Goal: Transaction & Acquisition: Purchase product/service

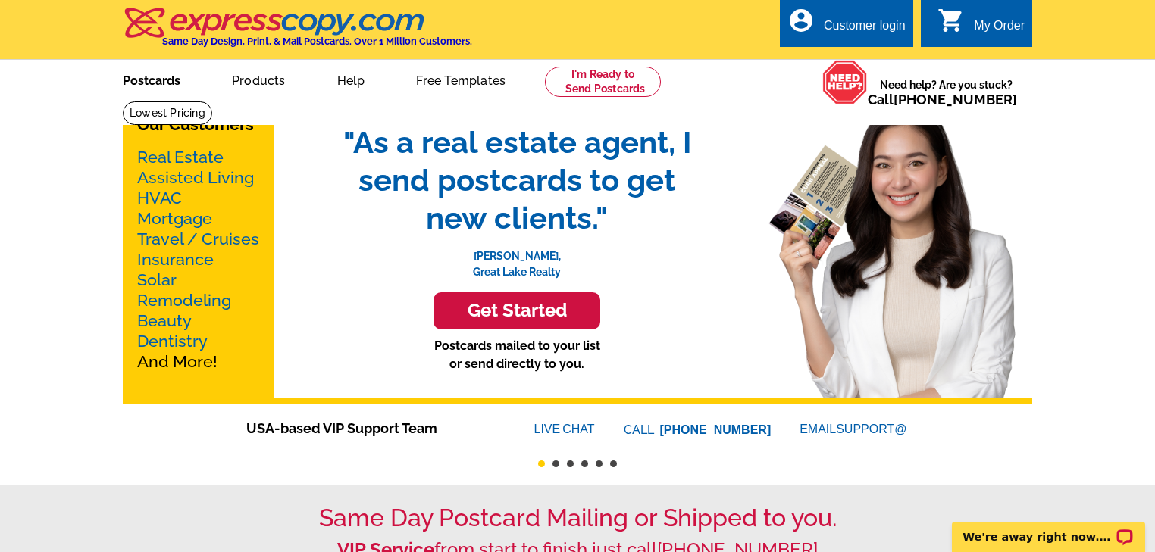
click at [155, 88] on link "Postcards" at bounding box center [152, 79] width 106 height 36
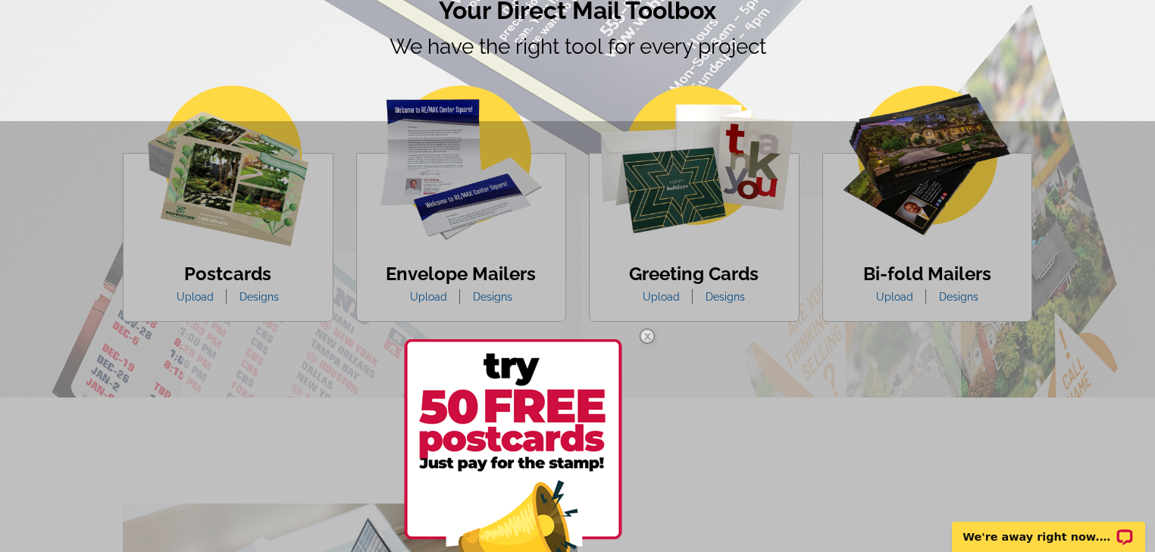
scroll to position [909, 0]
click at [261, 298] on div at bounding box center [577, 397] width 1155 height 552
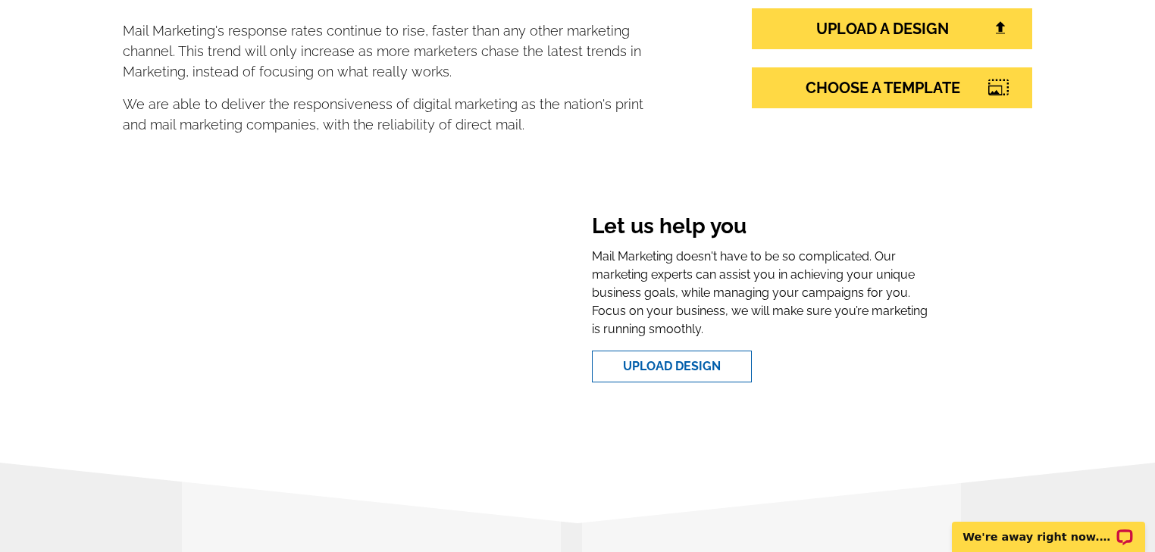
scroll to position [121, 0]
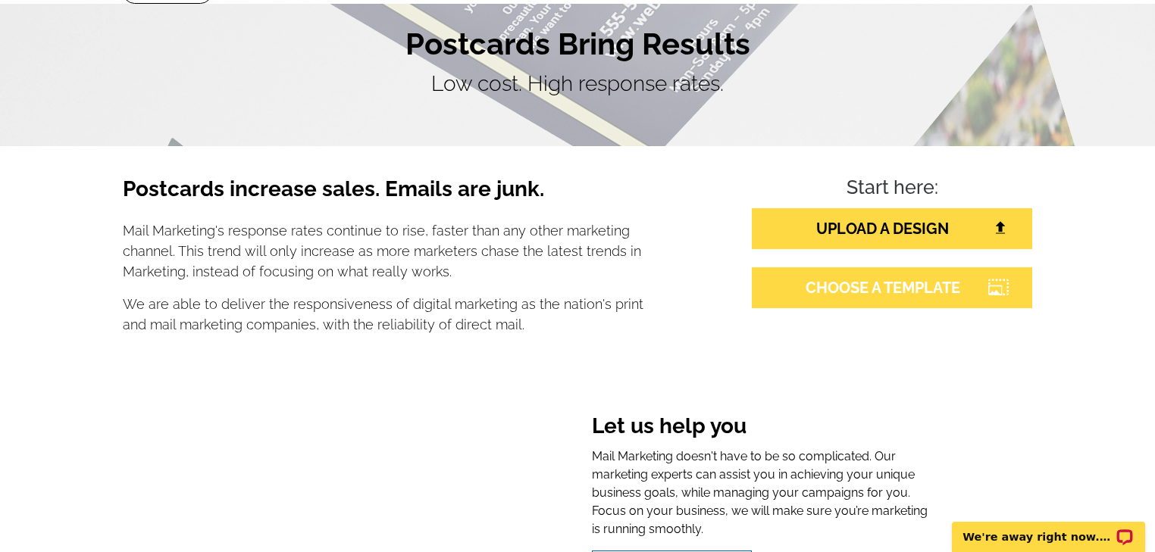
click at [907, 299] on link "CHOOSE A TEMPLATE" at bounding box center [892, 287] width 280 height 41
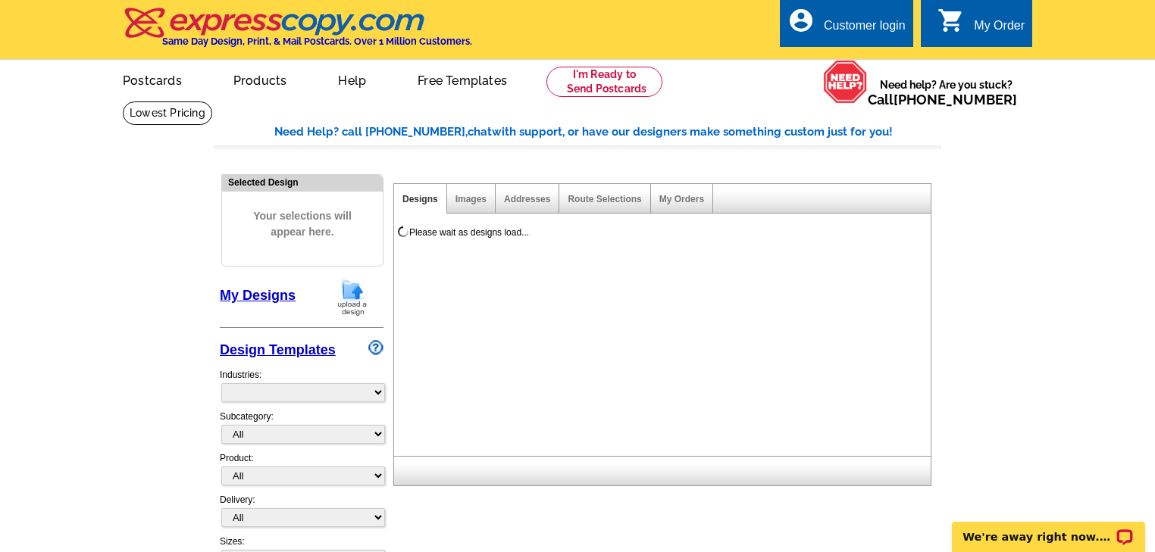
select select "785"
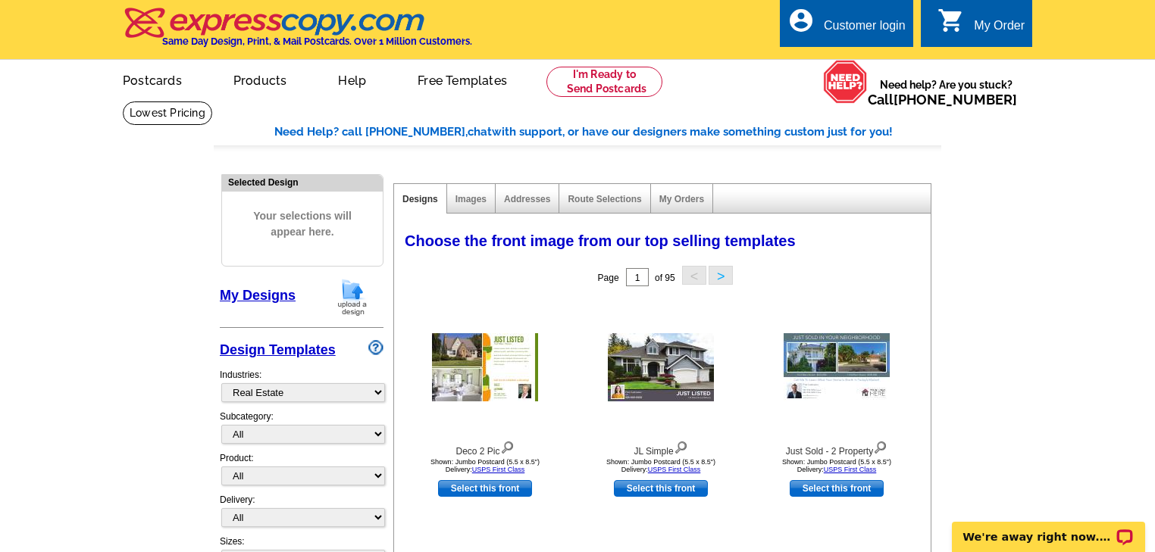
click at [261, 293] on link "My Designs" at bounding box center [258, 295] width 76 height 15
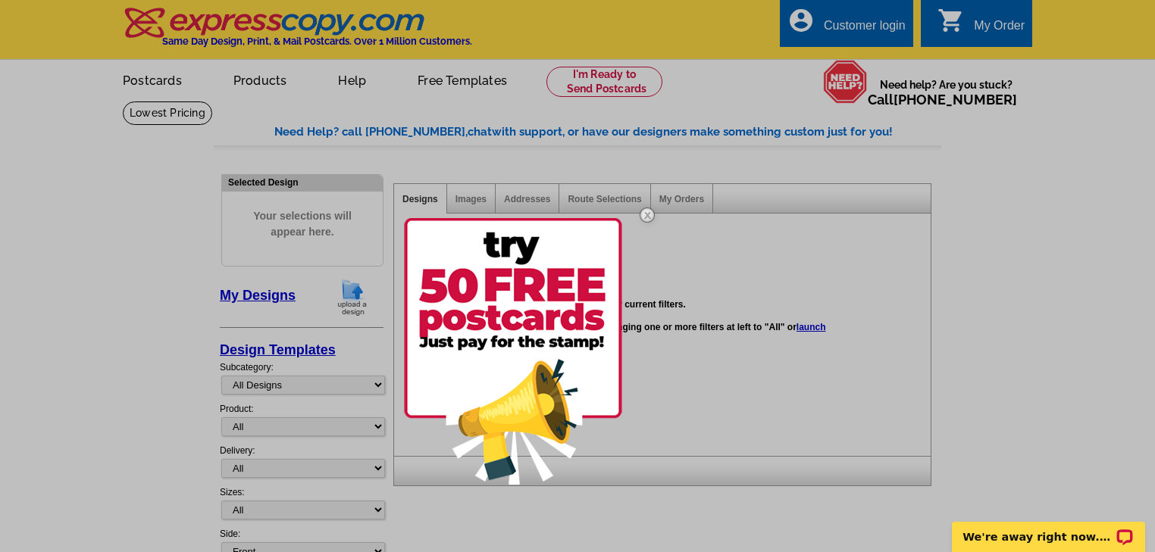
click at [652, 213] on img at bounding box center [647, 215] width 44 height 44
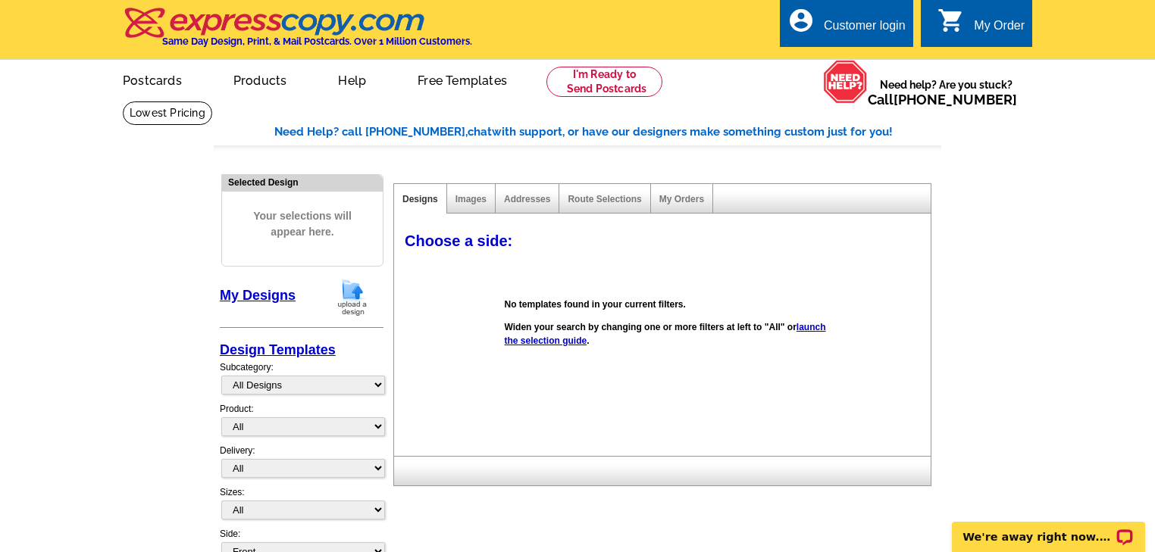
click at [282, 350] on link "Design Templates" at bounding box center [278, 349] width 116 height 15
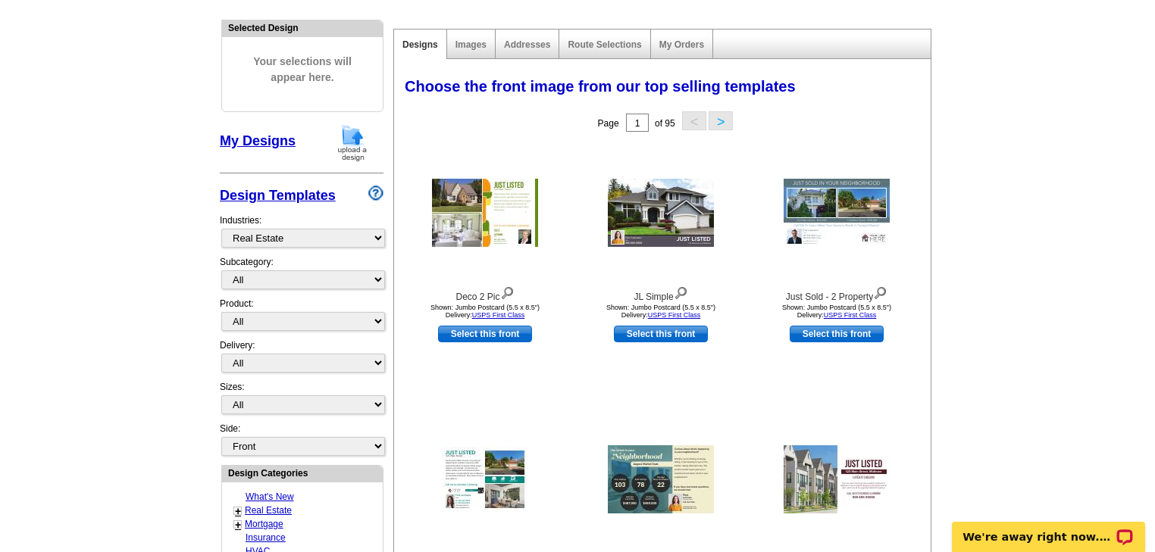
scroll to position [182, 0]
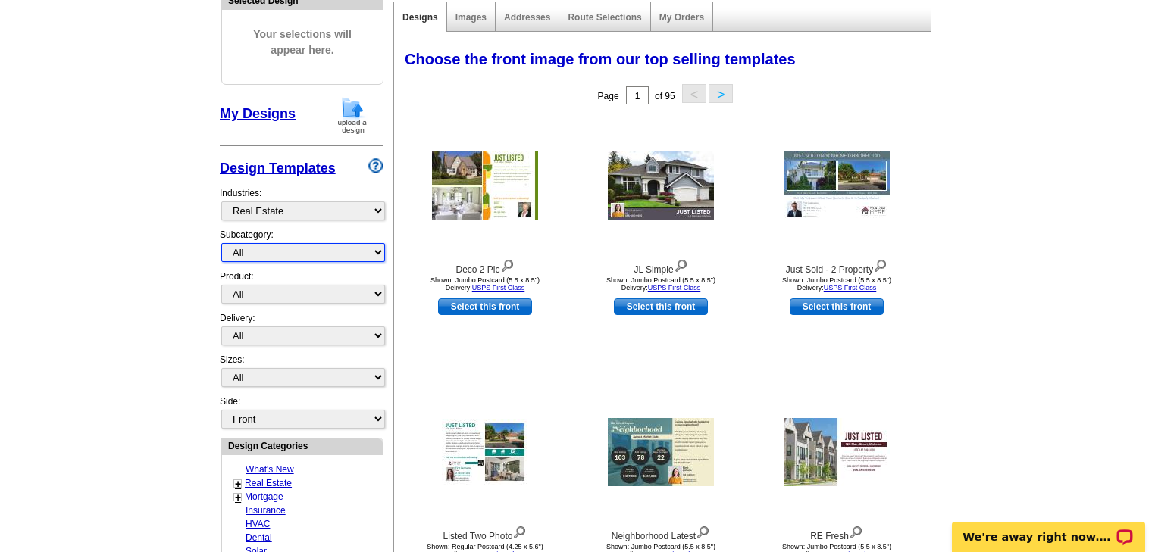
click at [380, 254] on select "All RE/MAX® Referrals Keller Williams® Berkshire Hathaway Home Services Century…" at bounding box center [303, 252] width 164 height 19
click at [139, 241] on main "Need Help? call 800-260-5887, chat with support, or have our designers make som…" at bounding box center [577, 482] width 1155 height 1127
click at [379, 289] on select "All Postcards Letters and flyers Business Cards Door Hangers Greeting Cards" at bounding box center [303, 294] width 164 height 19
select select "1"
click at [221, 285] on select "All Postcards Letters and flyers Business Cards Door Hangers Greeting Cards" at bounding box center [303, 294] width 164 height 19
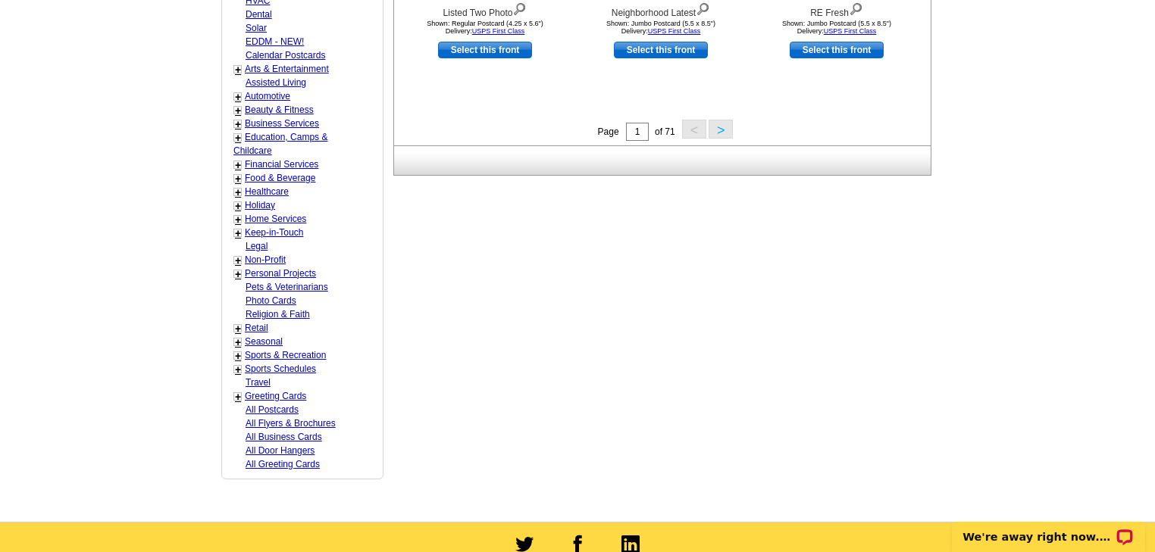
scroll to position [727, 0]
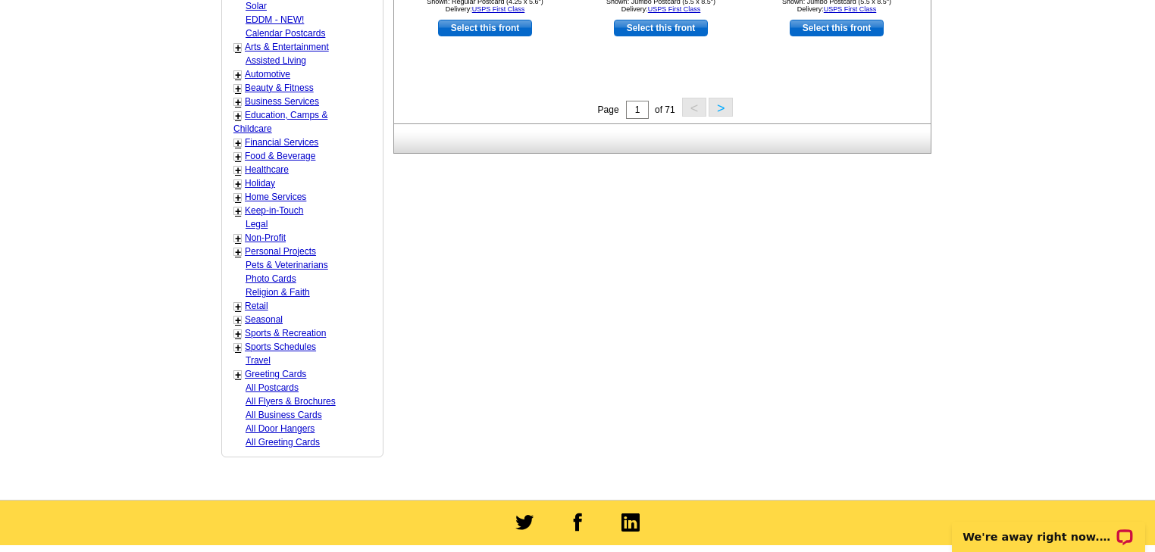
click at [257, 317] on link "Seasonal" at bounding box center [264, 319] width 38 height 11
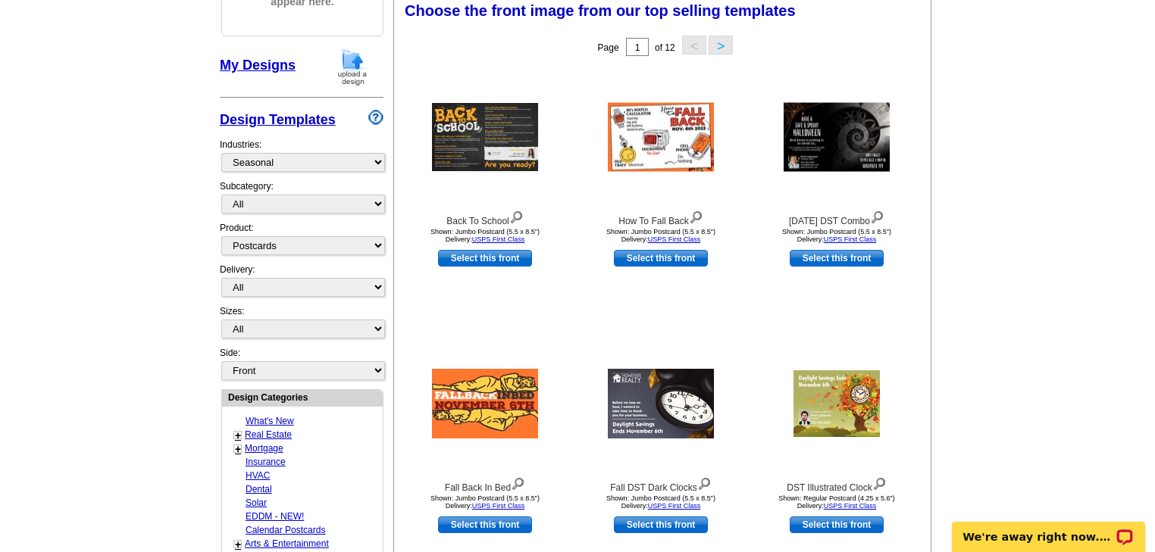
scroll to position [224, 0]
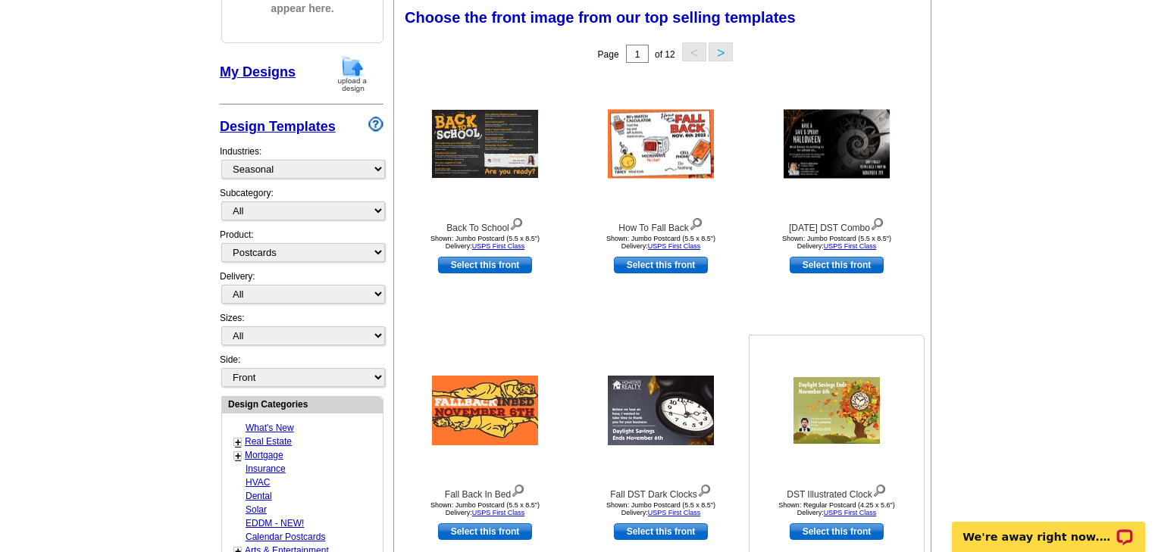
click at [833, 412] on img at bounding box center [836, 410] width 86 height 67
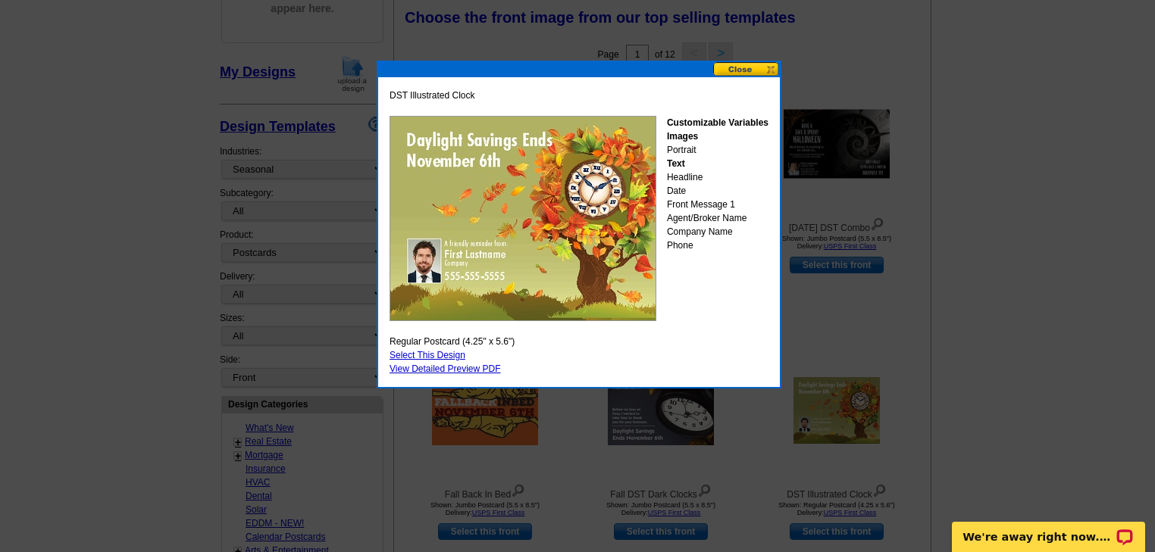
click at [735, 70] on button at bounding box center [746, 69] width 67 height 14
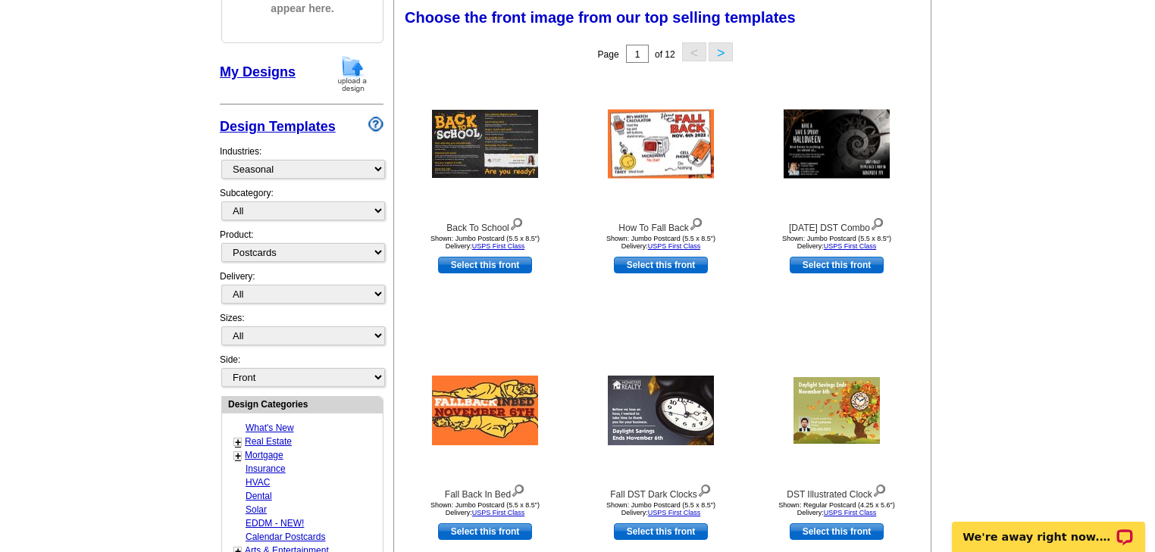
scroll to position [284, 0]
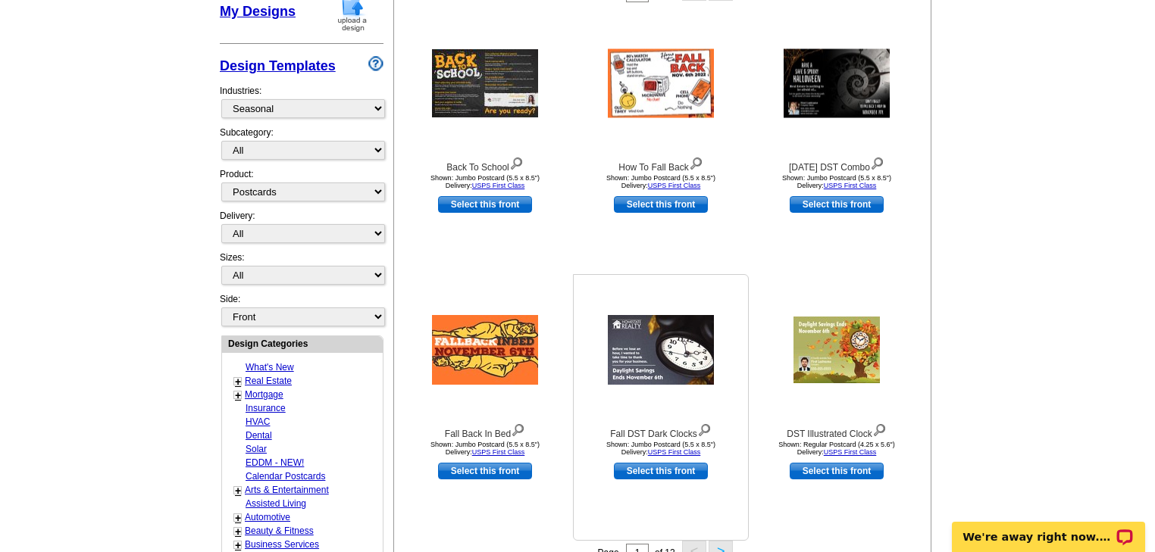
click at [656, 358] on img at bounding box center [661, 350] width 106 height 70
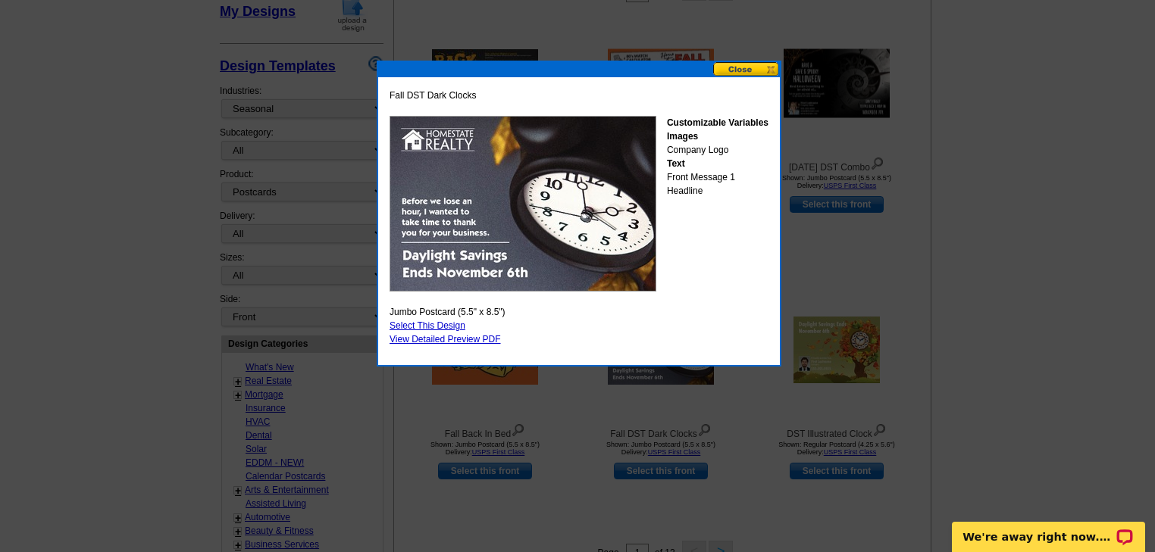
click at [752, 70] on button at bounding box center [746, 69] width 67 height 14
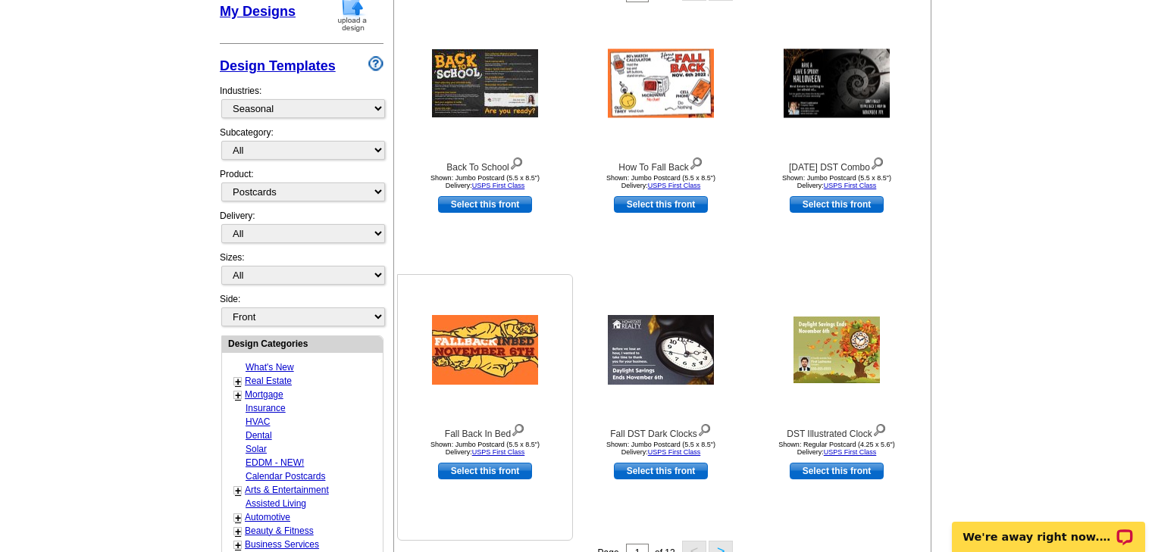
click at [500, 347] on img at bounding box center [485, 350] width 106 height 70
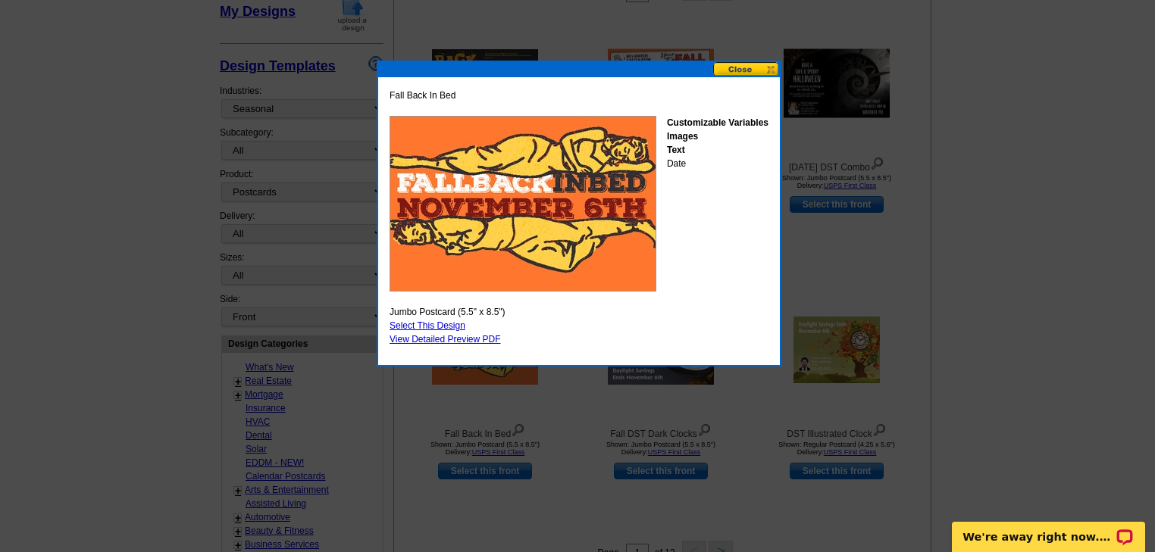
click at [743, 67] on button at bounding box center [746, 69] width 67 height 14
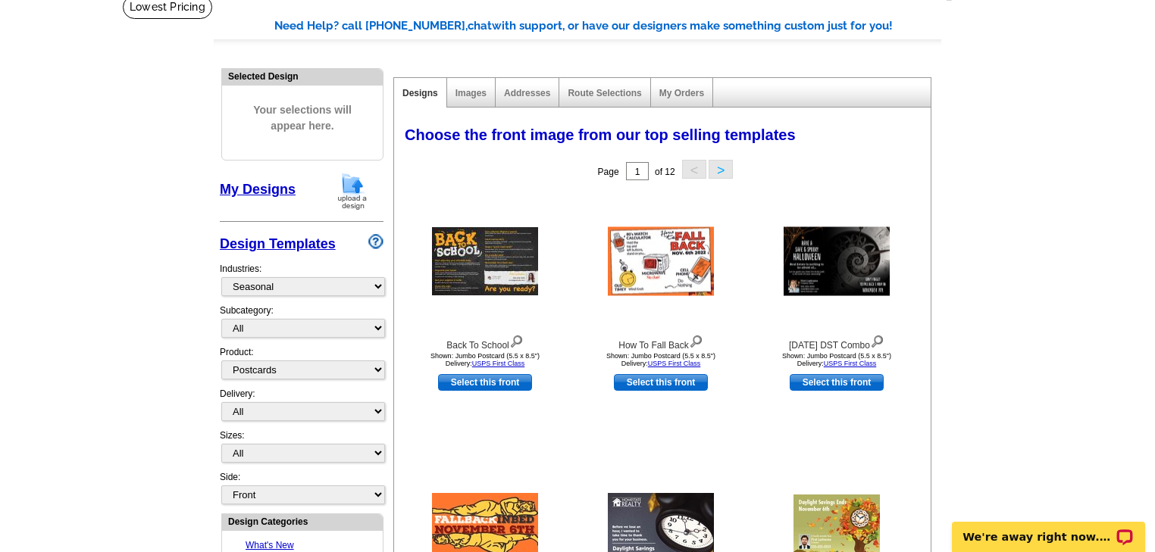
scroll to position [102, 0]
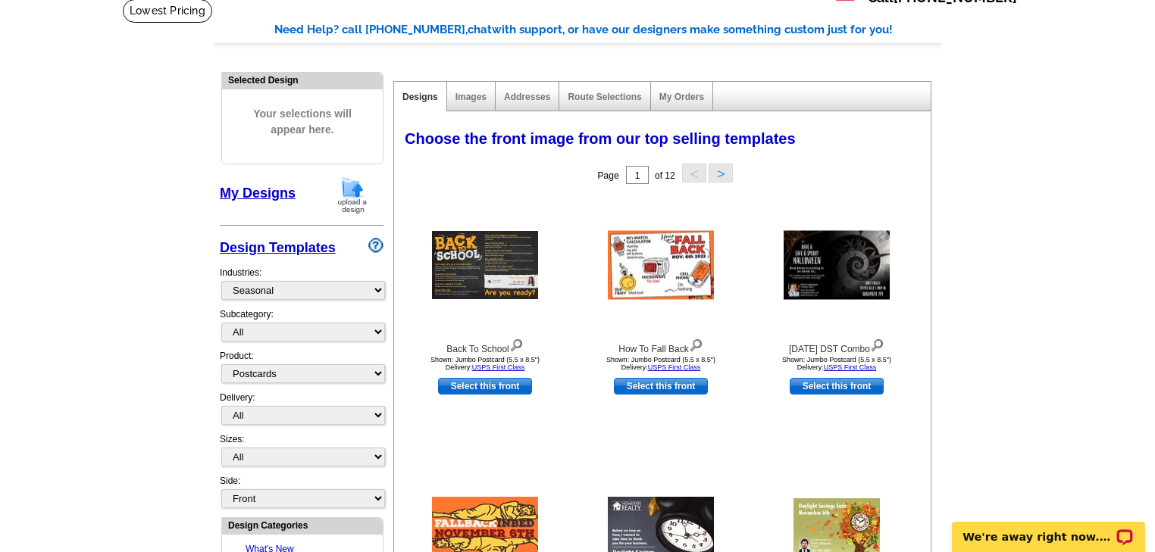
click at [722, 167] on button ">" at bounding box center [720, 173] width 24 height 19
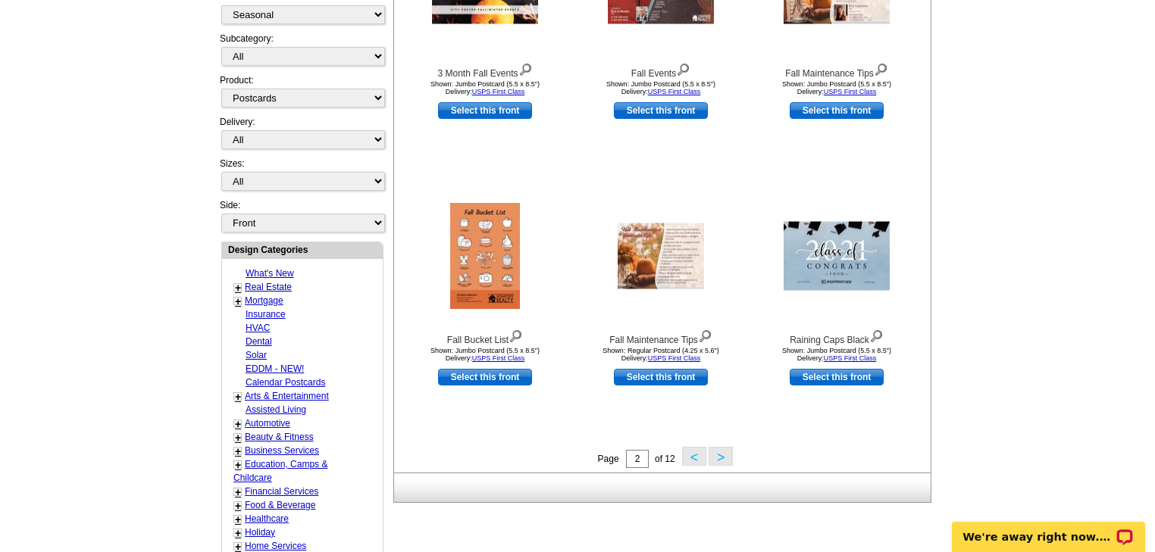
scroll to position [405, 0]
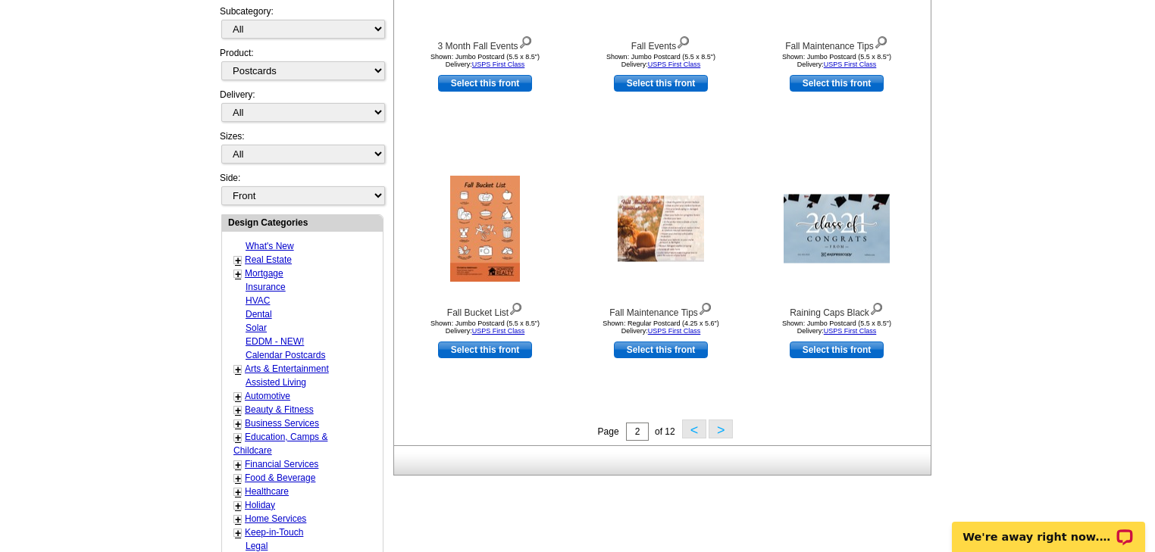
click at [716, 430] on button ">" at bounding box center [720, 429] width 24 height 19
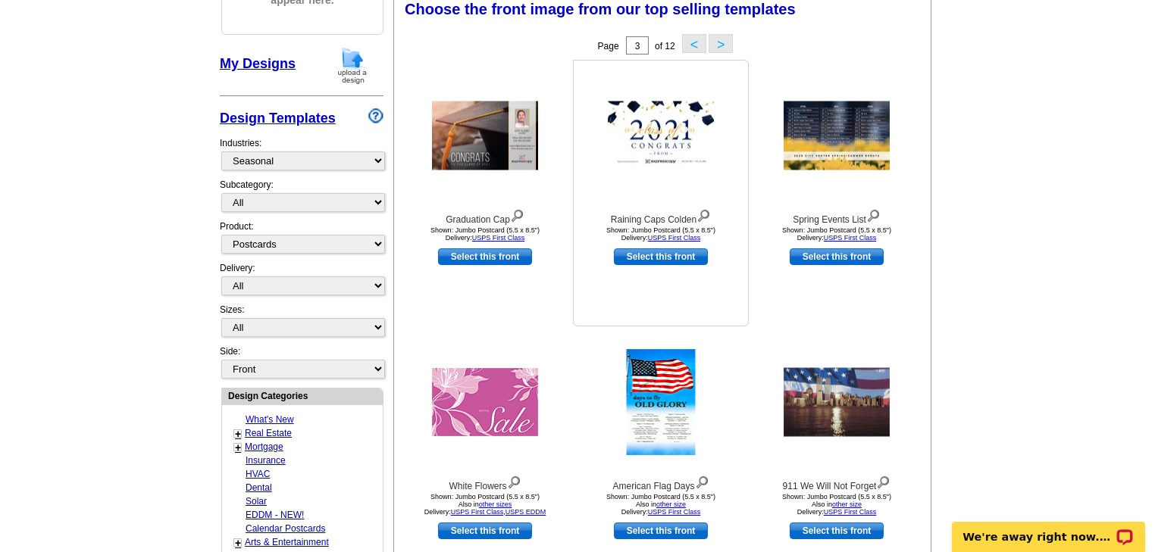
scroll to position [224, 0]
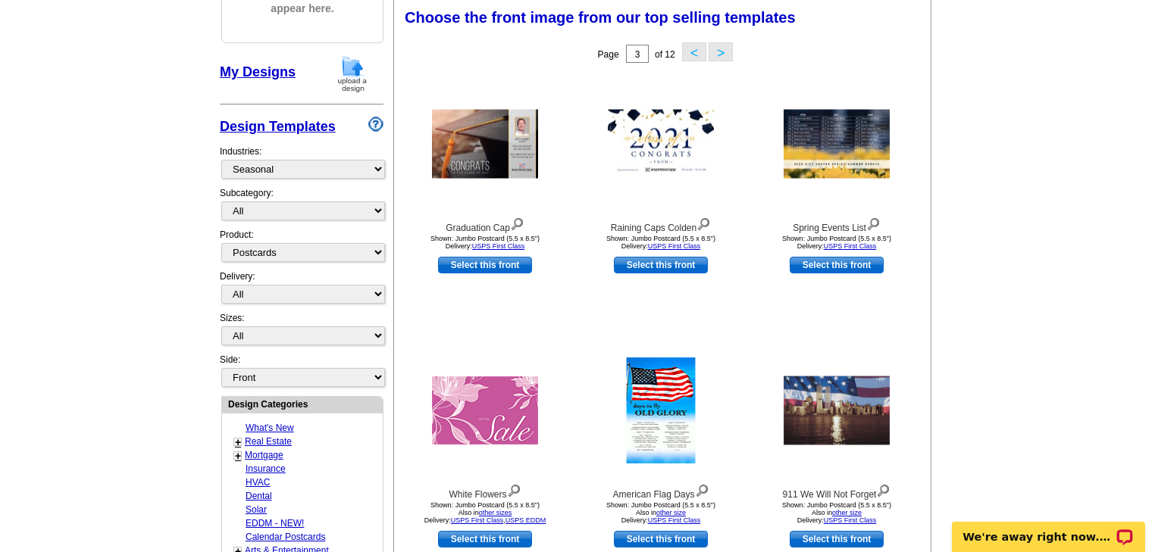
click at [721, 53] on button ">" at bounding box center [720, 51] width 24 height 19
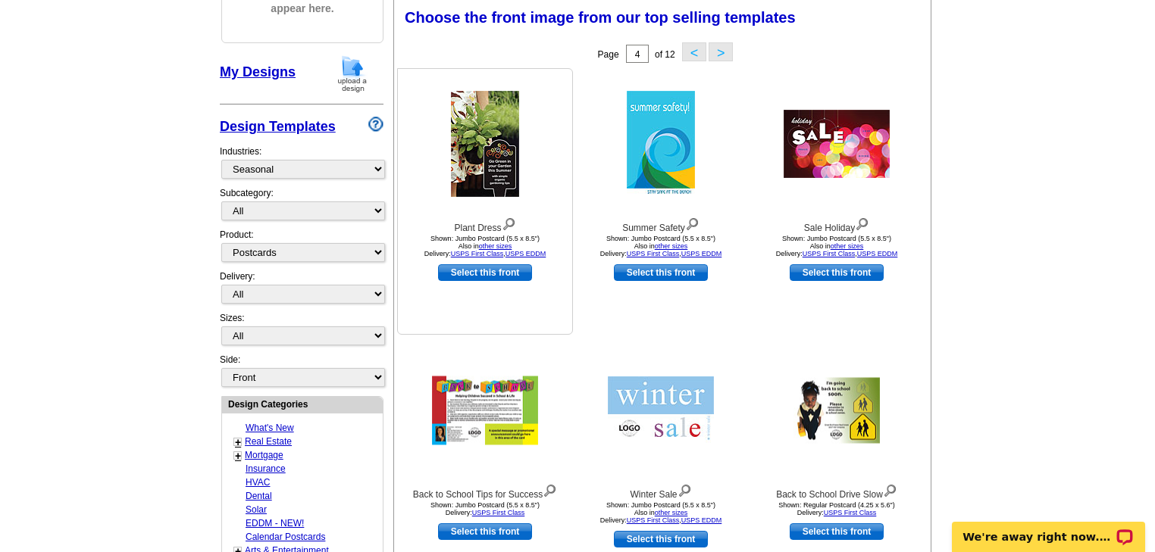
click at [494, 161] on img at bounding box center [485, 144] width 68 height 106
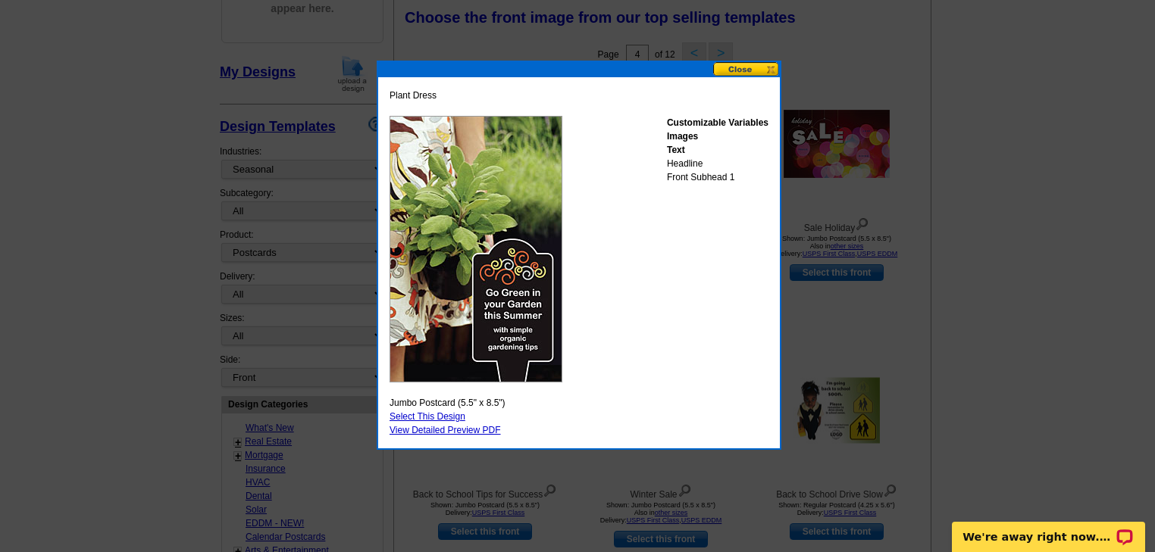
click at [730, 67] on button at bounding box center [746, 69] width 67 height 14
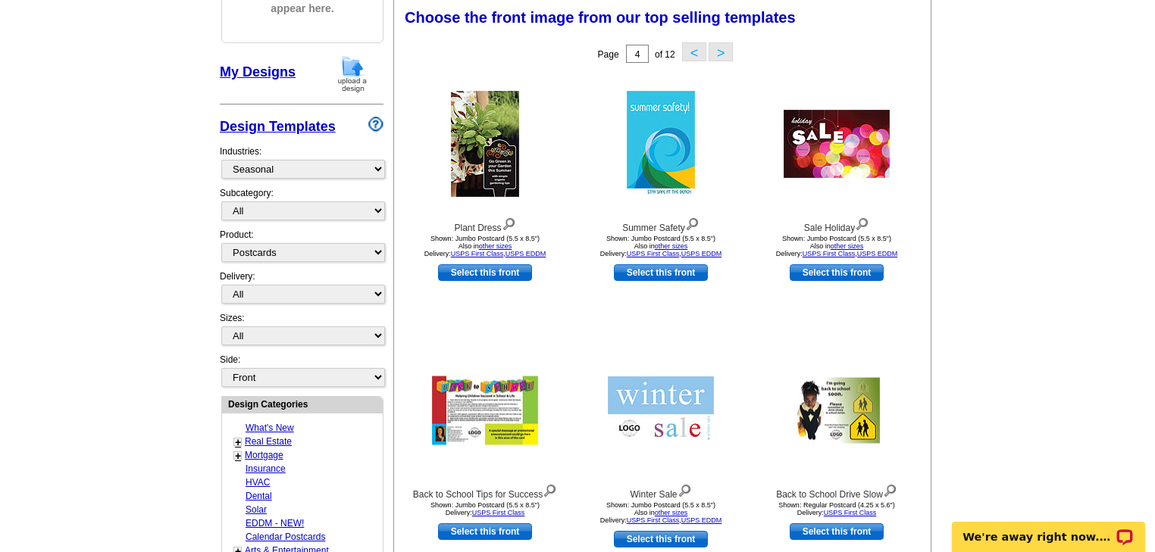
click at [723, 51] on button ">" at bounding box center [720, 51] width 24 height 19
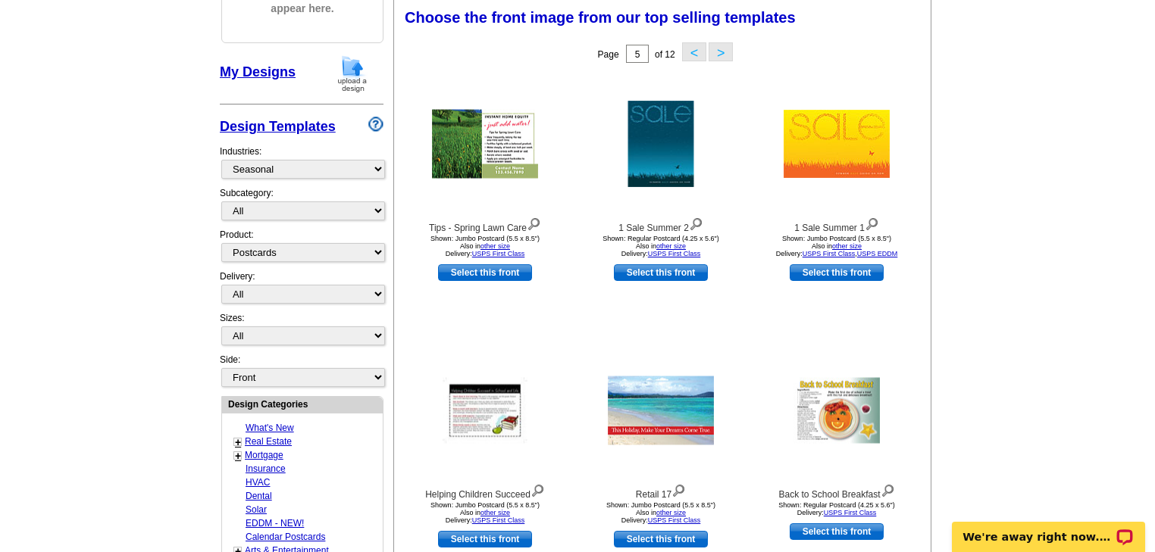
click at [690, 49] on button "<" at bounding box center [694, 51] width 24 height 19
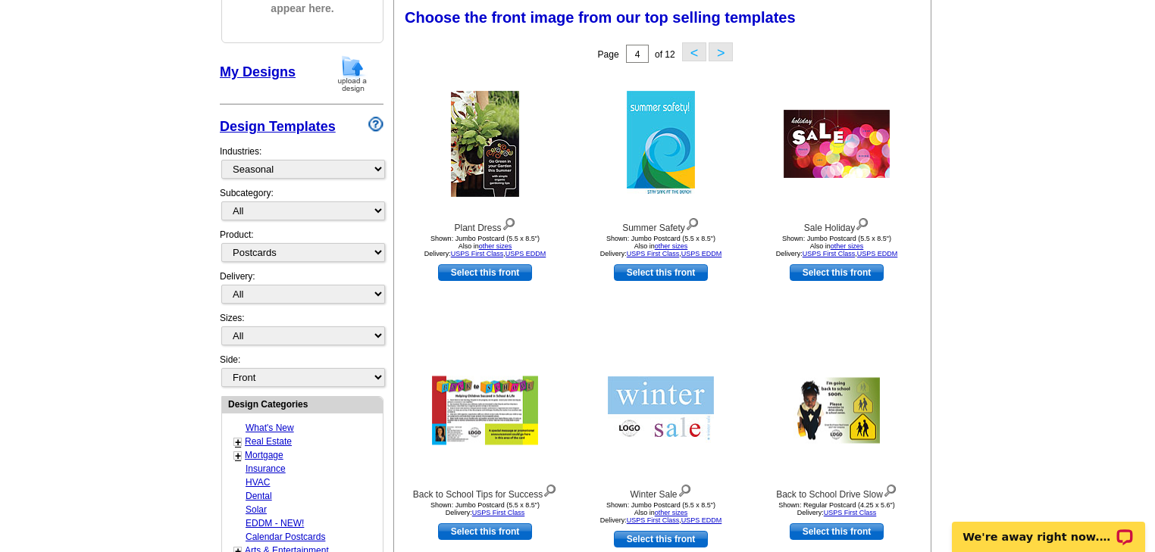
click at [719, 53] on button ">" at bounding box center [720, 51] width 24 height 19
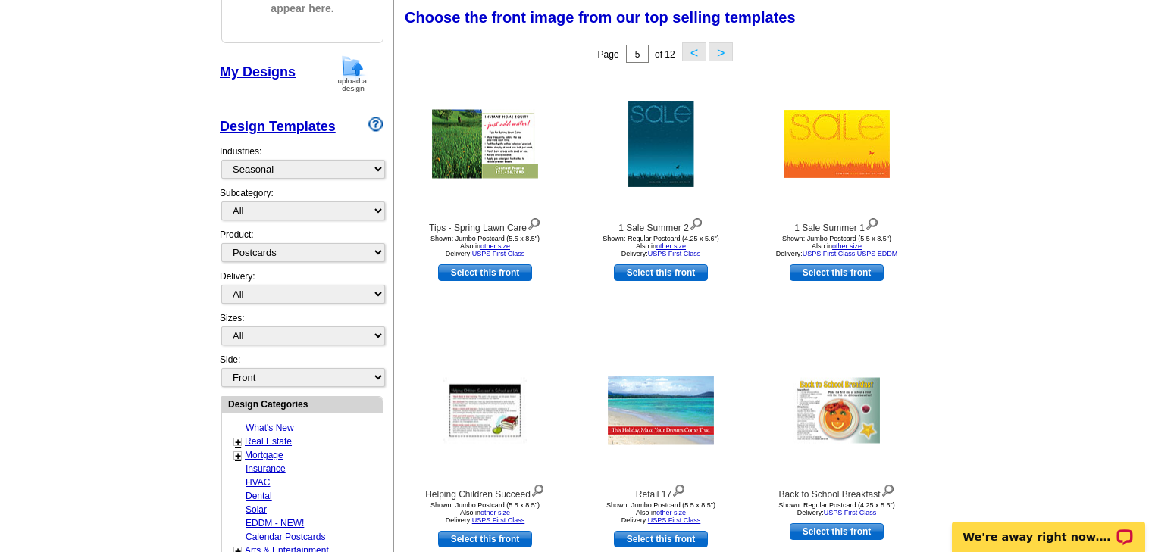
click at [721, 52] on button ">" at bounding box center [720, 51] width 24 height 19
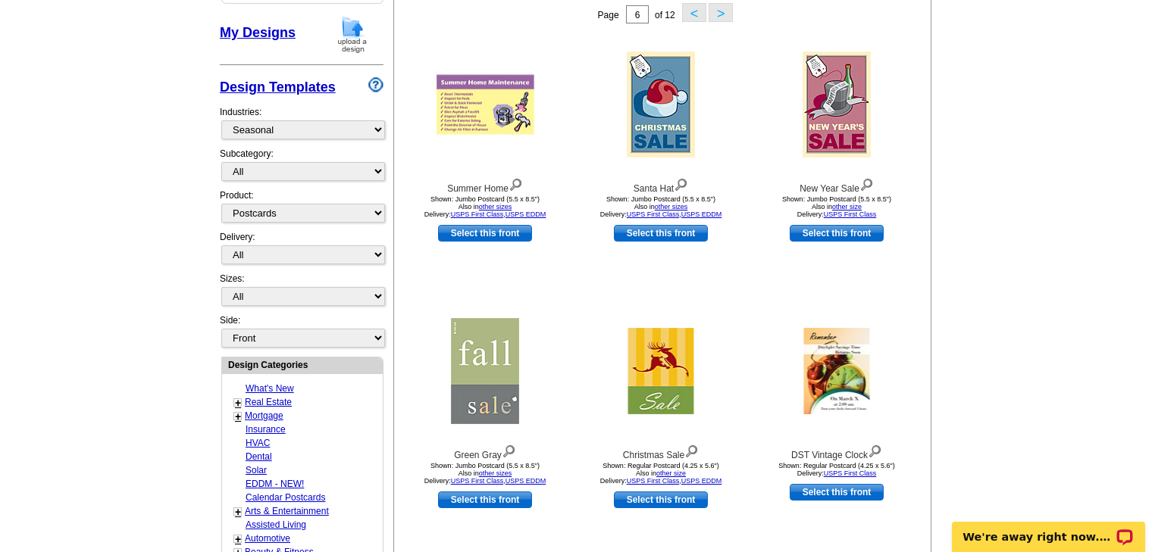
scroll to position [284, 0]
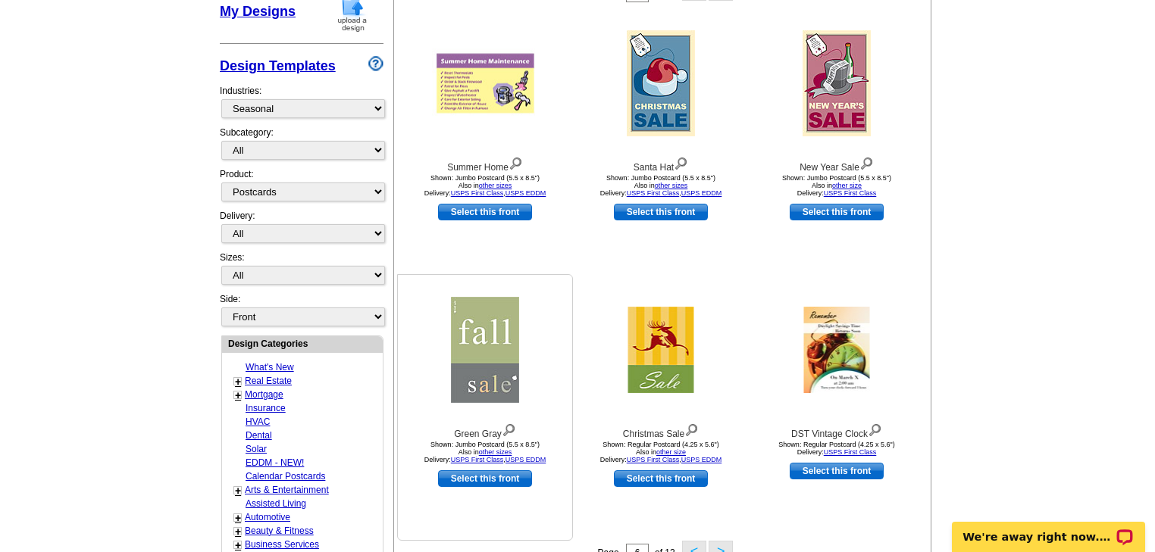
click at [478, 338] on img at bounding box center [485, 350] width 68 height 106
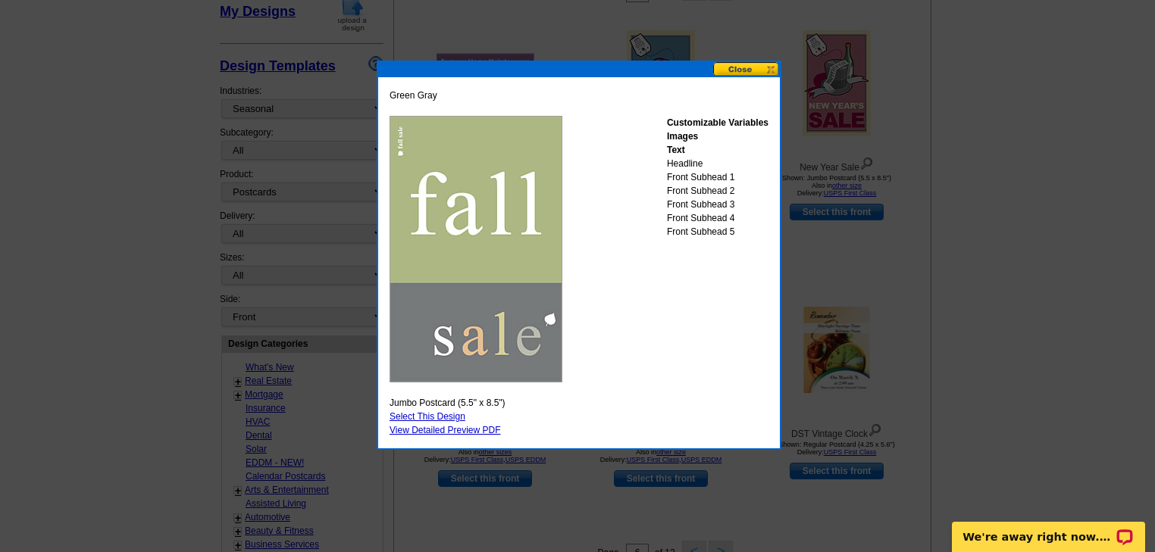
click at [737, 71] on button at bounding box center [746, 69] width 67 height 14
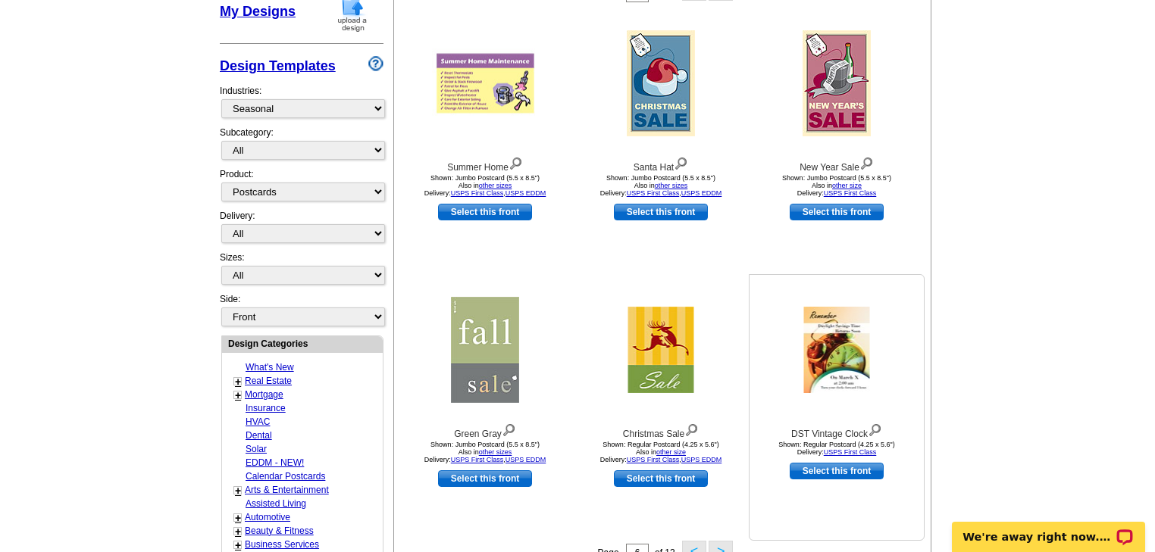
click at [837, 347] on img at bounding box center [837, 350] width 66 height 86
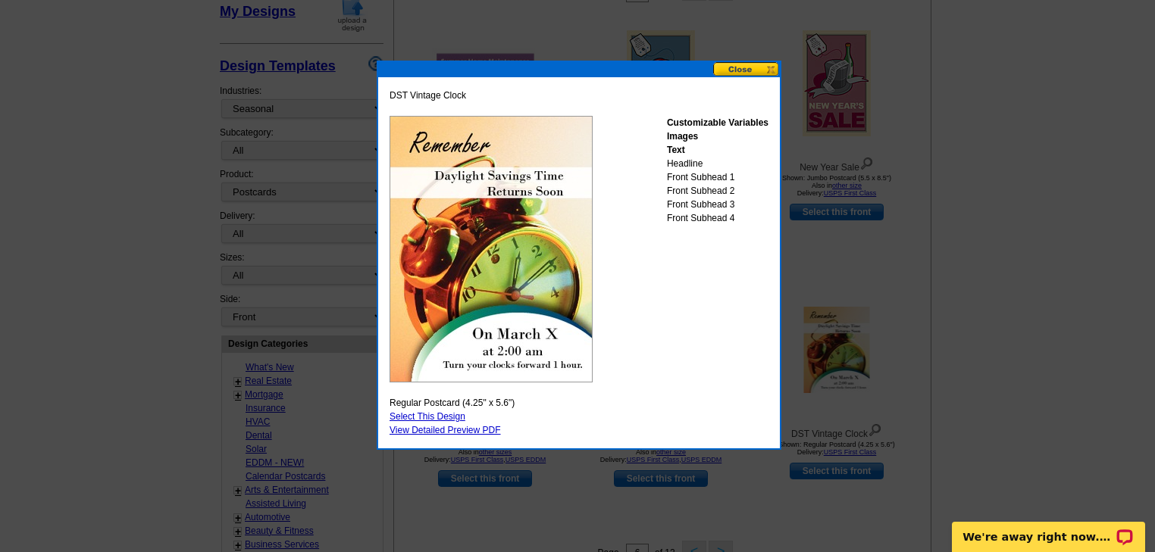
click at [758, 70] on button at bounding box center [746, 69] width 67 height 14
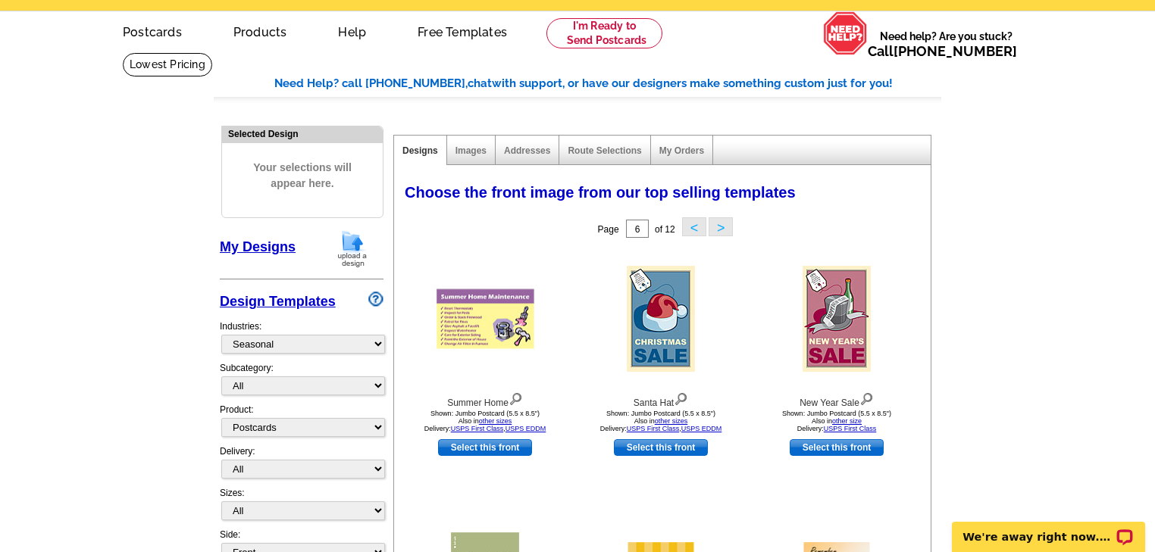
scroll to position [42, 0]
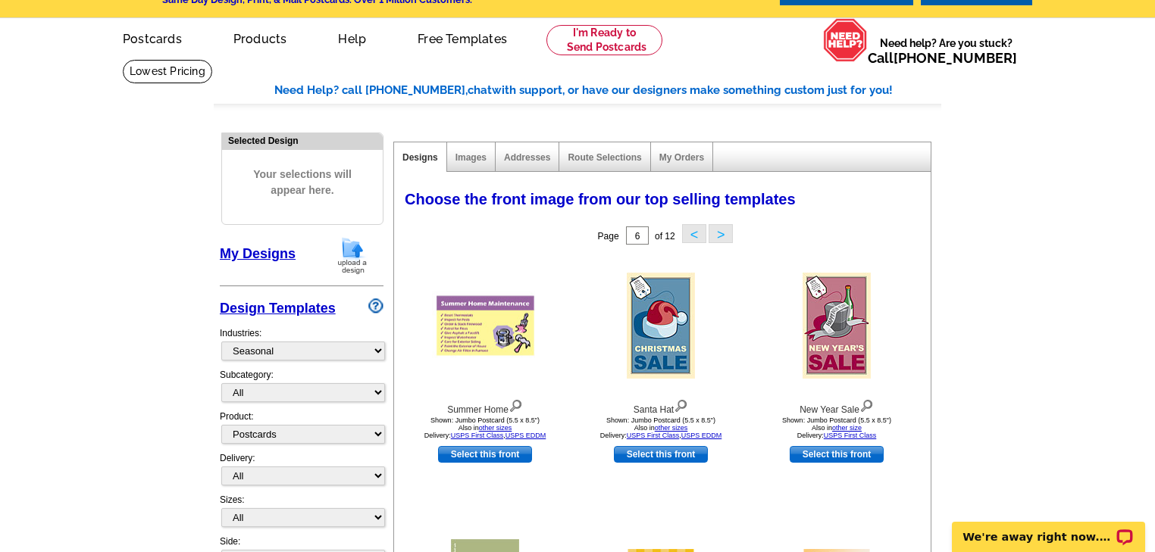
click at [721, 235] on button ">" at bounding box center [720, 233] width 24 height 19
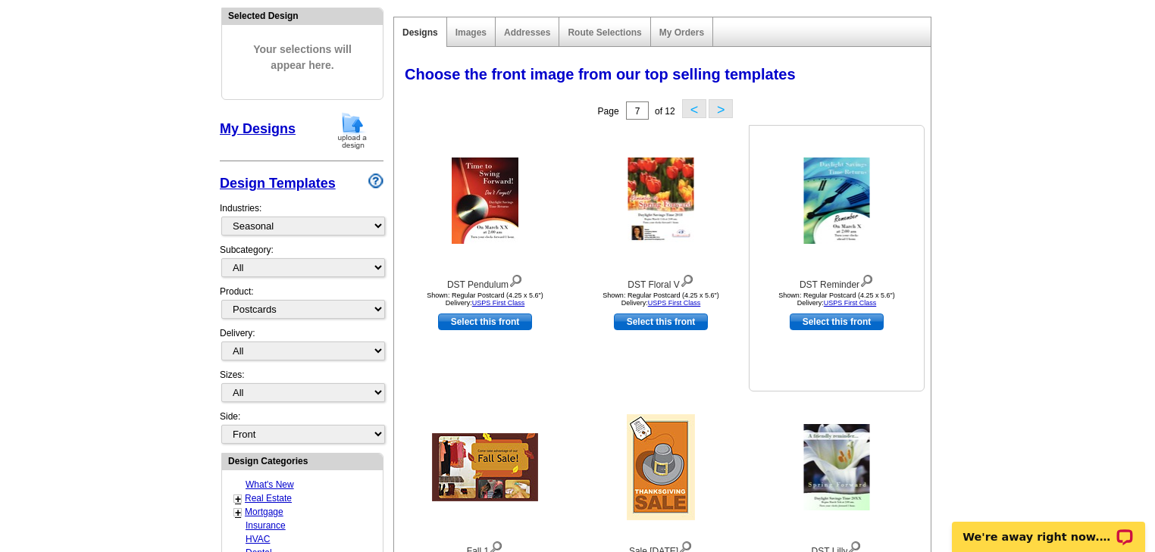
scroll to position [163, 0]
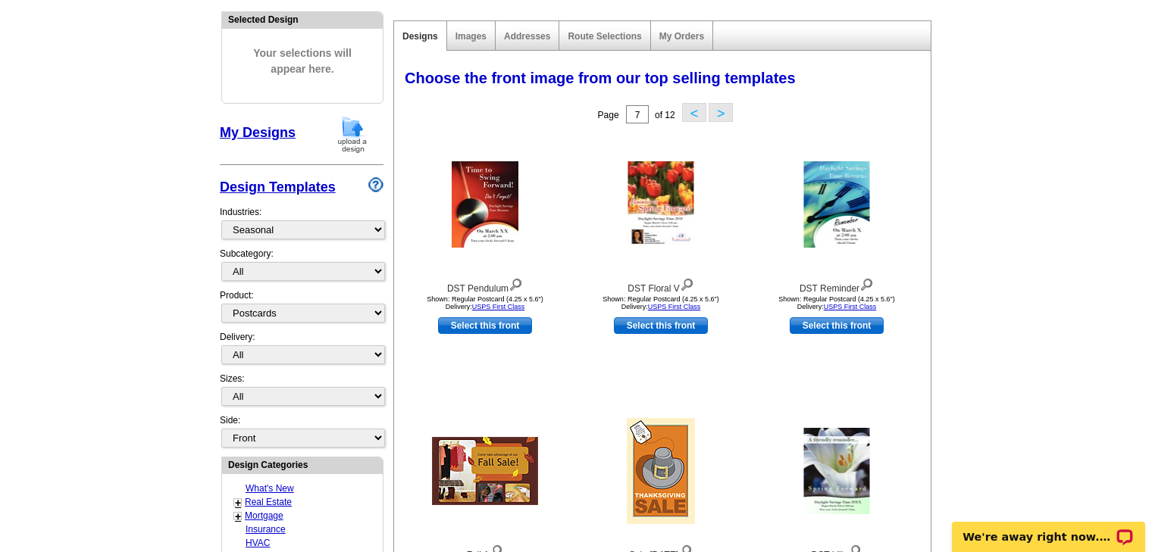
click at [725, 109] on button ">" at bounding box center [720, 112] width 24 height 19
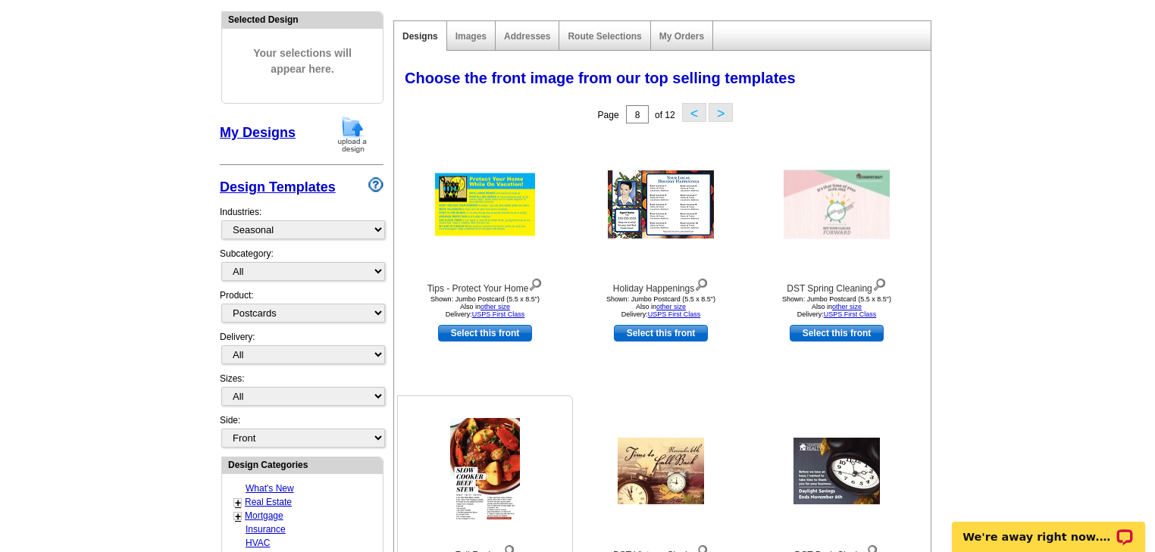
click at [494, 446] on img at bounding box center [485, 471] width 70 height 106
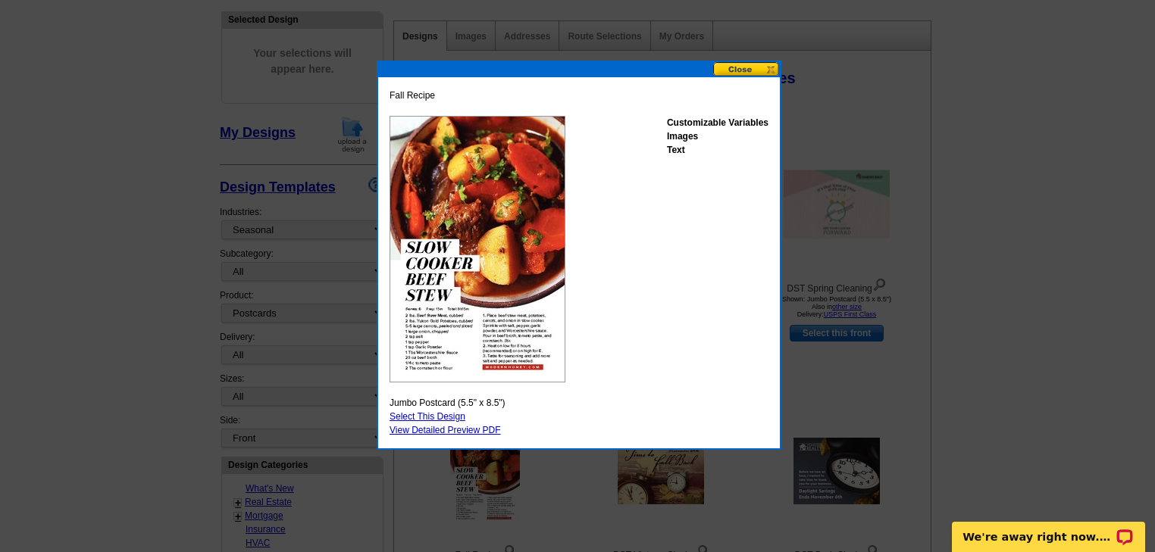
click at [751, 70] on button at bounding box center [746, 69] width 67 height 14
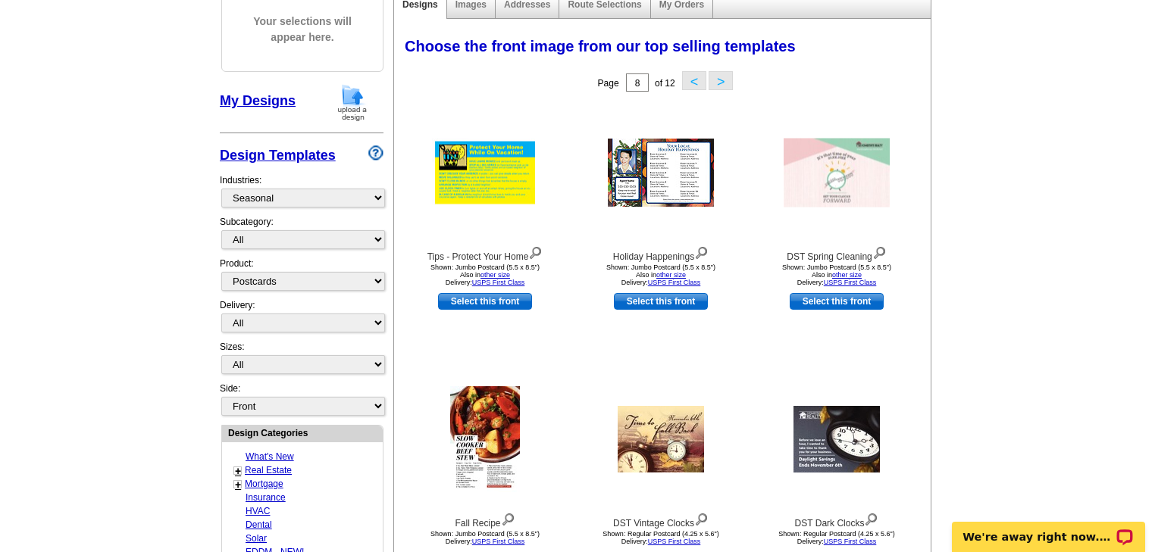
scroll to position [224, 0]
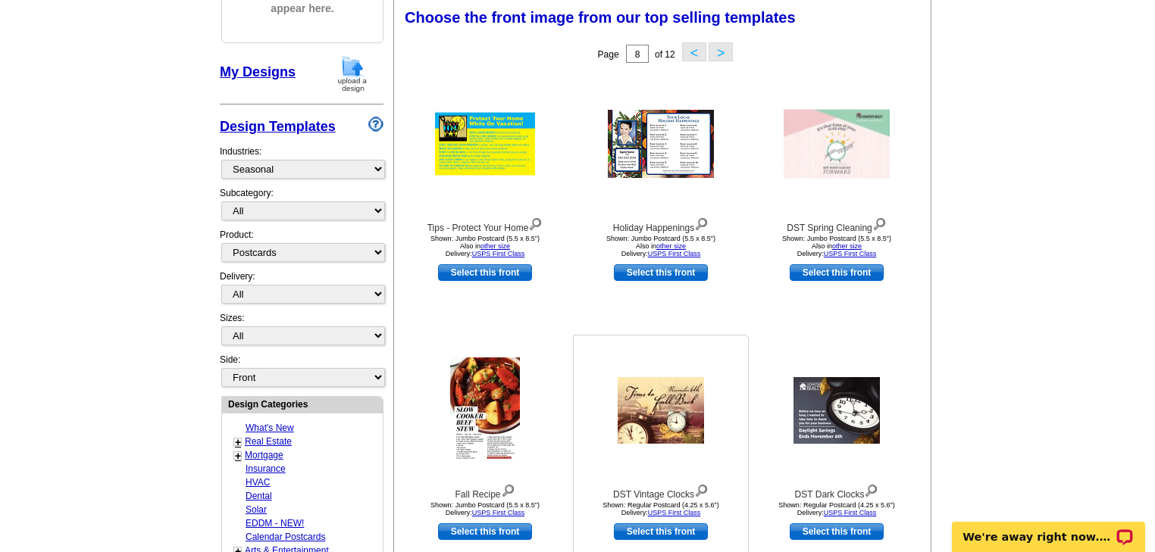
click at [668, 393] on img at bounding box center [661, 410] width 86 height 67
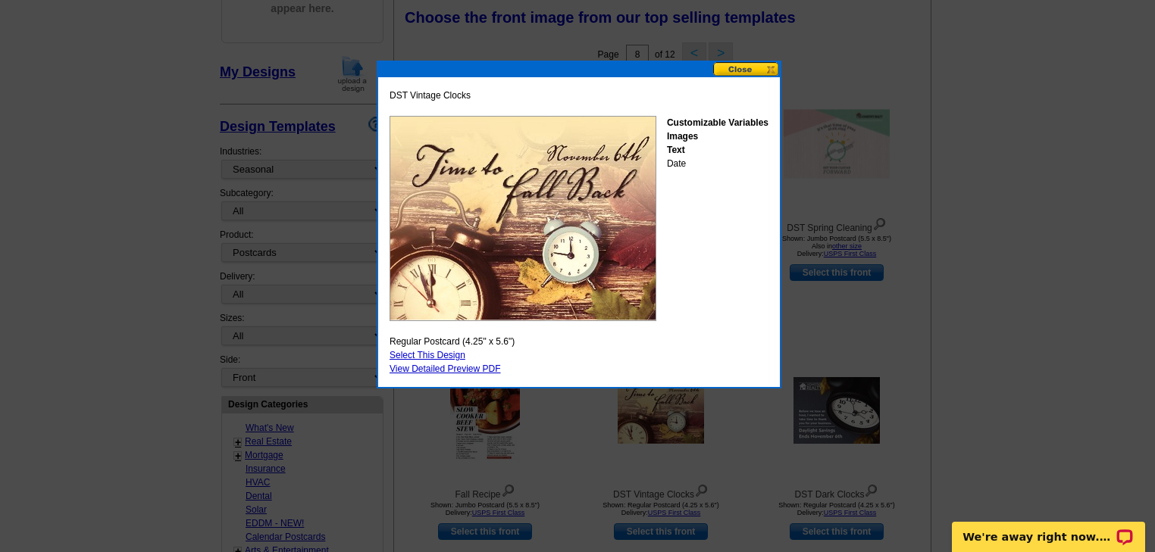
click at [755, 65] on button at bounding box center [746, 69] width 67 height 14
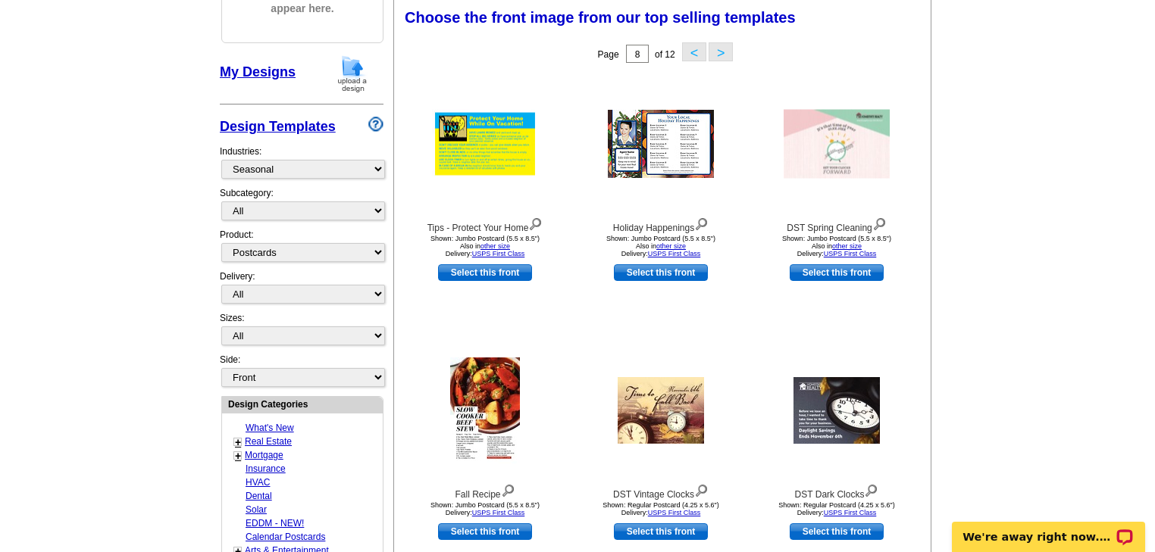
click at [718, 55] on button ">" at bounding box center [720, 51] width 24 height 19
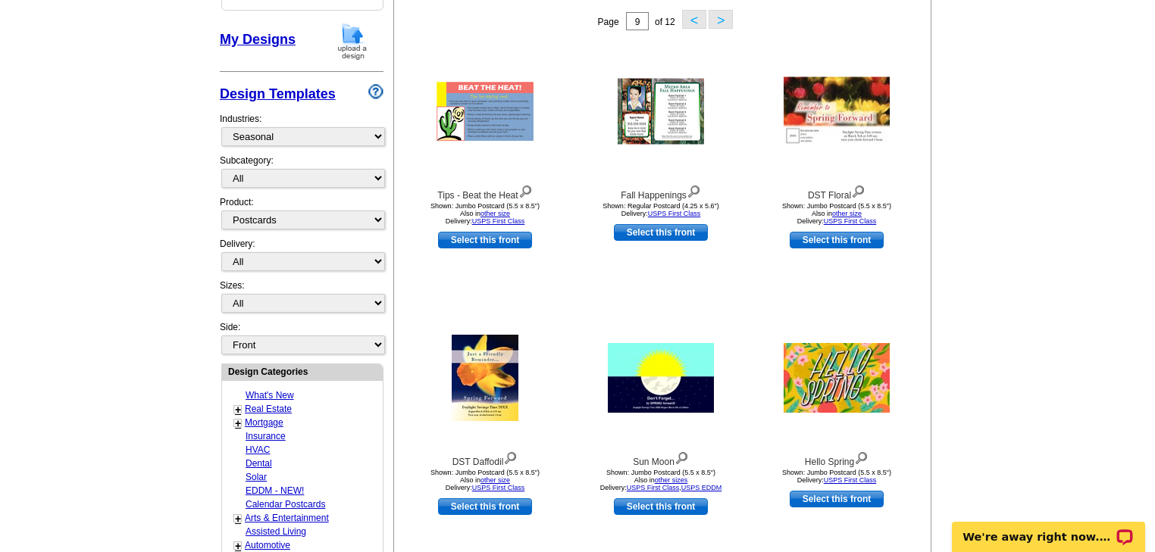
scroll to position [284, 0]
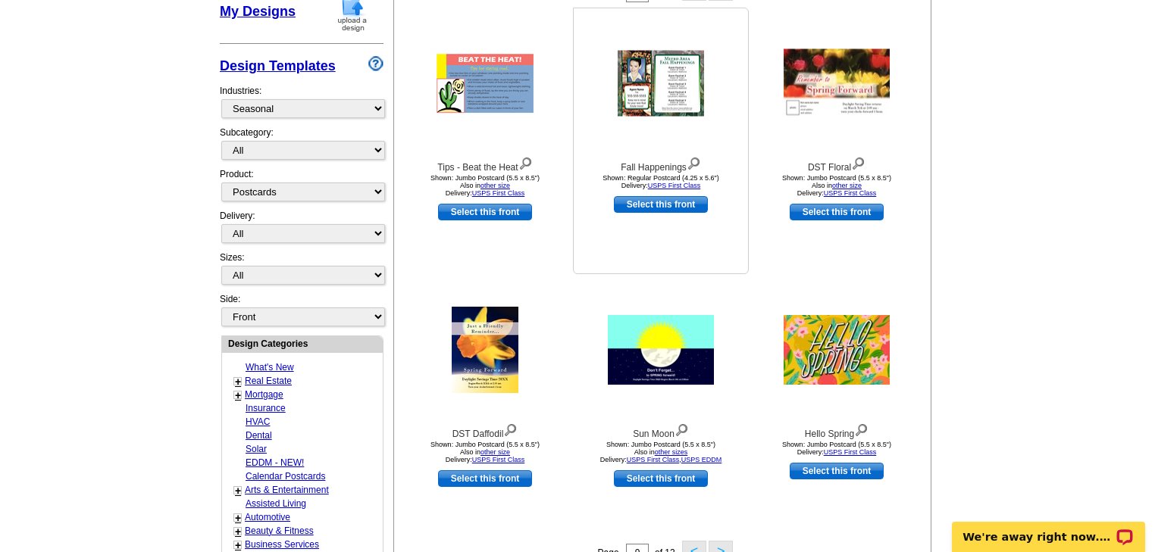
click at [680, 86] on img at bounding box center [661, 84] width 86 height 66
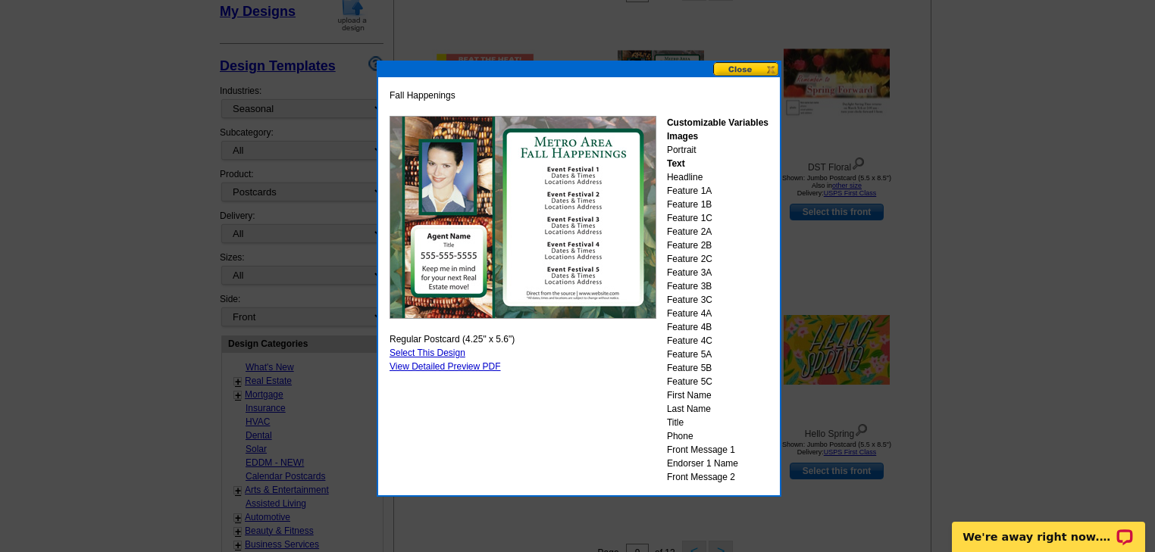
click at [746, 67] on button at bounding box center [746, 69] width 67 height 14
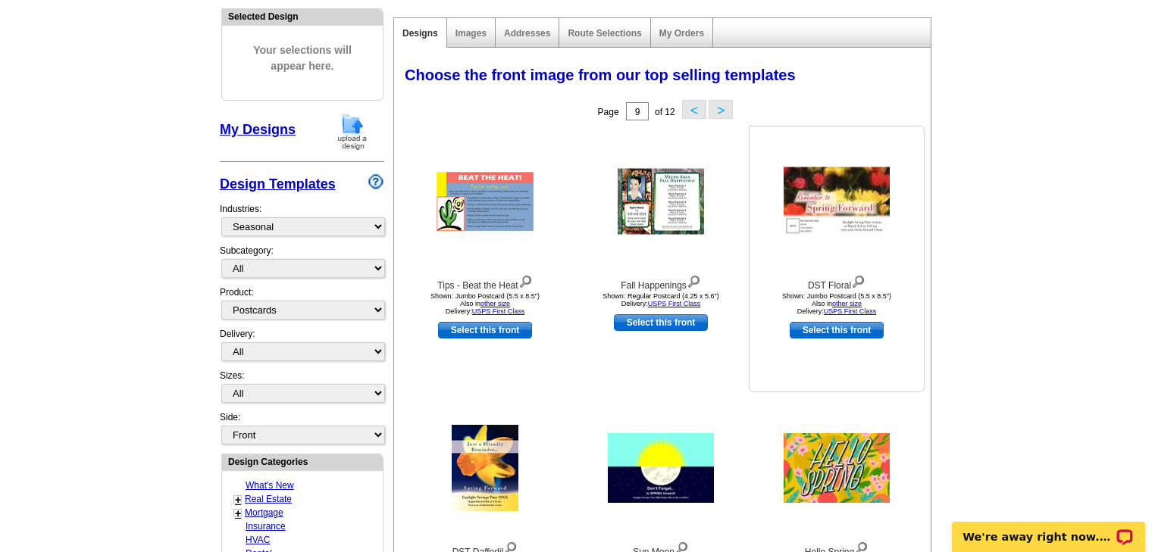
scroll to position [163, 0]
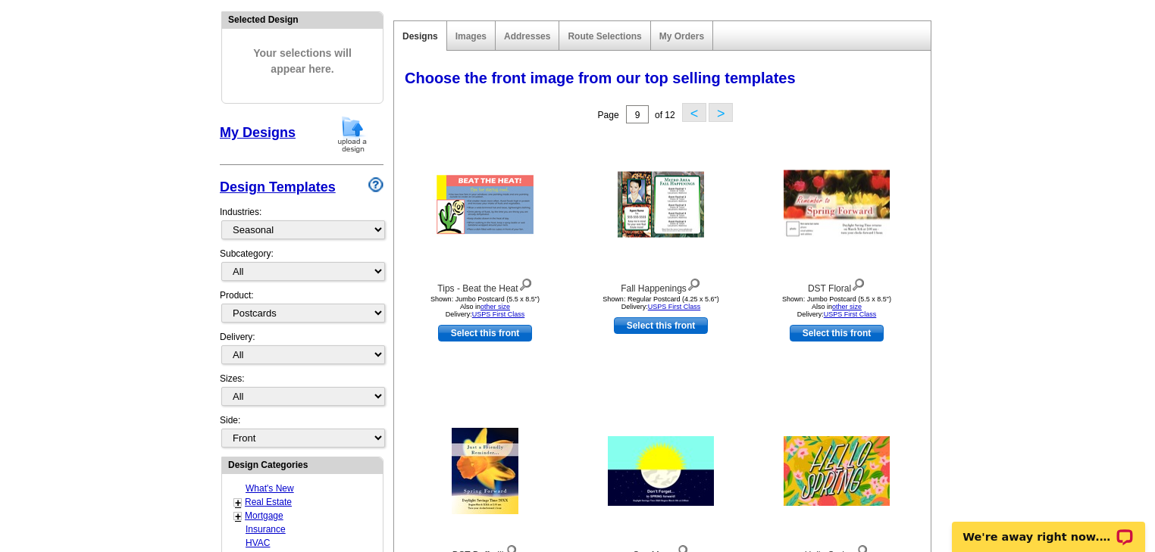
click at [724, 114] on button ">" at bounding box center [720, 112] width 24 height 19
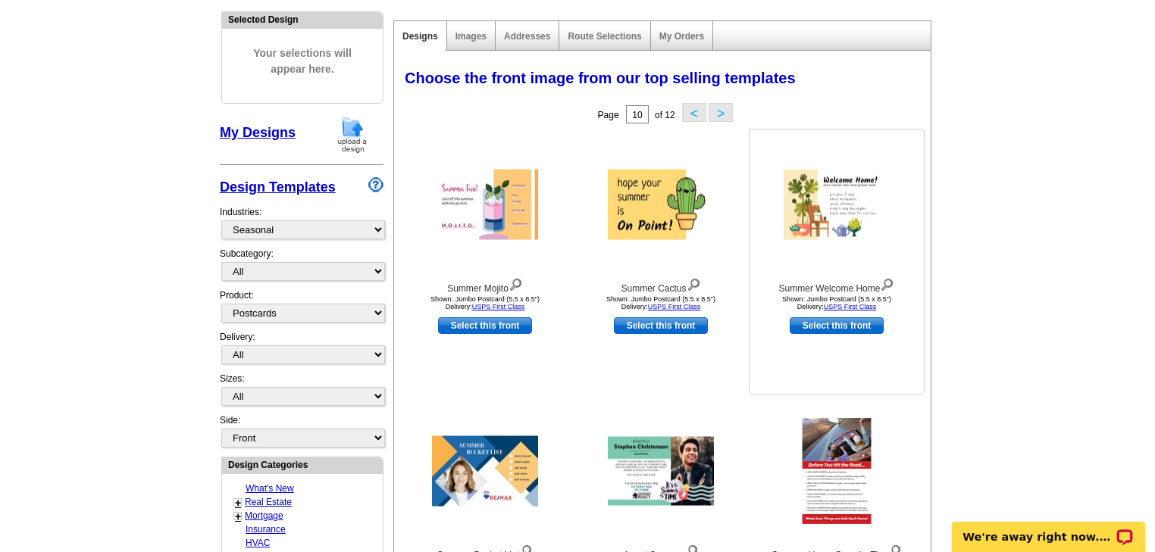
click at [853, 203] on img at bounding box center [836, 205] width 106 height 70
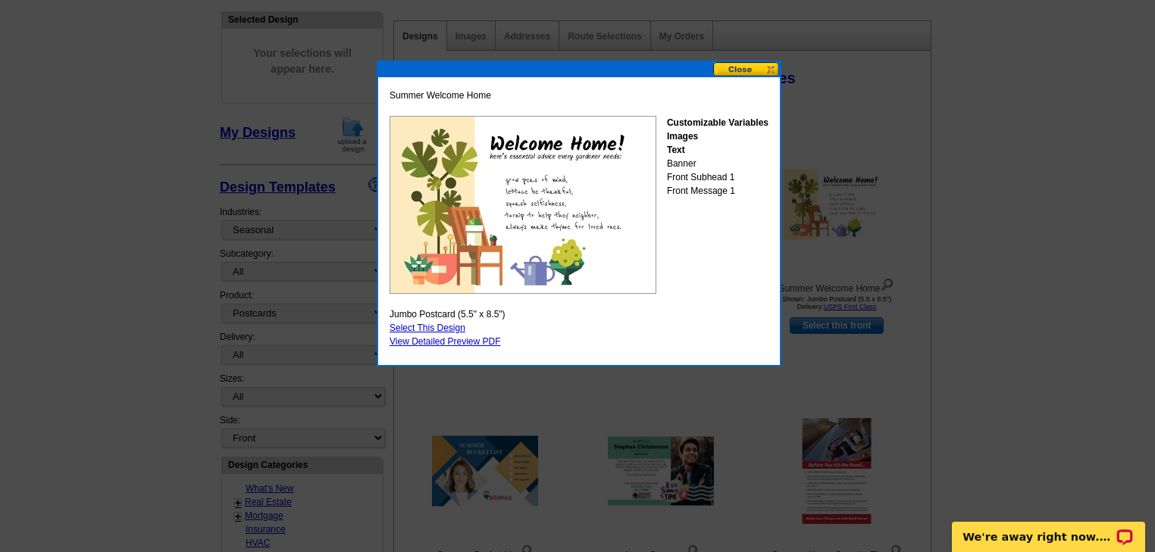
click at [743, 67] on button at bounding box center [746, 69] width 67 height 14
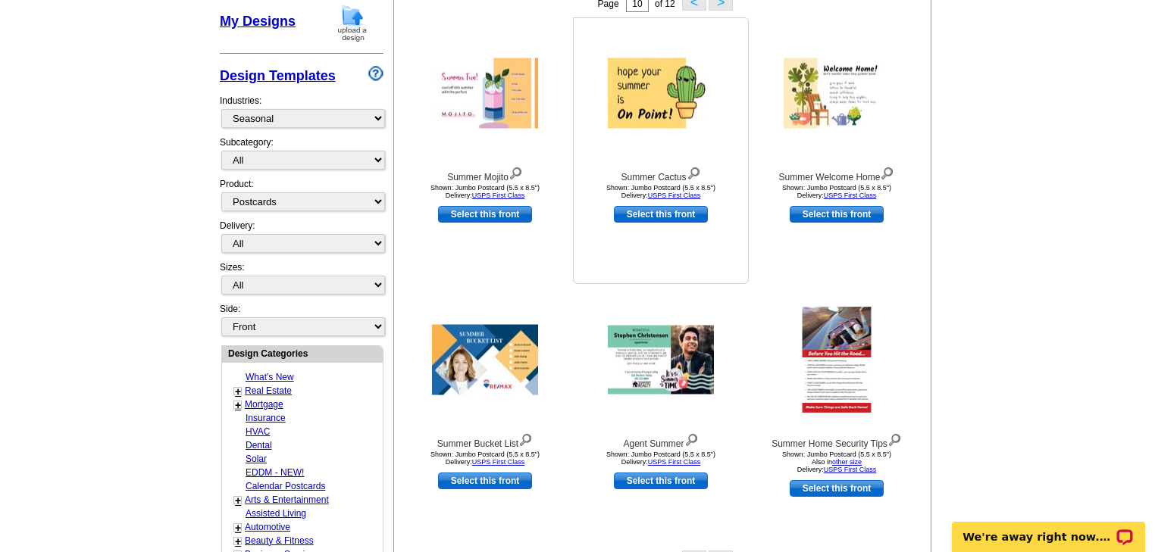
scroll to position [102, 0]
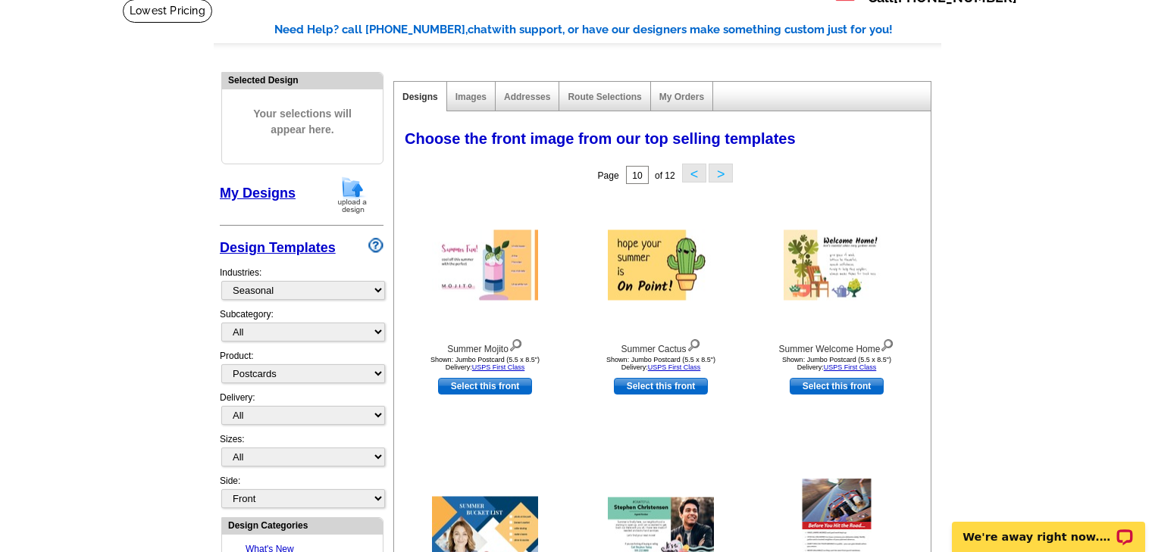
click at [718, 170] on button ">" at bounding box center [720, 173] width 24 height 19
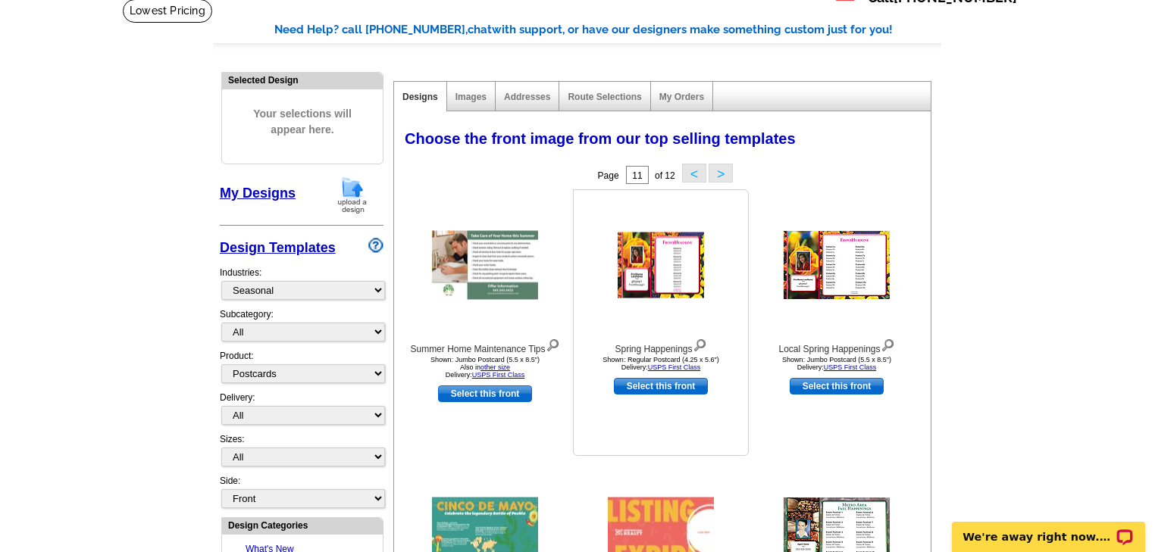
click at [679, 281] on img at bounding box center [661, 266] width 86 height 66
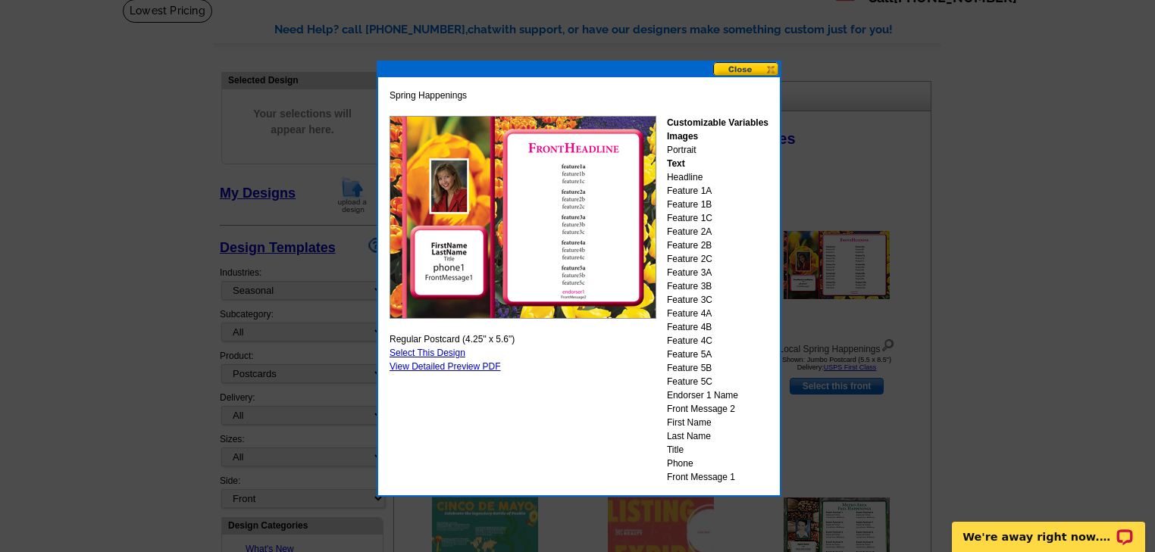
click at [740, 71] on button at bounding box center [746, 69] width 67 height 14
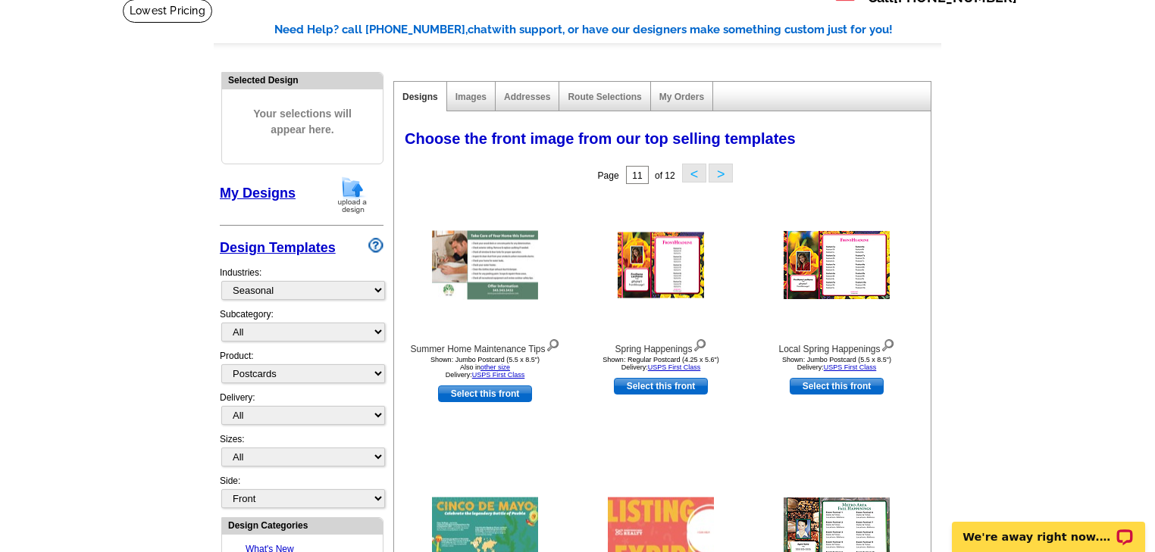
click at [727, 170] on button ">" at bounding box center [720, 173] width 24 height 19
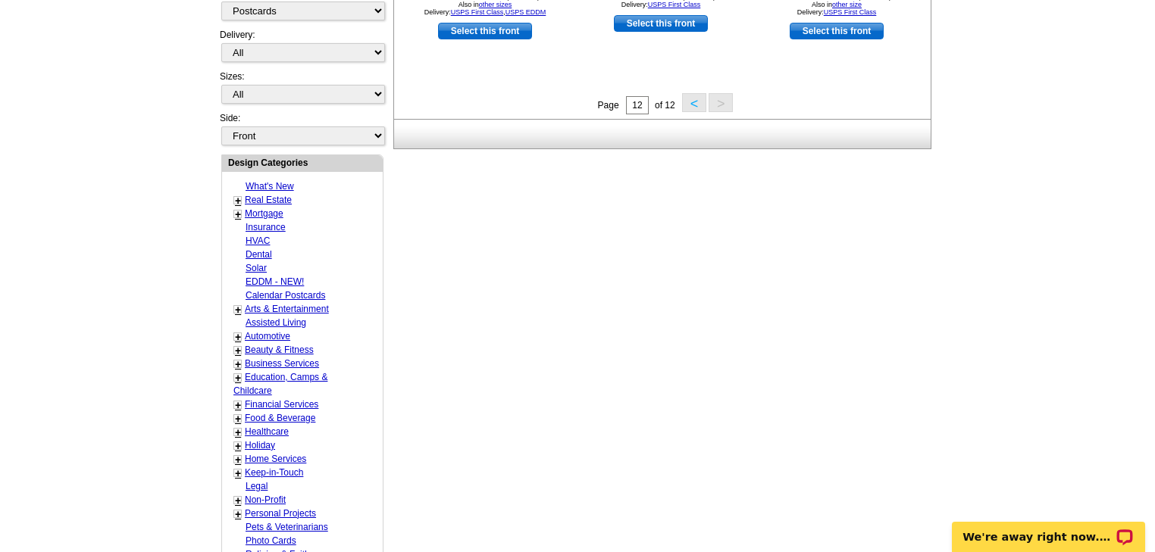
scroll to position [466, 0]
click at [236, 195] on link "+" at bounding box center [238, 200] width 6 height 12
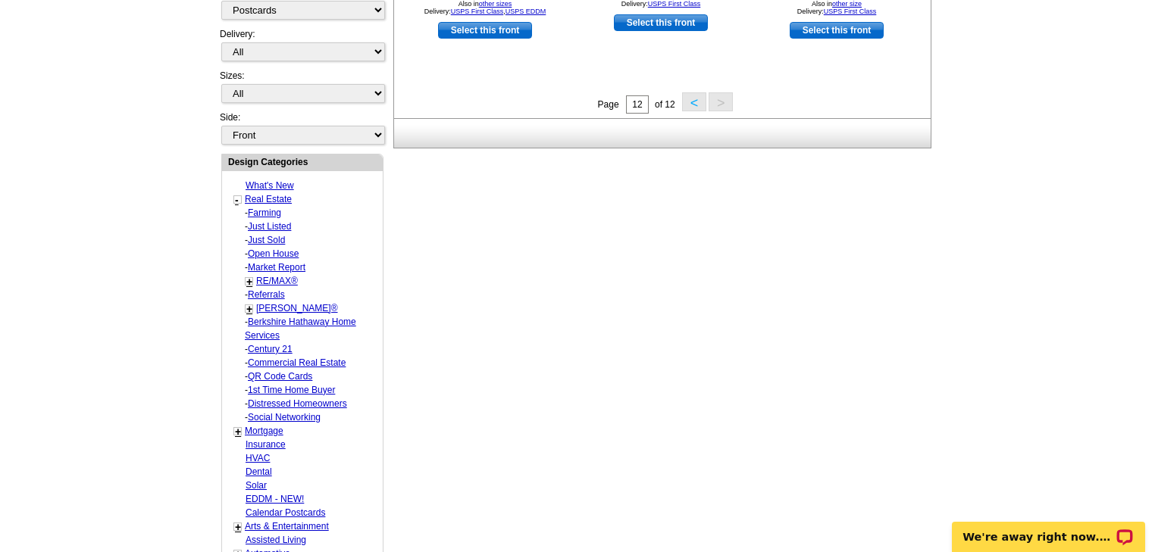
click at [275, 262] on link "Market Report" at bounding box center [277, 267] width 58 height 11
select select "785"
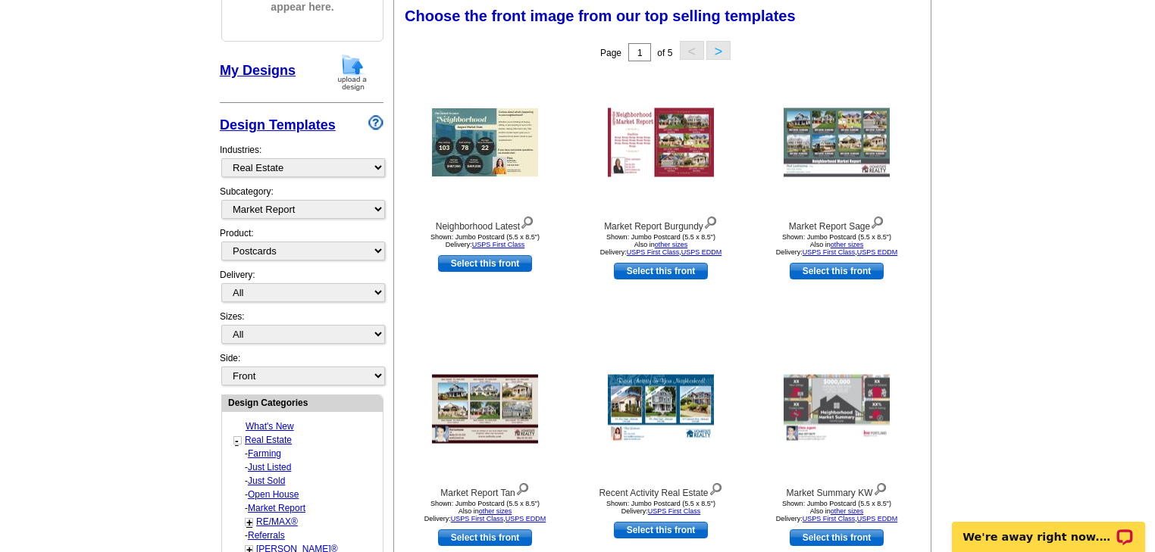
scroll to position [224, 0]
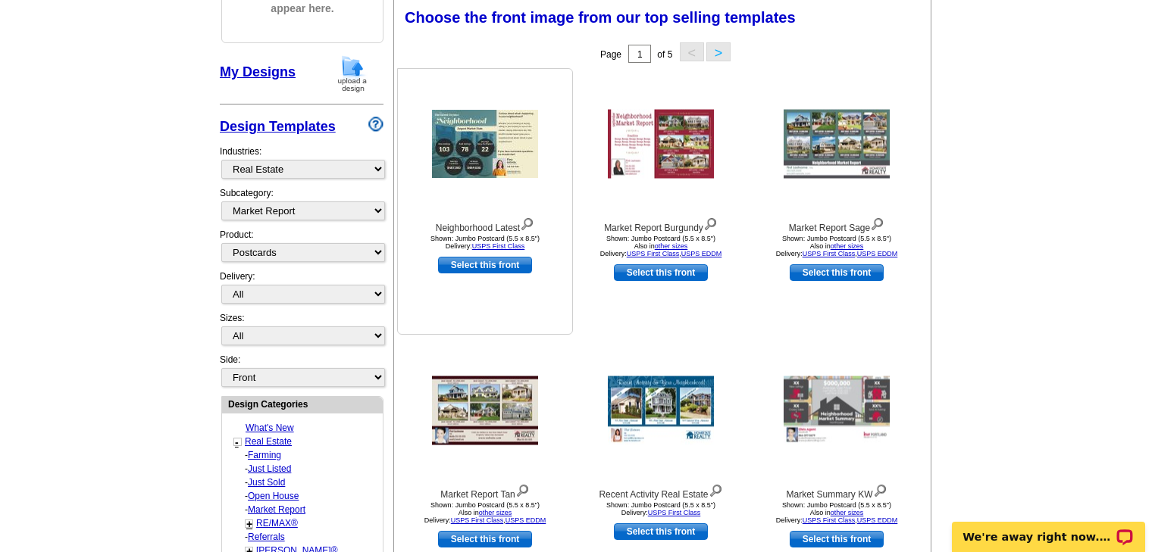
click at [480, 158] on img at bounding box center [485, 144] width 106 height 68
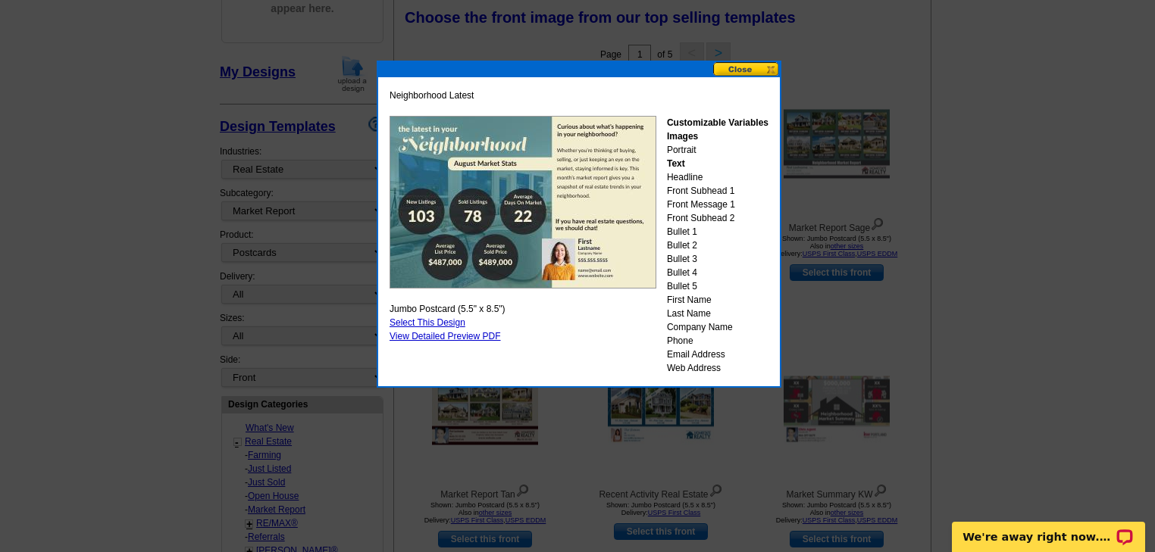
click at [746, 68] on button at bounding box center [746, 69] width 67 height 14
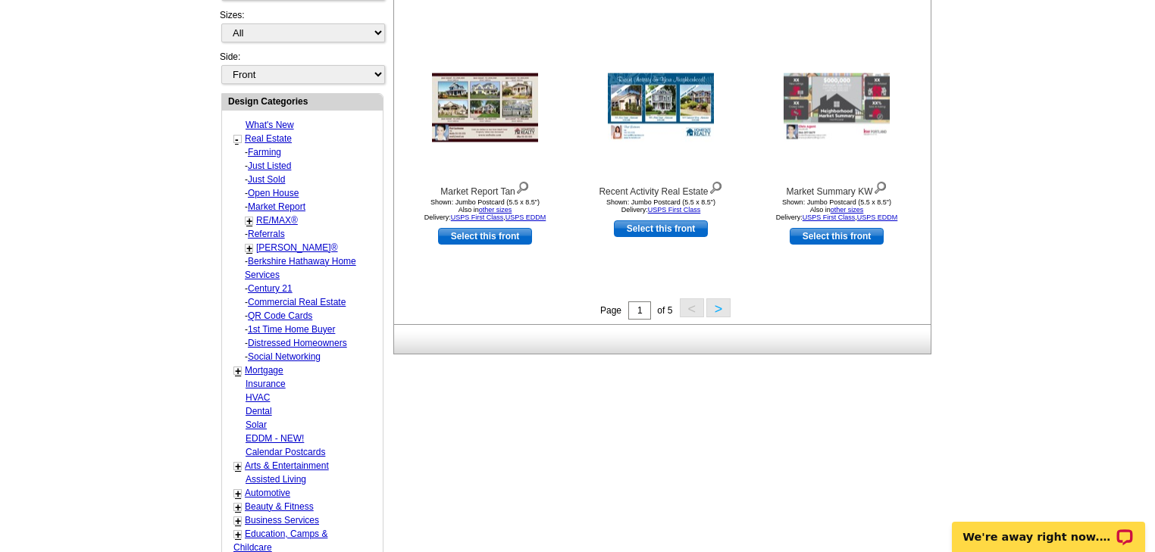
scroll to position [587, 0]
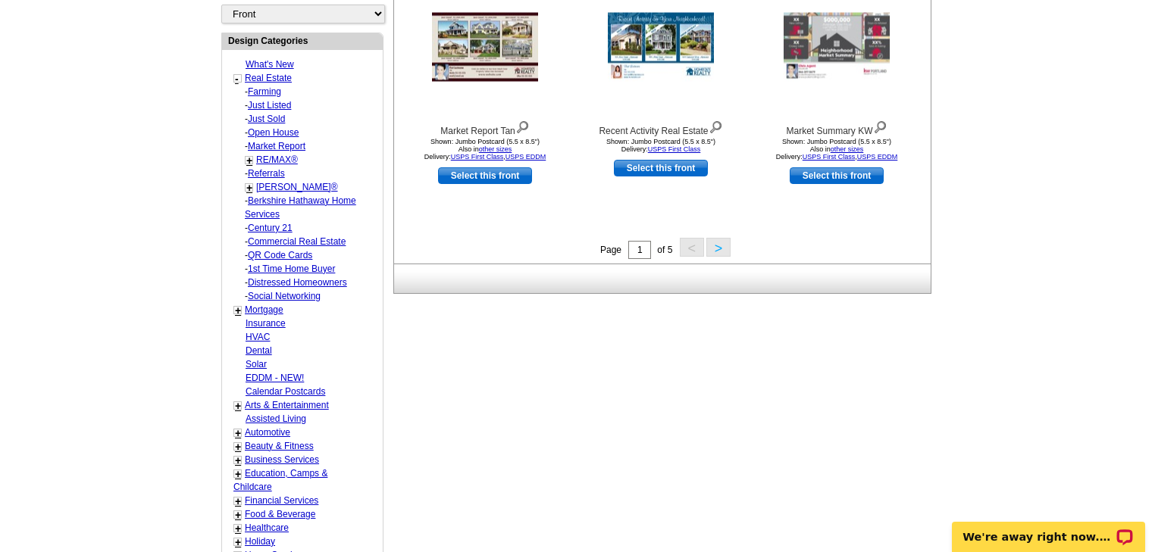
click at [309, 264] on link "1st Time Home Buyer" at bounding box center [291, 269] width 87 height 11
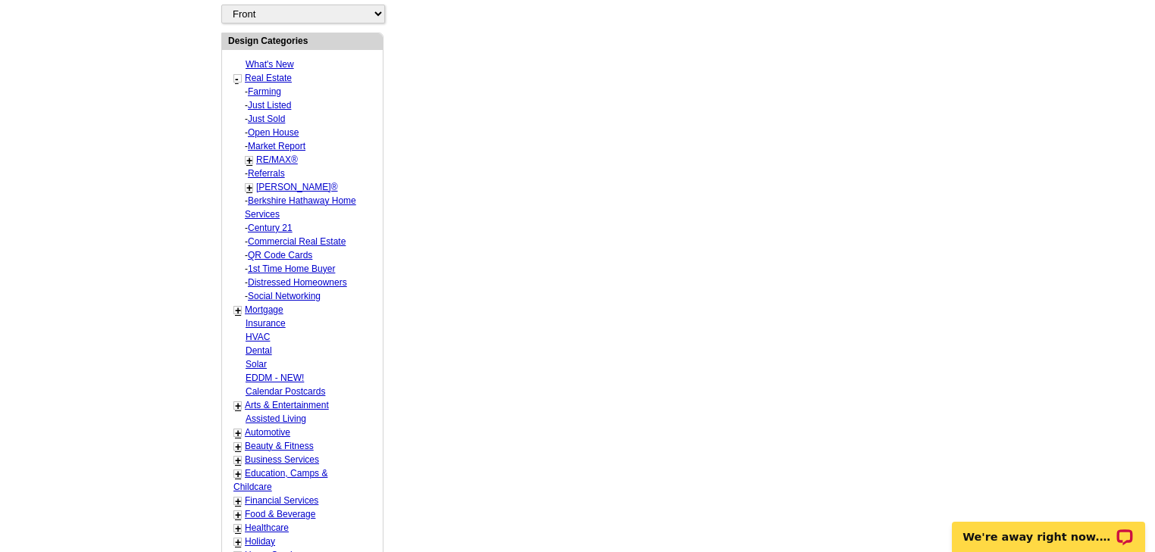
select select "786"
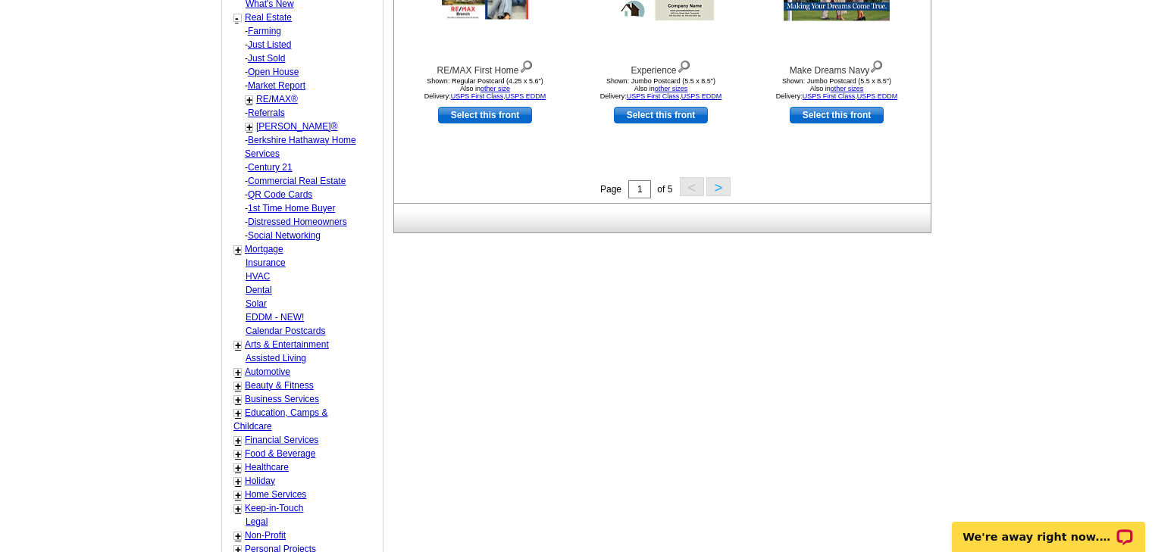
scroll to position [708, 0]
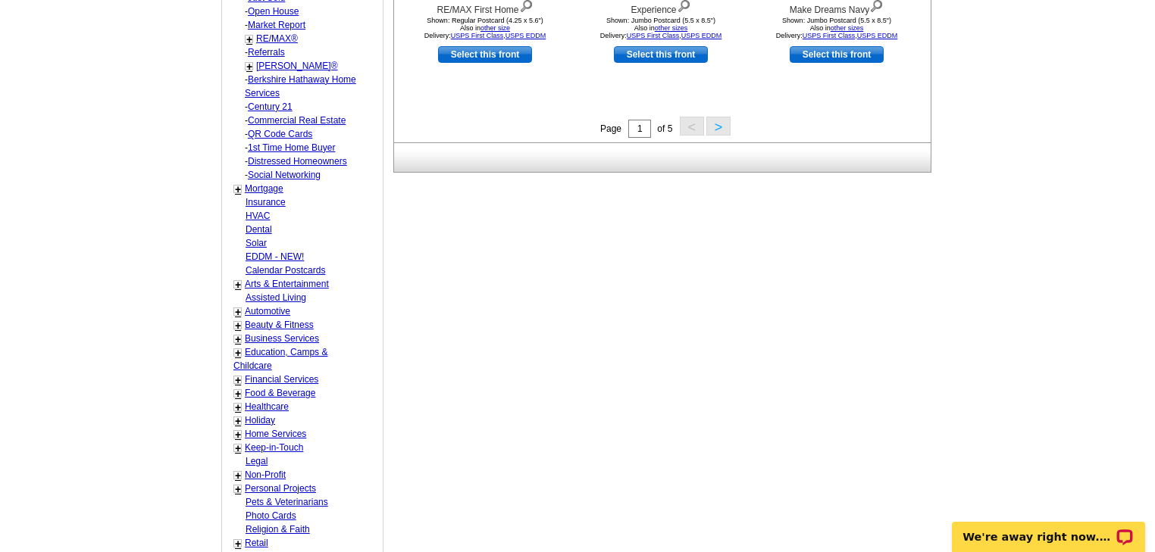
click at [236, 279] on link "+" at bounding box center [238, 285] width 6 height 12
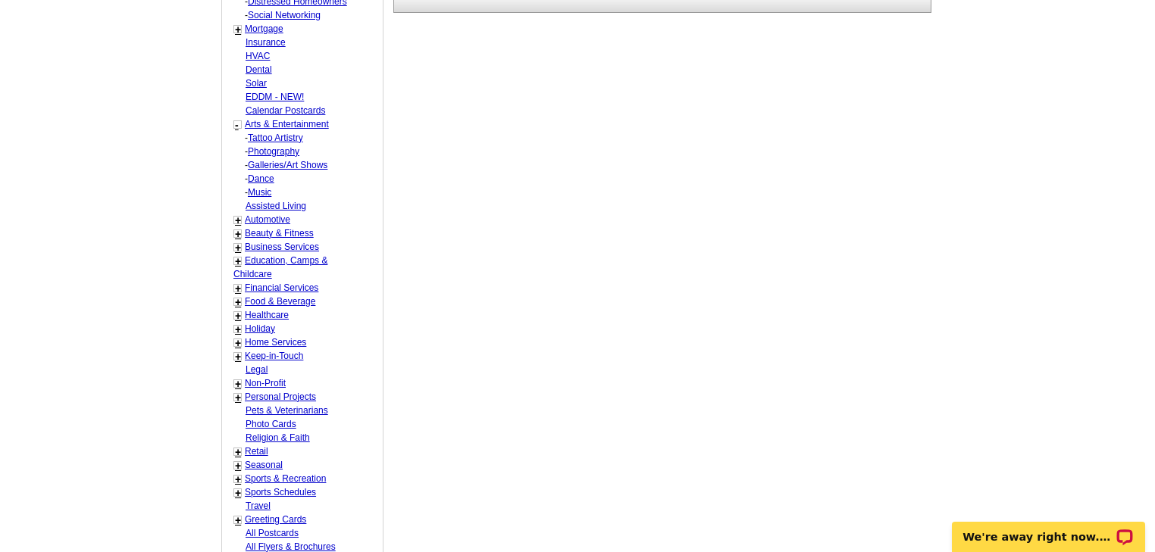
scroll to position [890, 0]
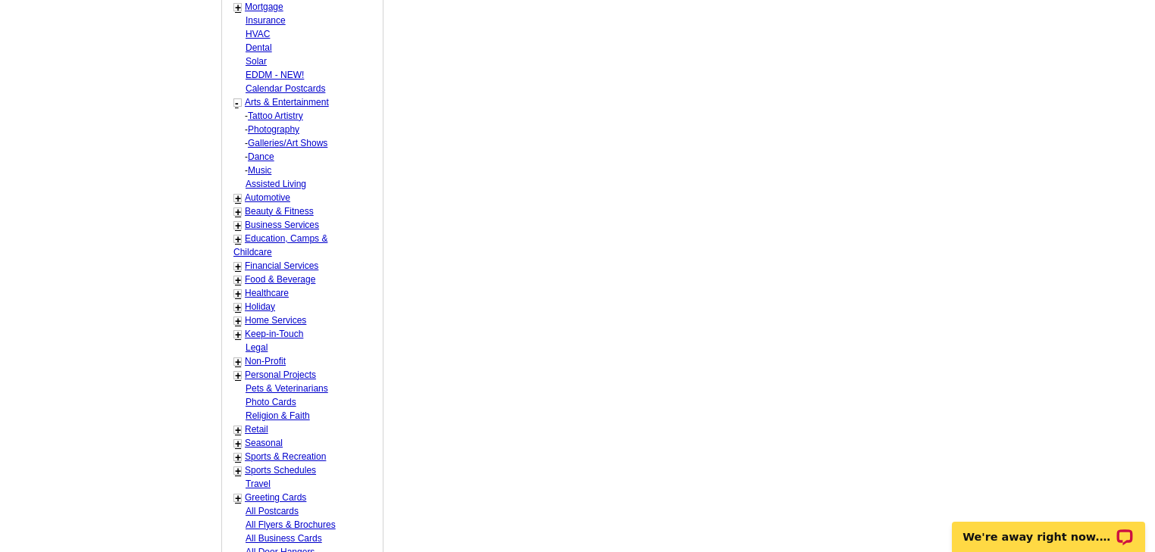
click at [238, 220] on link "+" at bounding box center [238, 226] width 6 height 12
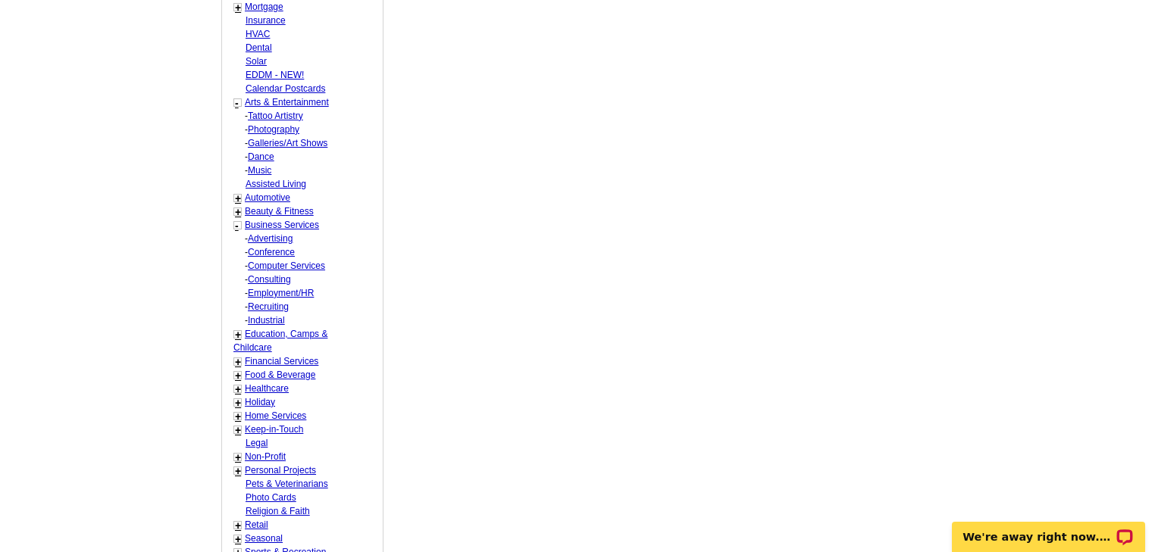
click at [238, 219] on div "-" at bounding box center [237, 226] width 5 height 17
click at [236, 221] on link "-" at bounding box center [237, 226] width 4 height 12
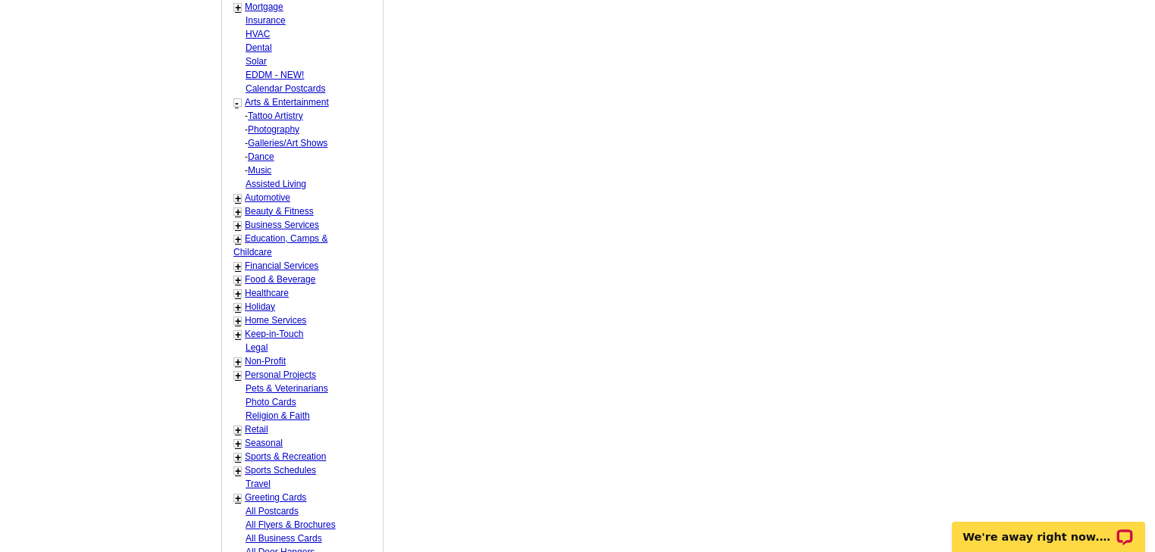
click at [255, 302] on link "Holiday" at bounding box center [260, 307] width 30 height 11
select select "744"
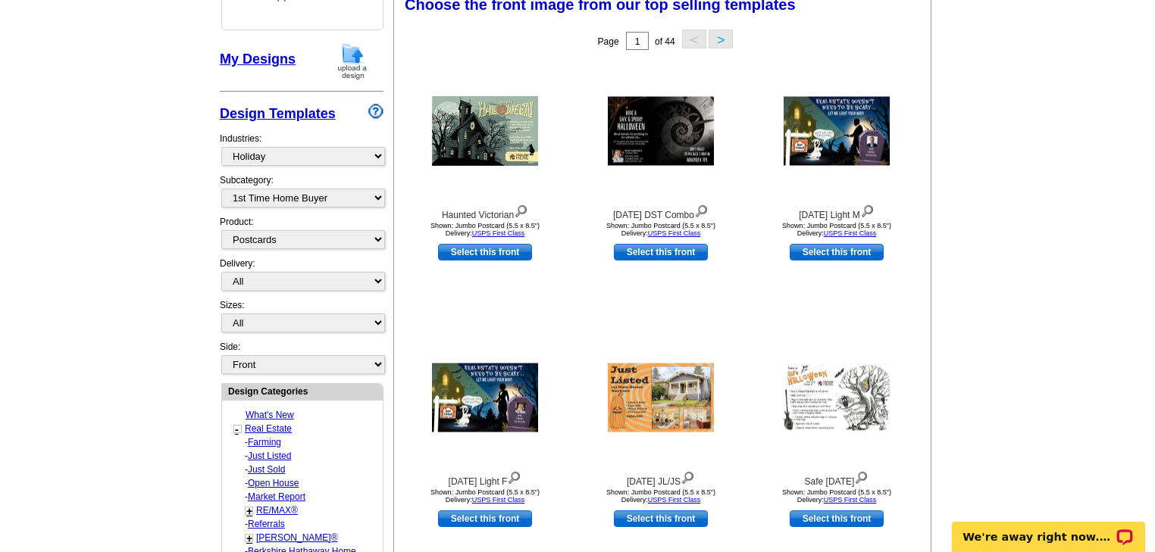
scroll to position [224, 0]
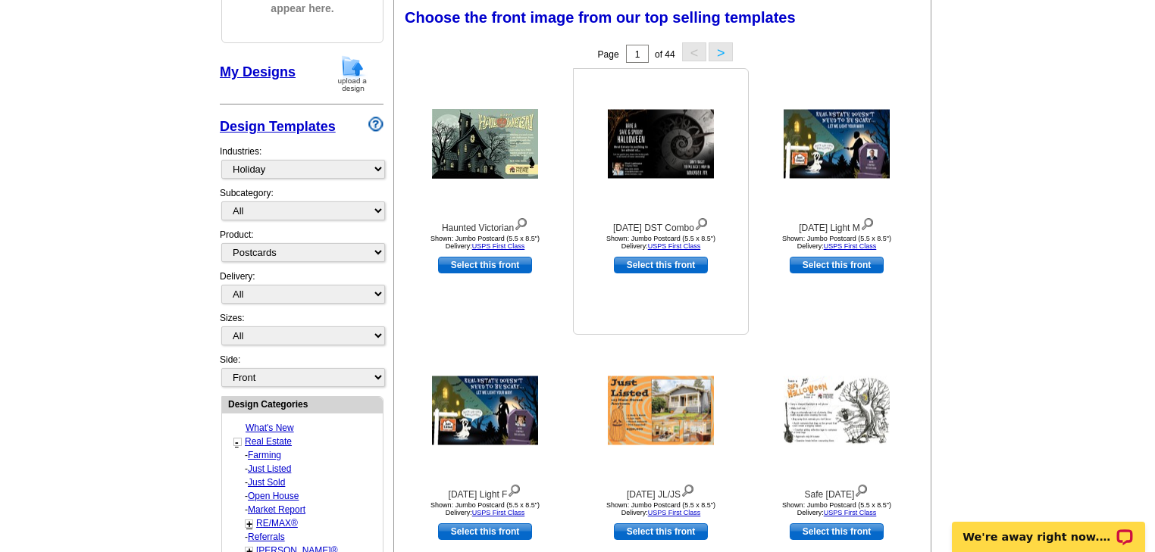
click at [674, 147] on img at bounding box center [661, 144] width 106 height 69
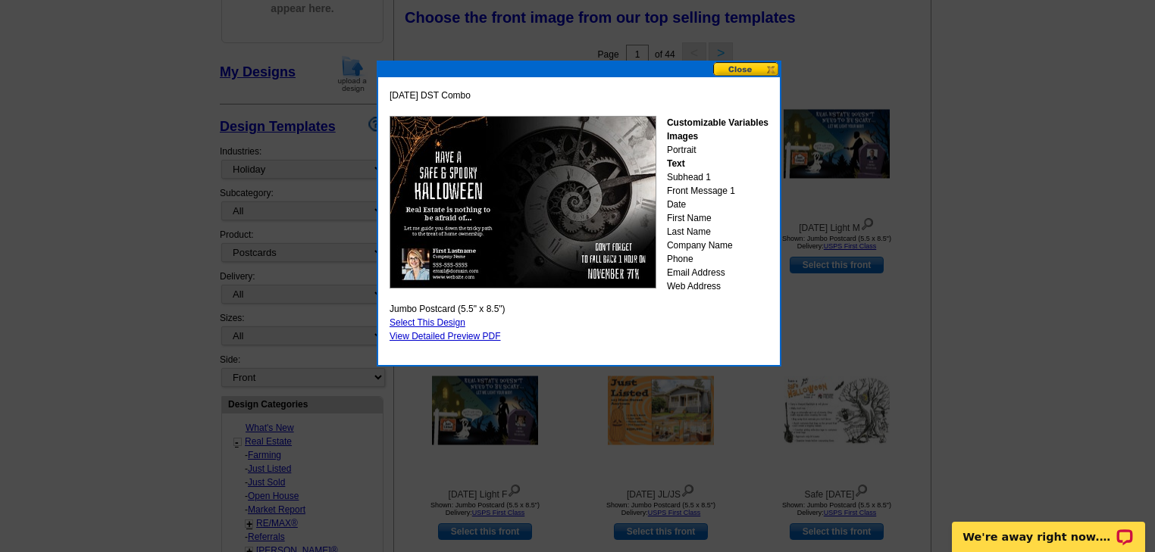
click at [749, 68] on button at bounding box center [746, 69] width 67 height 14
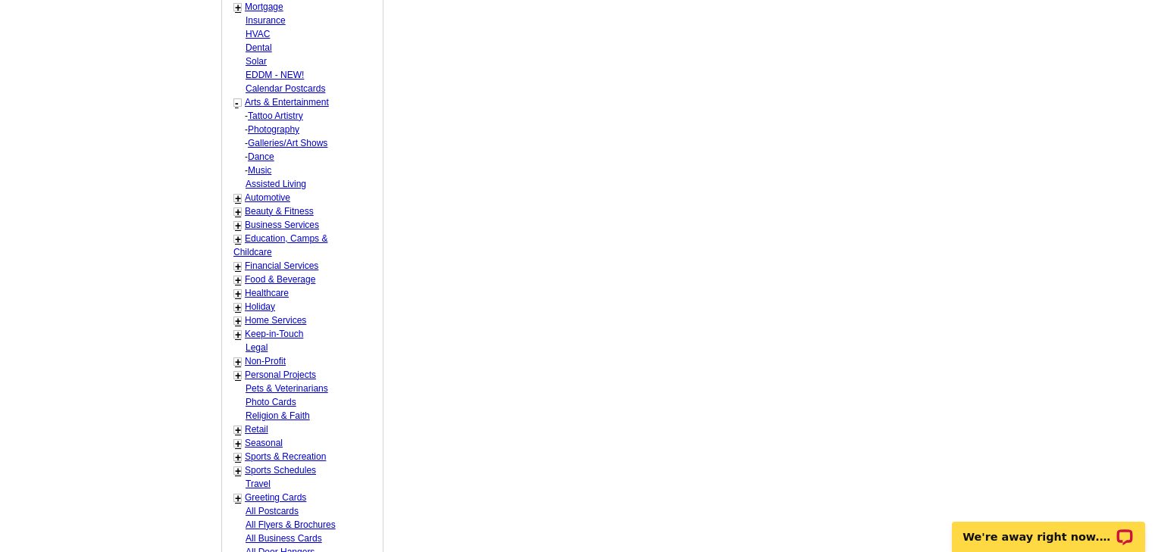
scroll to position [830, 0]
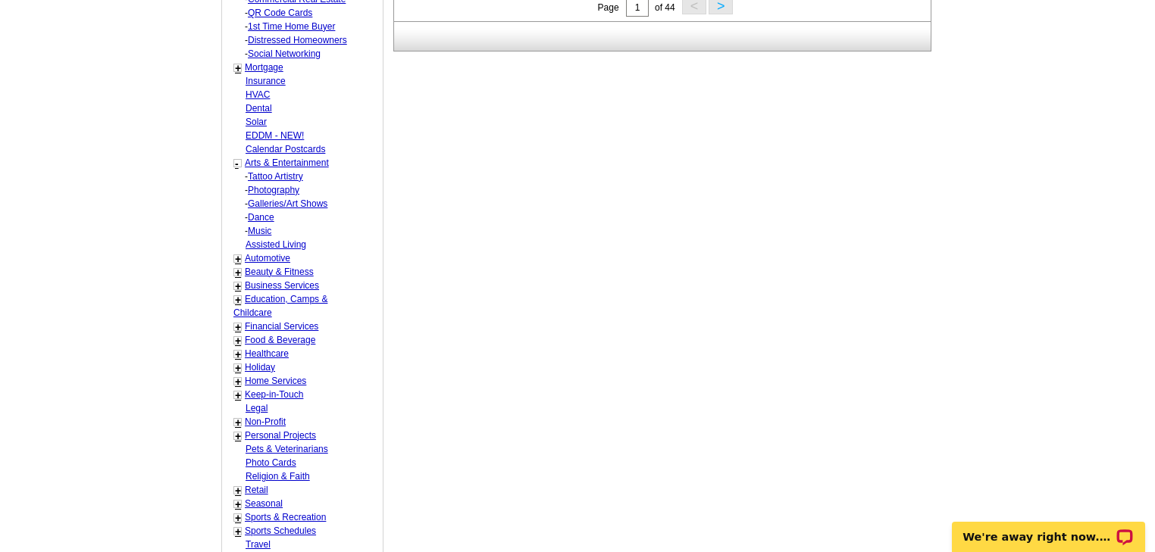
click at [236, 364] on link "+" at bounding box center [238, 368] width 6 height 12
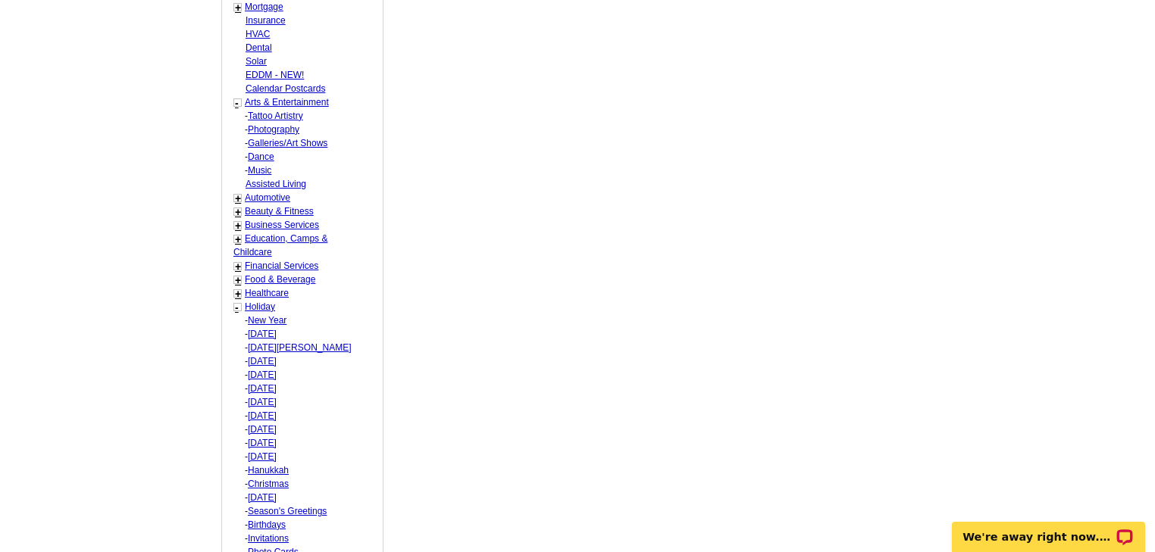
scroll to position [951, 0]
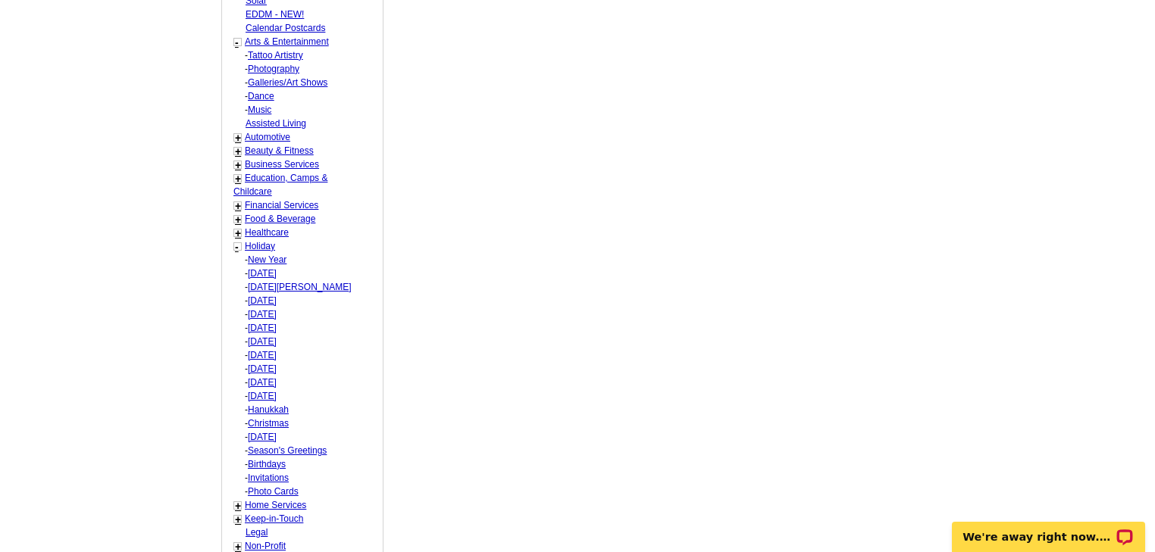
click at [269, 486] on link "Photo Cards" at bounding box center [273, 491] width 51 height 11
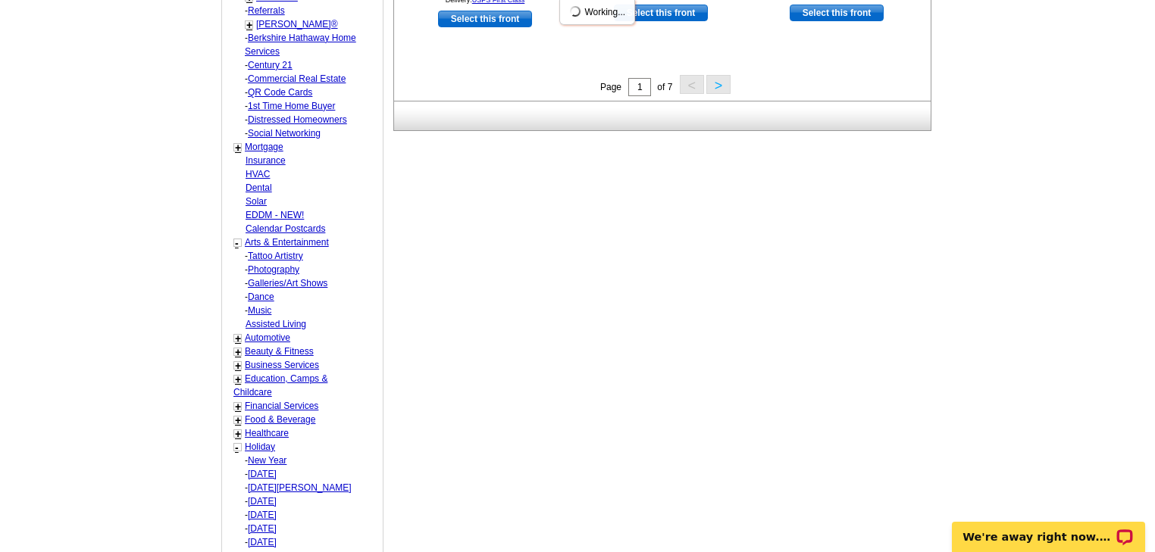
select select "877"
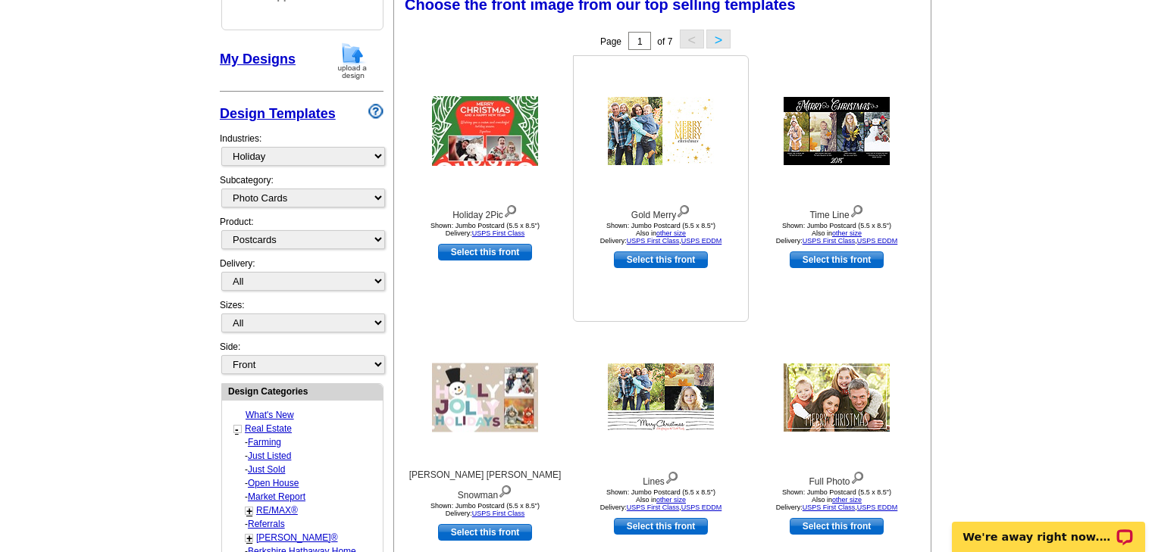
scroll to position [224, 0]
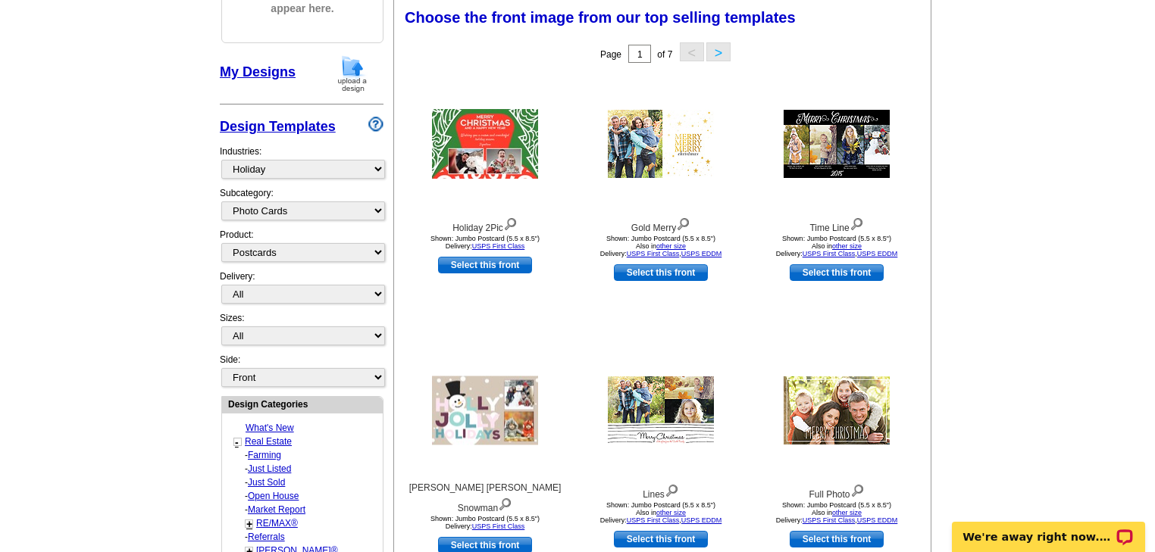
click at [718, 55] on button ">" at bounding box center [718, 51] width 24 height 19
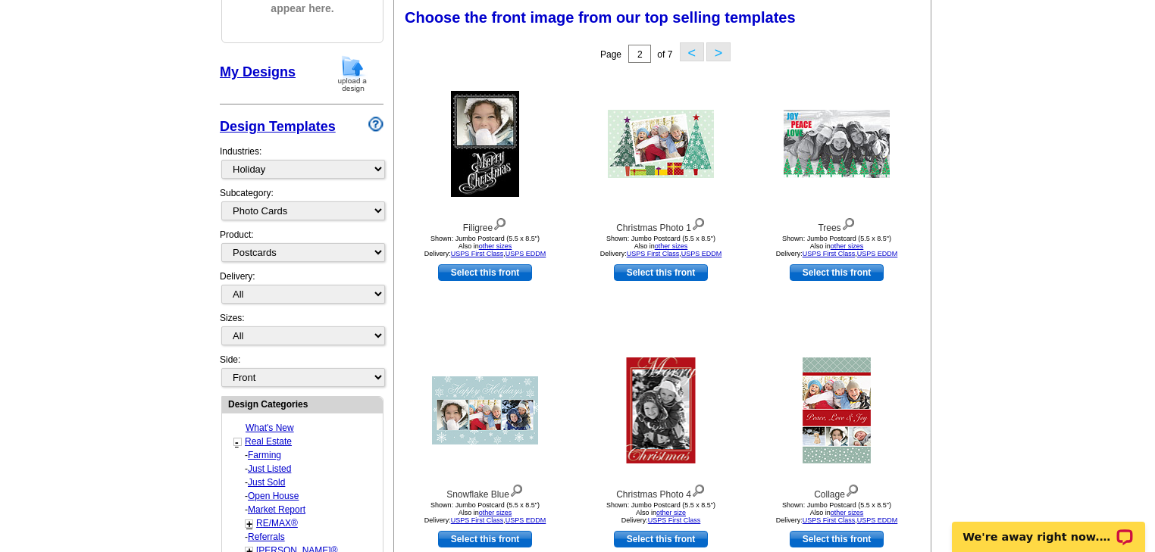
click at [718, 52] on button ">" at bounding box center [718, 51] width 24 height 19
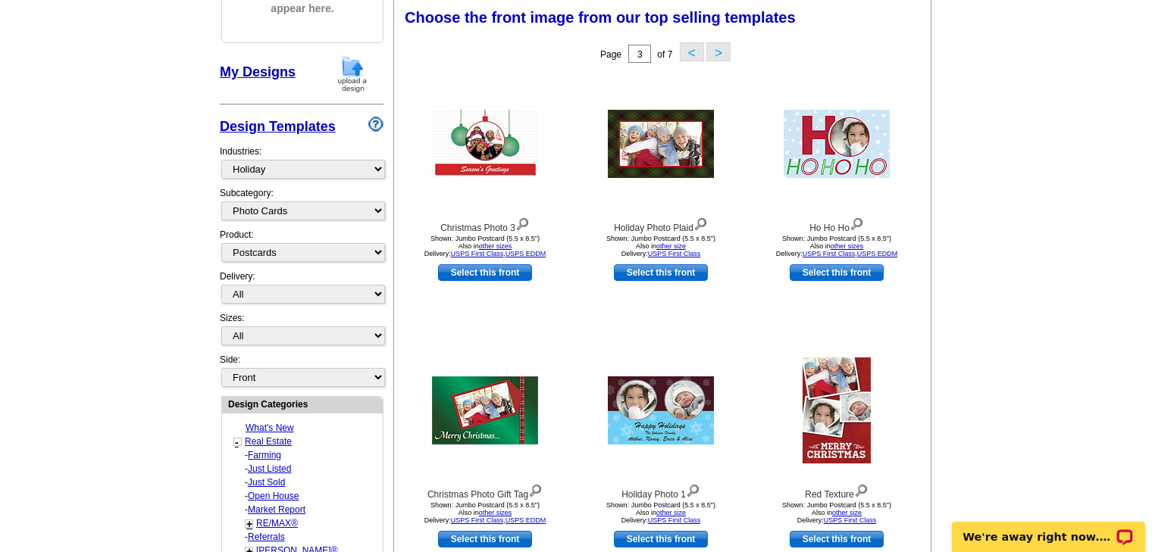
click at [718, 52] on button ">" at bounding box center [718, 51] width 24 height 19
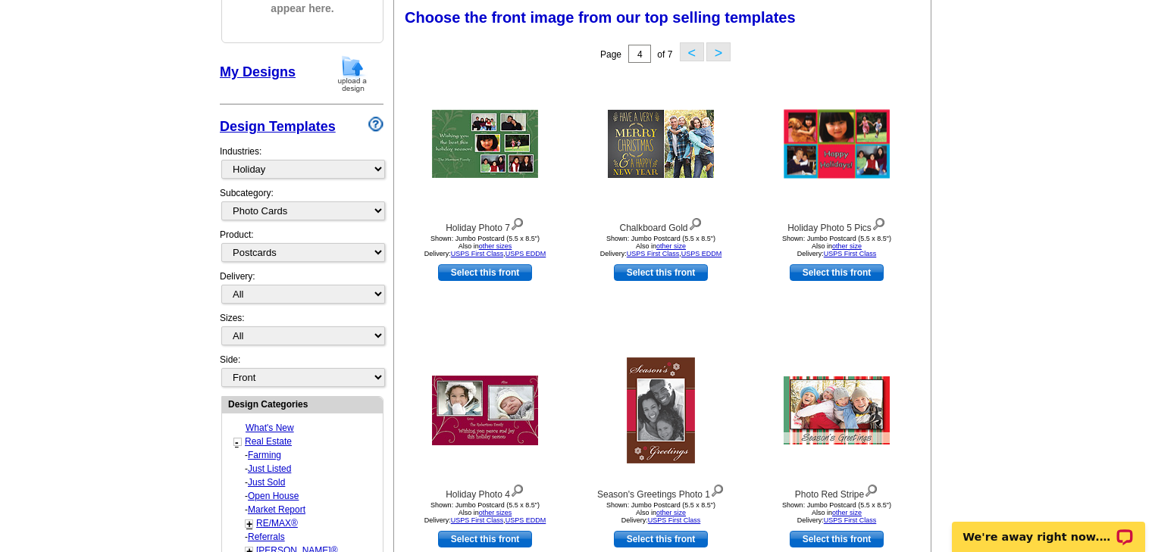
click at [718, 52] on button ">" at bounding box center [718, 51] width 24 height 19
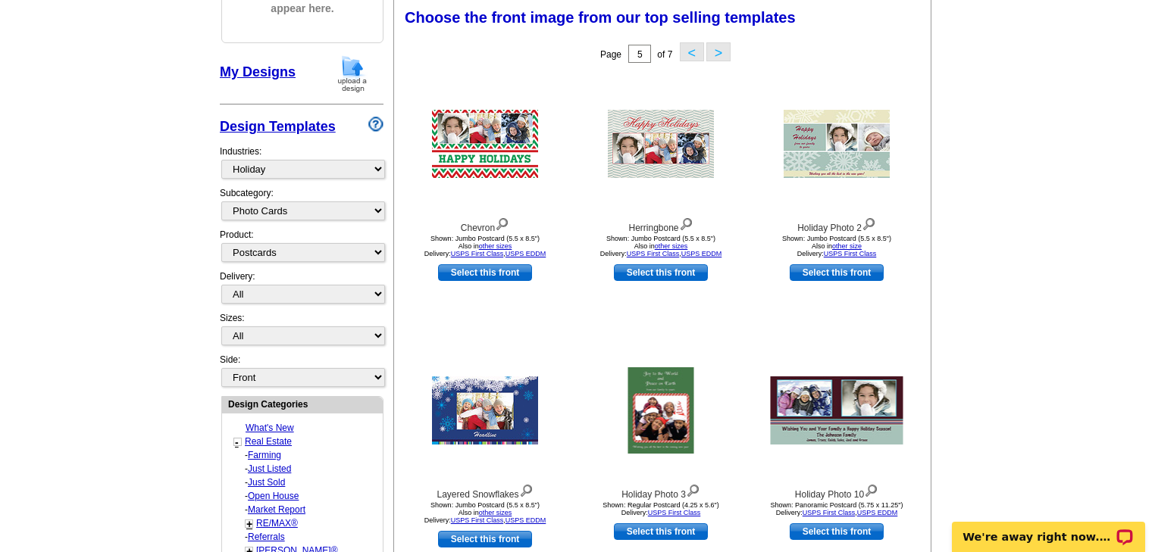
click at [718, 52] on button ">" at bounding box center [718, 51] width 24 height 19
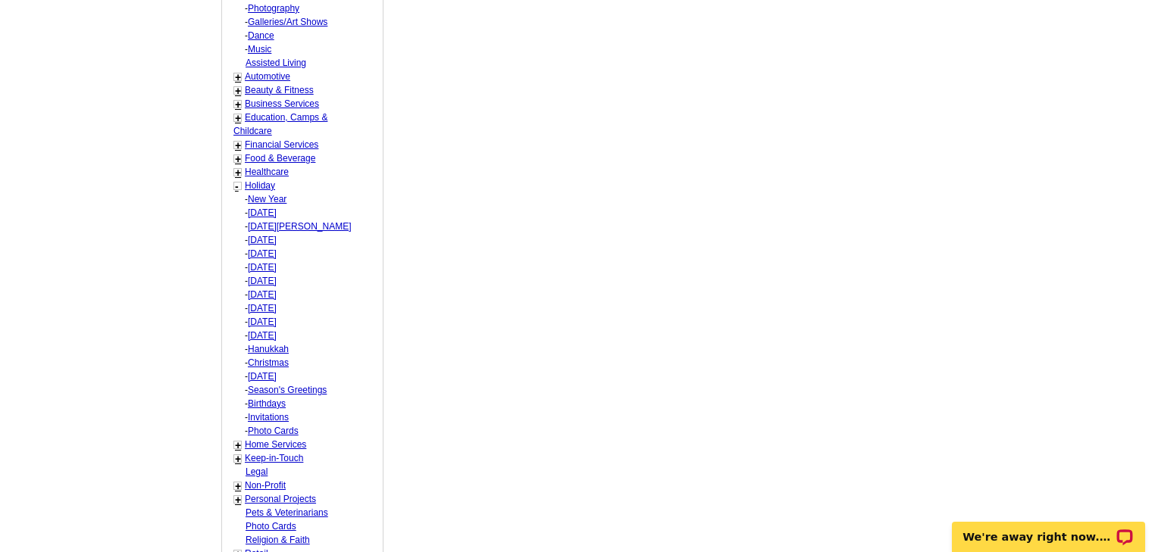
scroll to position [1072, 0]
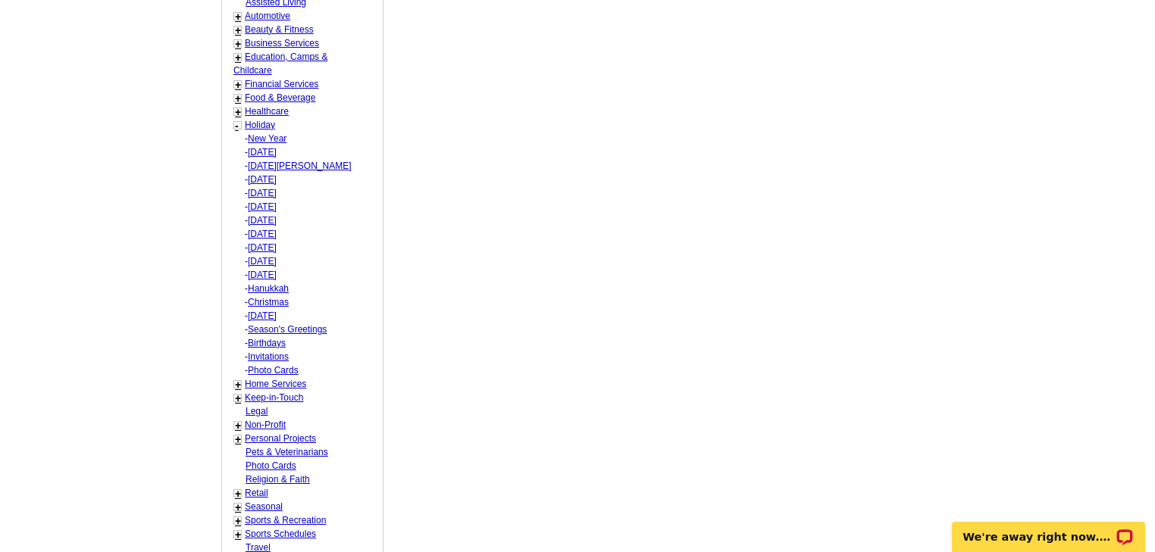
click at [276, 380] on link "Home Services" at bounding box center [275, 384] width 61 height 11
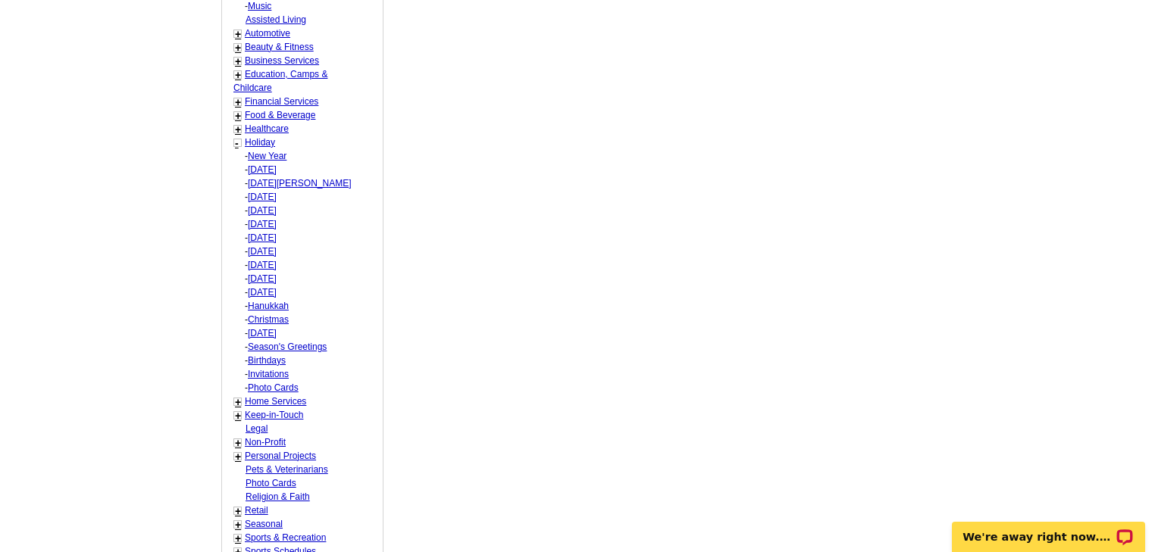
click at [236, 382] on div "What's New - Real Estate - Farming - Just Listed - Just Sold - Open House - Mar…" at bounding box center [302, 121] width 161 height 1079
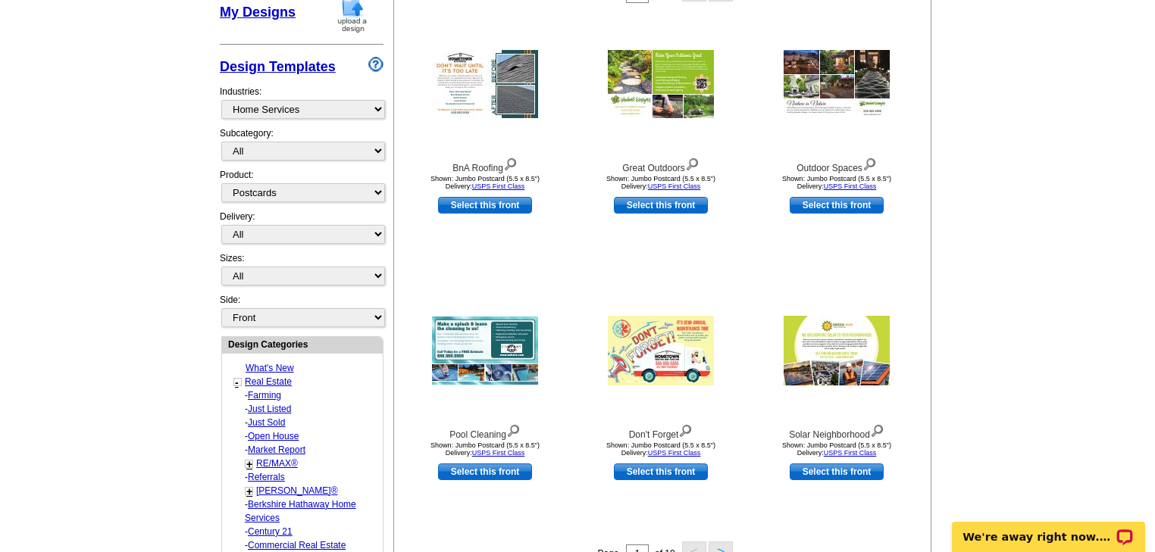
scroll to position [284, 0]
click at [679, 344] on img at bounding box center [661, 350] width 106 height 70
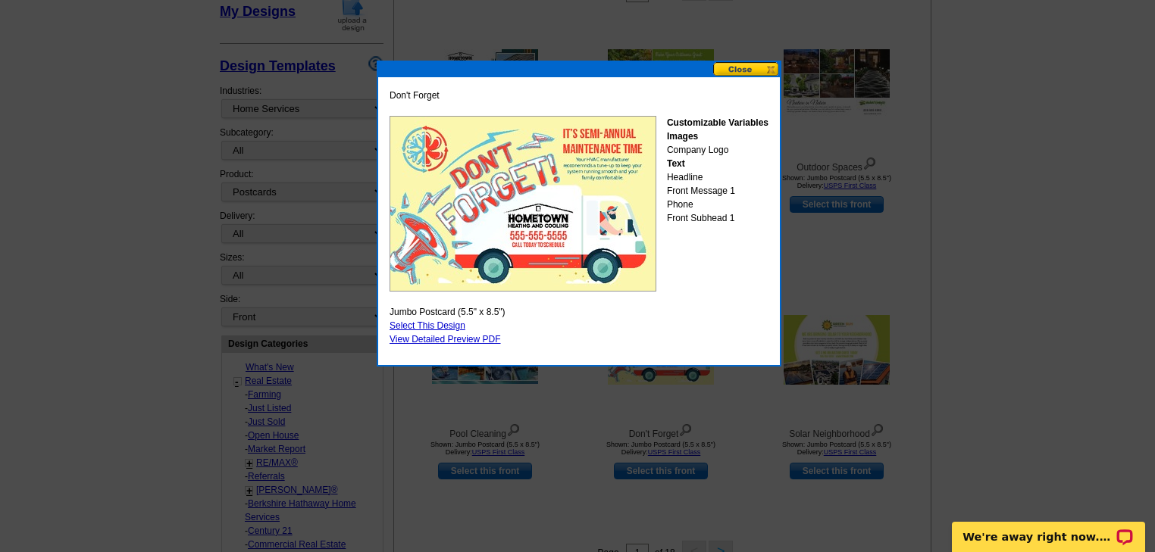
click at [735, 65] on button at bounding box center [746, 69] width 67 height 14
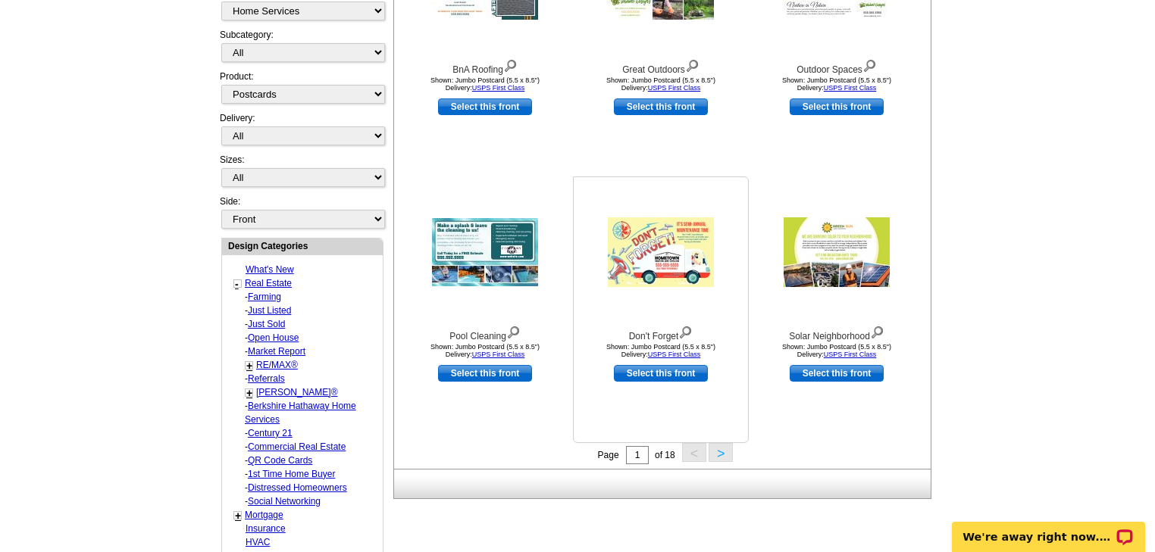
scroll to position [224, 0]
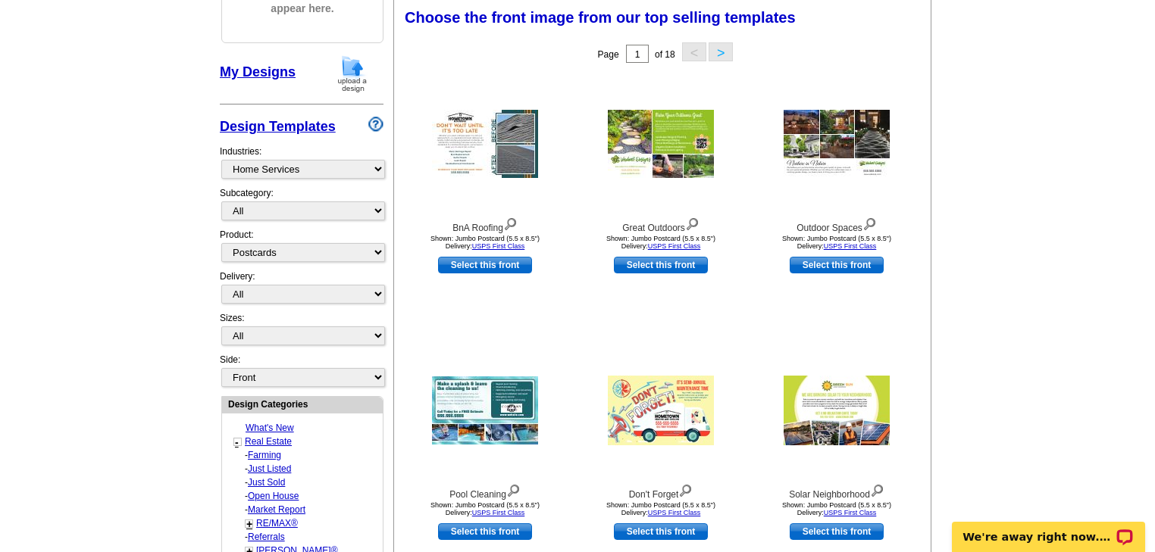
click at [717, 52] on button ">" at bounding box center [720, 51] width 24 height 19
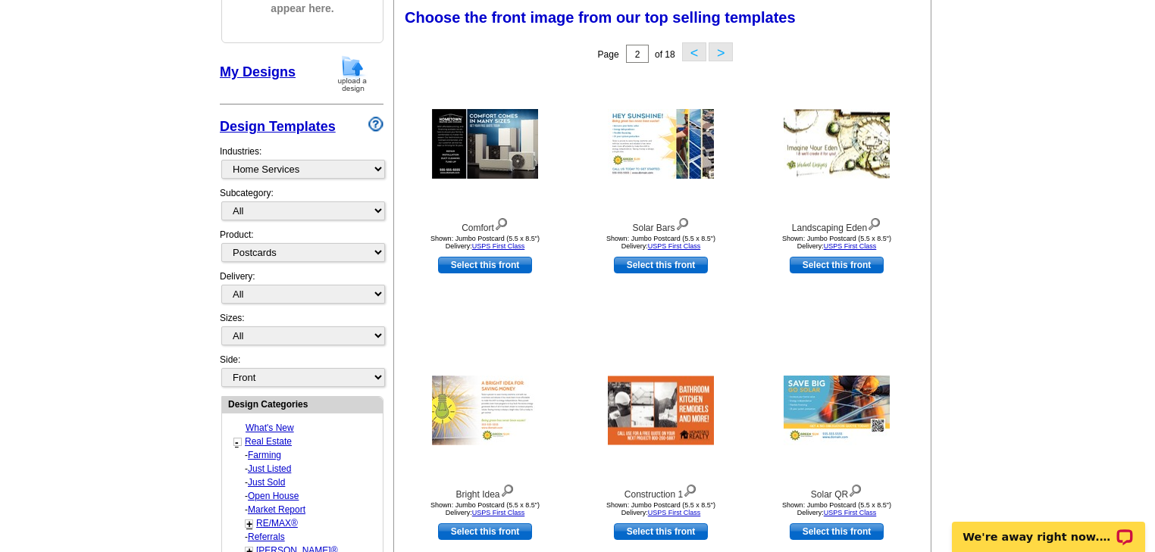
click at [725, 55] on button ">" at bounding box center [720, 51] width 24 height 19
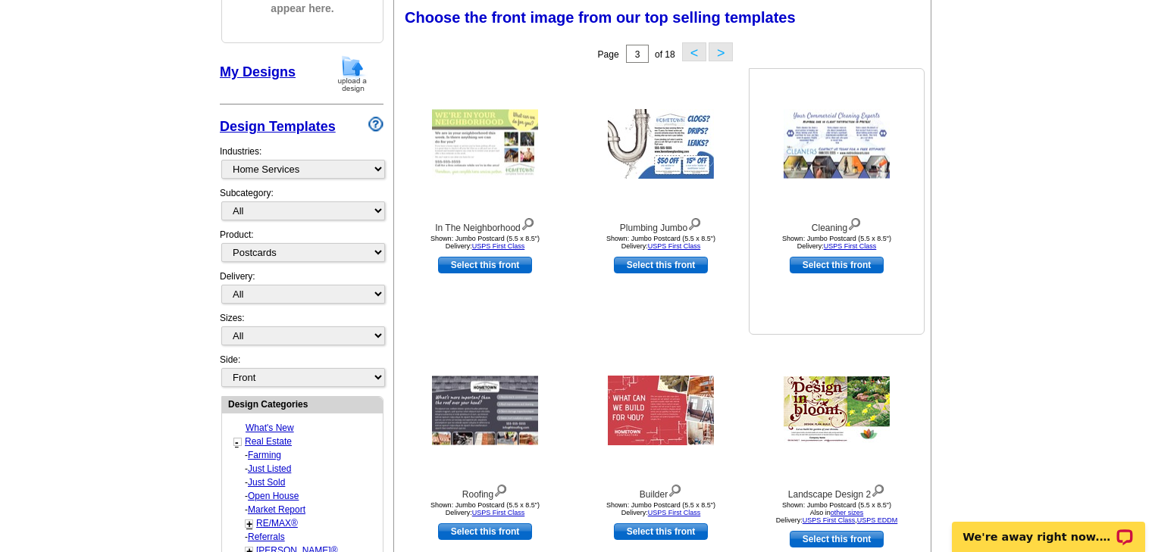
click at [837, 133] on img at bounding box center [836, 144] width 106 height 69
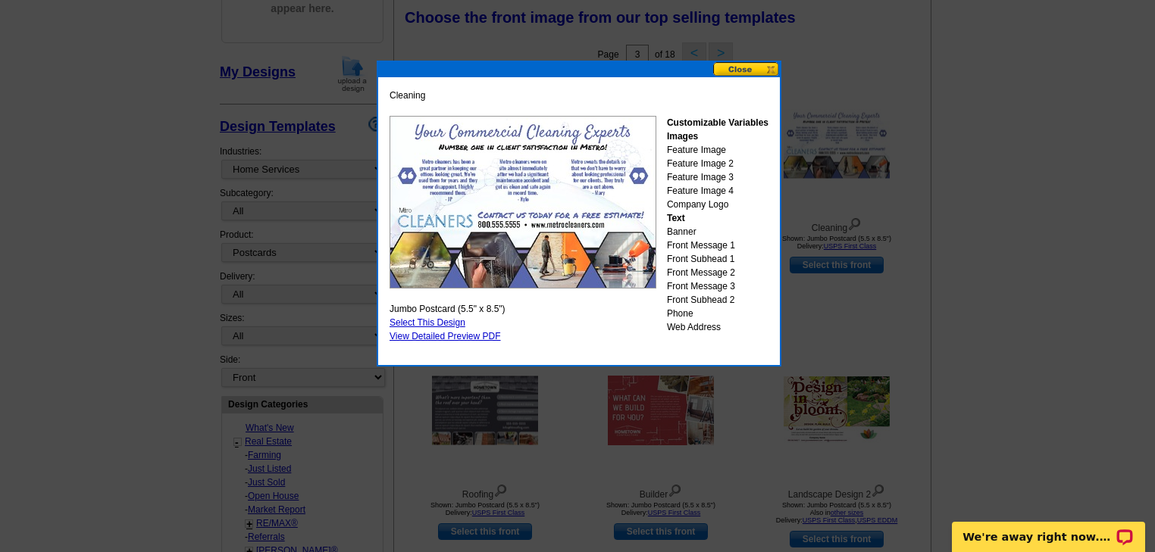
click at [741, 70] on button at bounding box center [746, 69] width 67 height 14
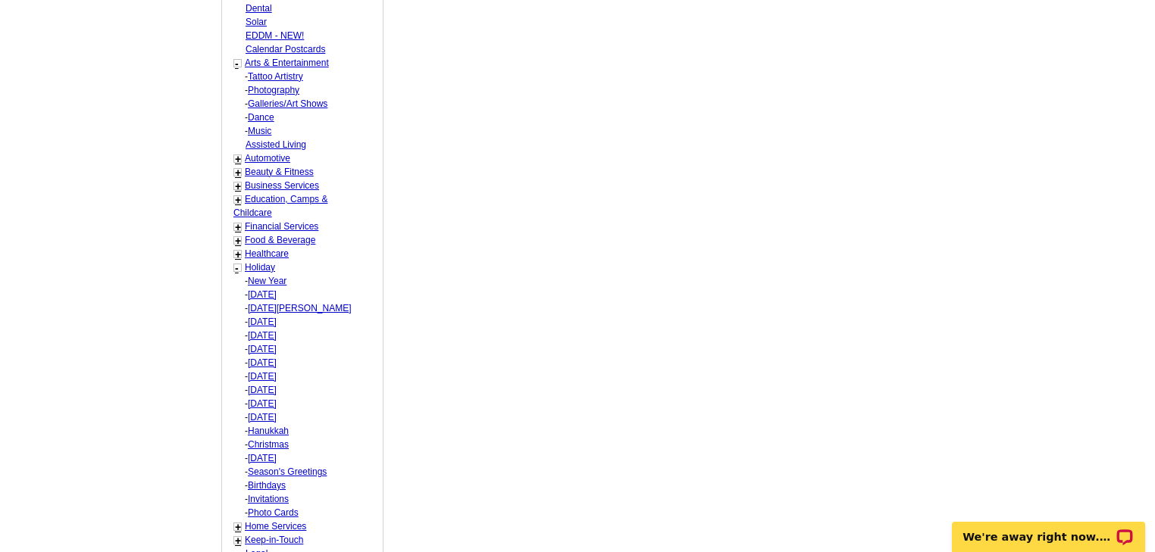
scroll to position [951, 0]
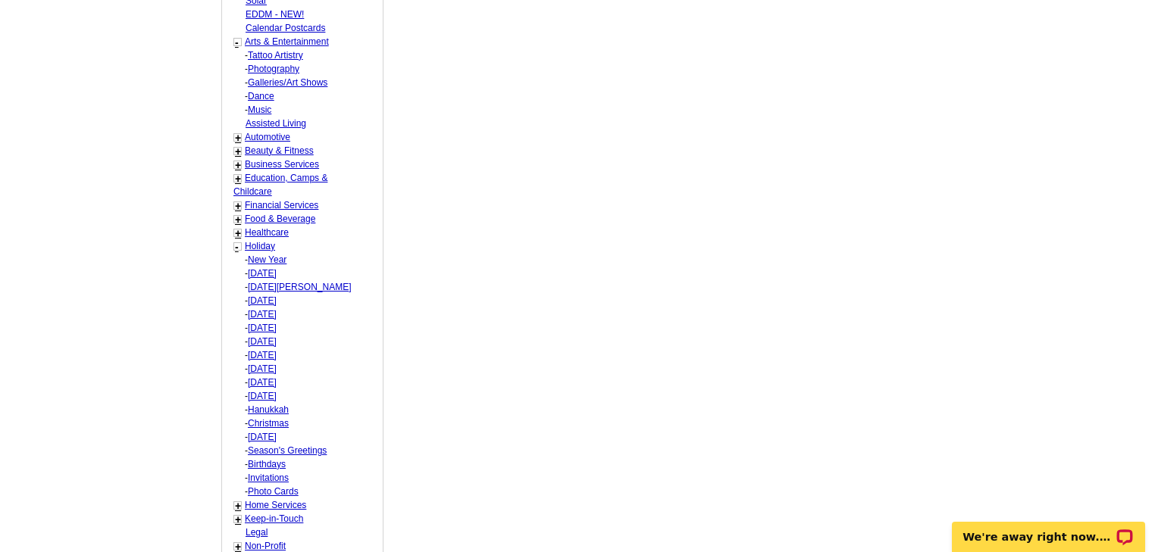
click at [238, 239] on div "-" at bounding box center [237, 247] width 5 height 17
click at [235, 242] on link "-" at bounding box center [237, 247] width 4 height 12
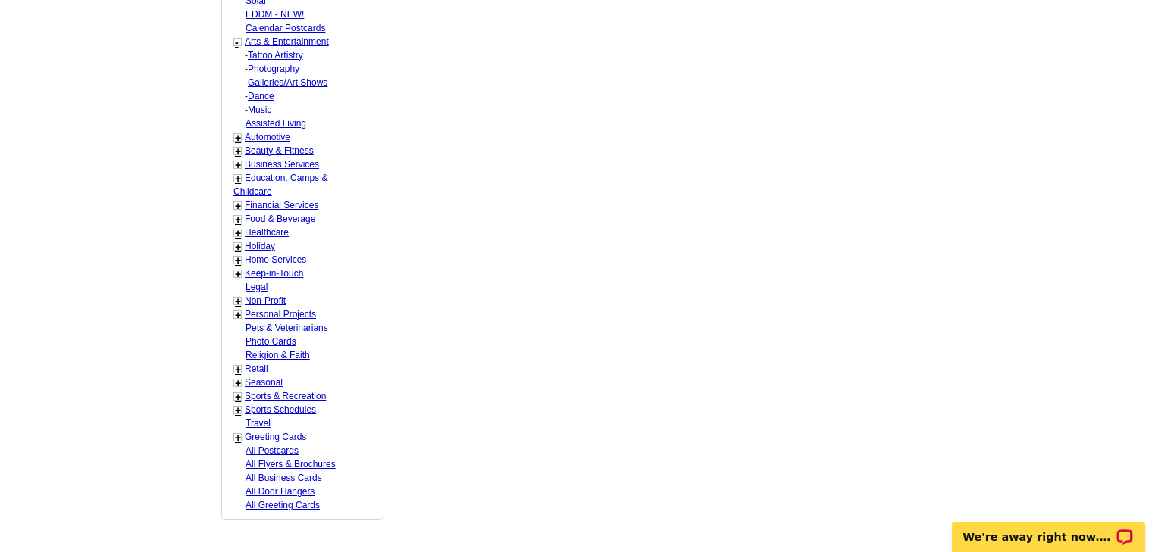
click at [271, 268] on link "Keep-in-Touch" at bounding box center [274, 273] width 58 height 11
select select "769"
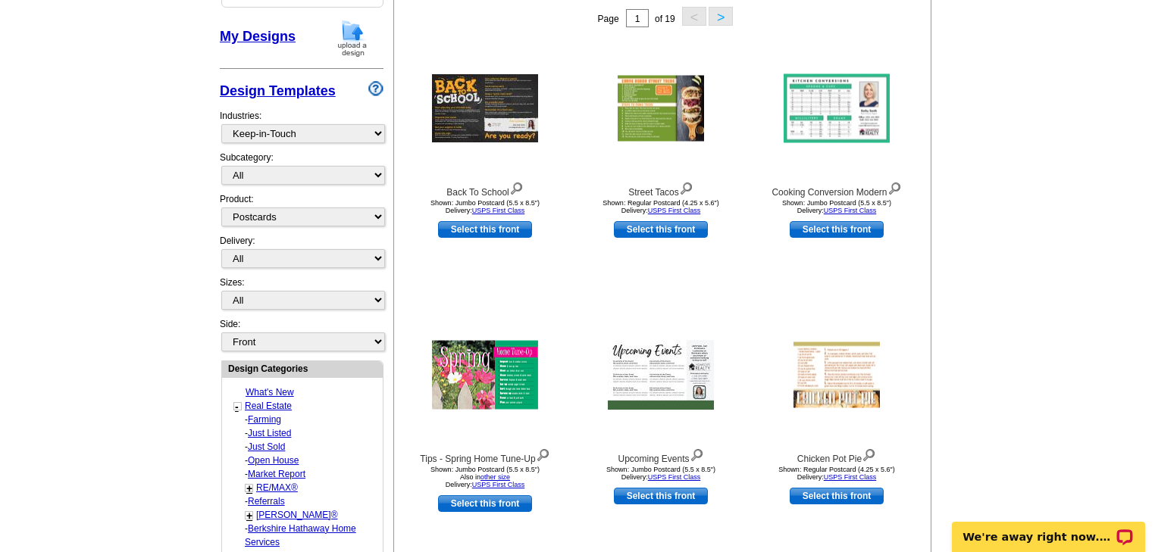
scroll to position [224, 0]
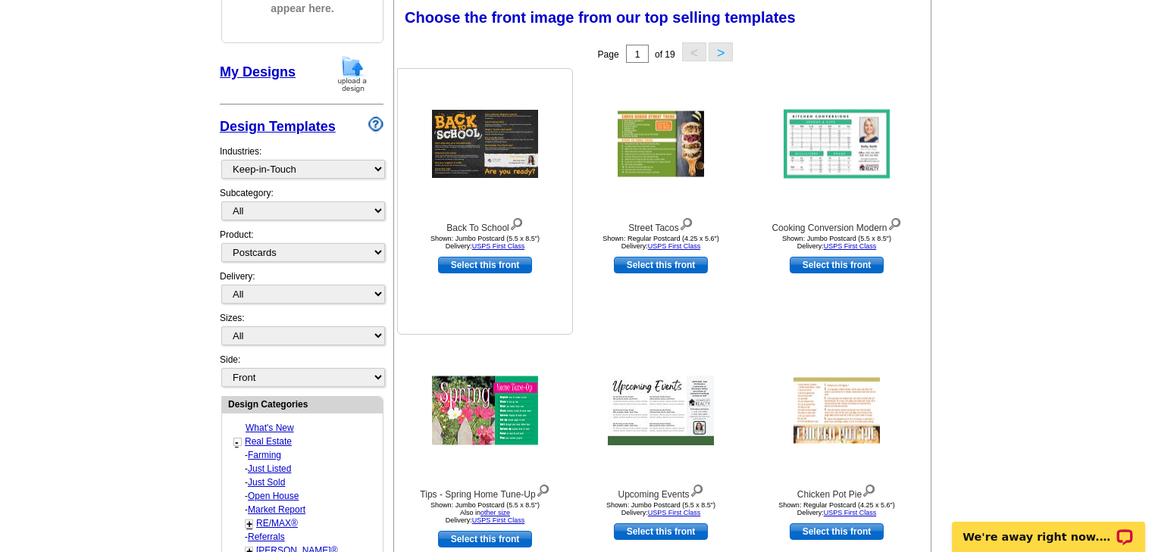
click at [483, 132] on img at bounding box center [485, 144] width 106 height 68
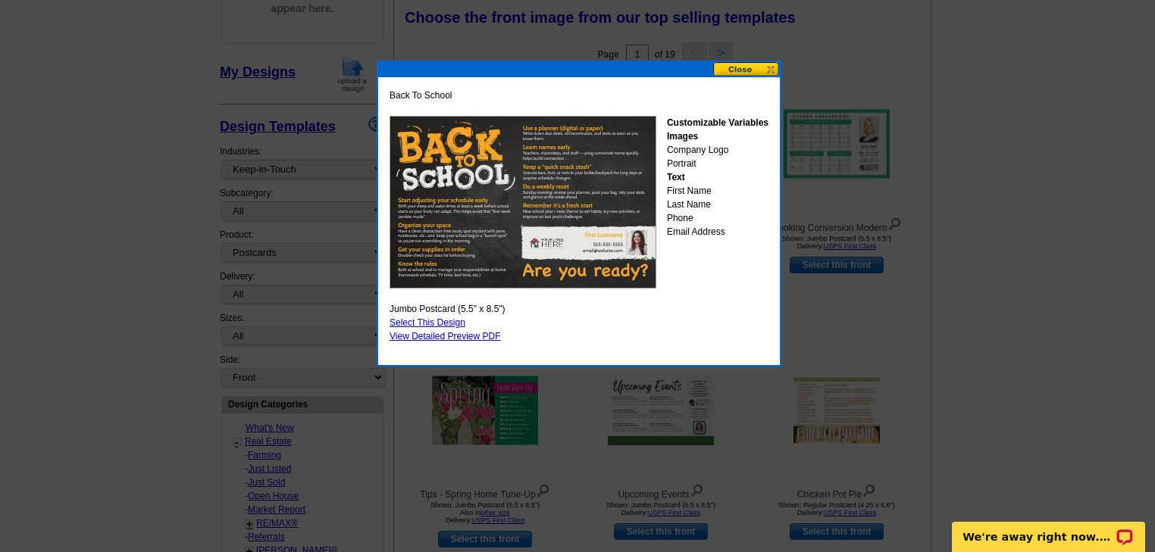
click at [746, 70] on button at bounding box center [746, 69] width 67 height 14
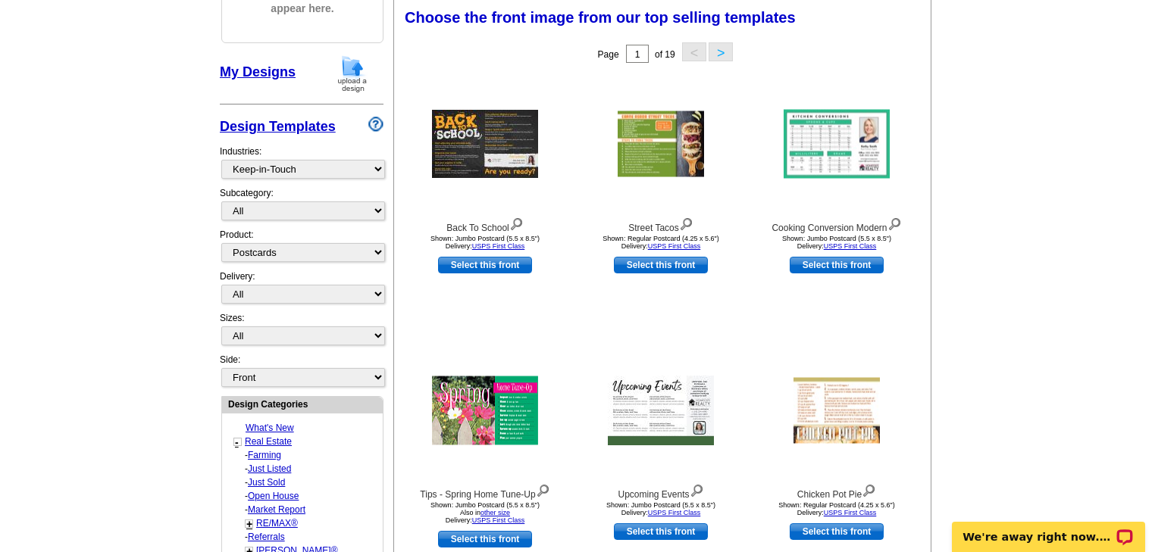
click at [718, 48] on button ">" at bounding box center [720, 51] width 24 height 19
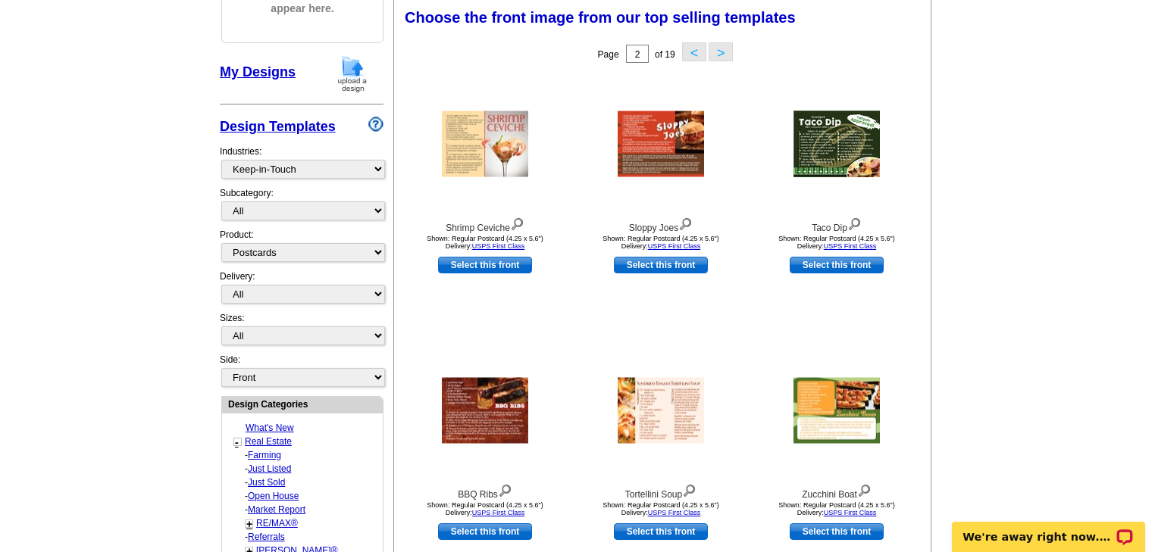
click at [722, 52] on button ">" at bounding box center [720, 51] width 24 height 19
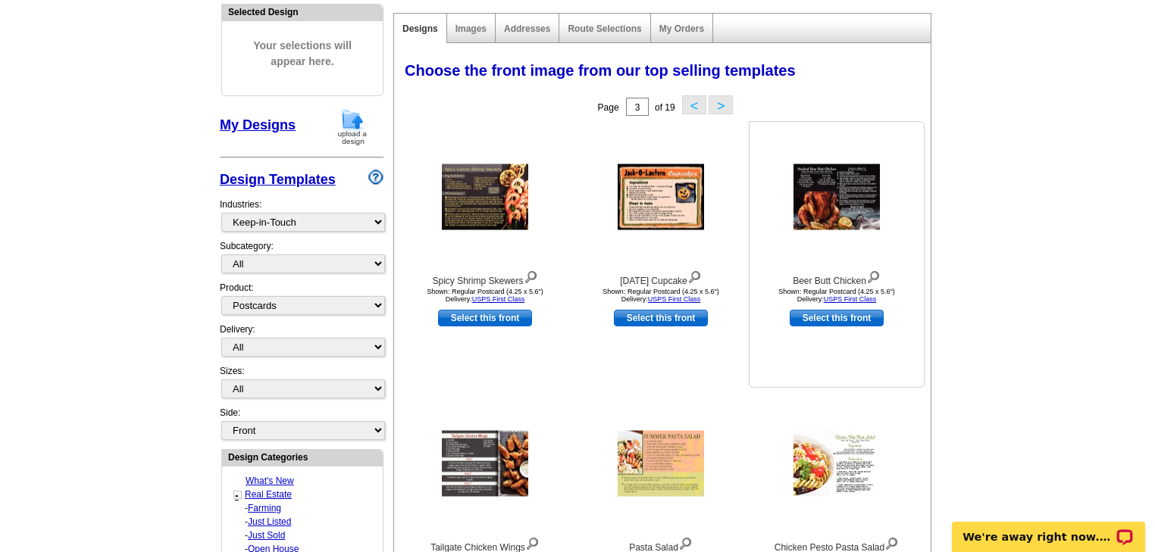
scroll to position [163, 0]
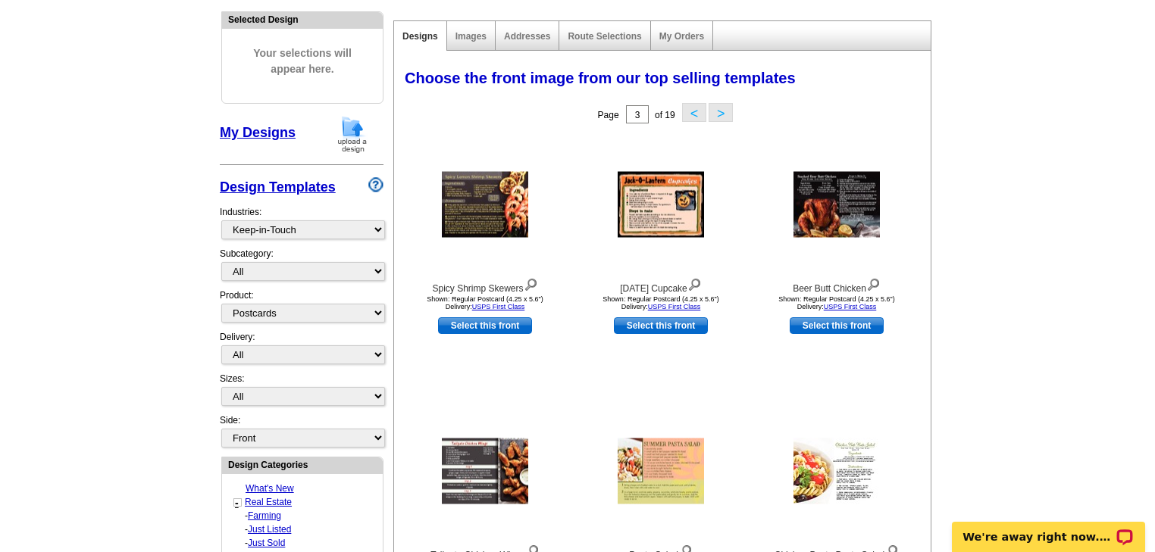
click at [721, 114] on button ">" at bounding box center [720, 112] width 24 height 19
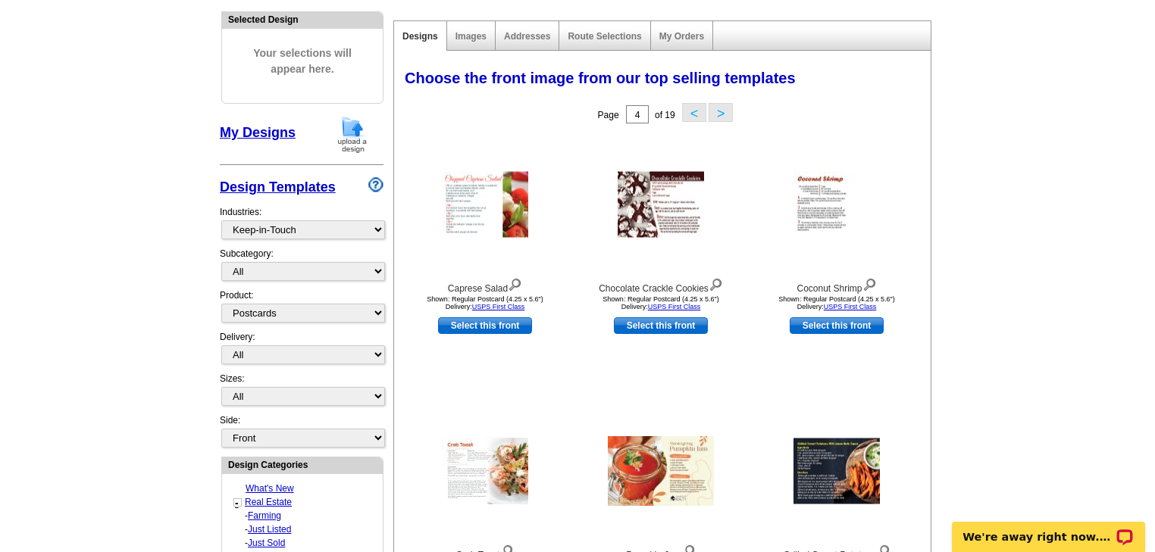
click at [720, 111] on button ">" at bounding box center [720, 112] width 24 height 19
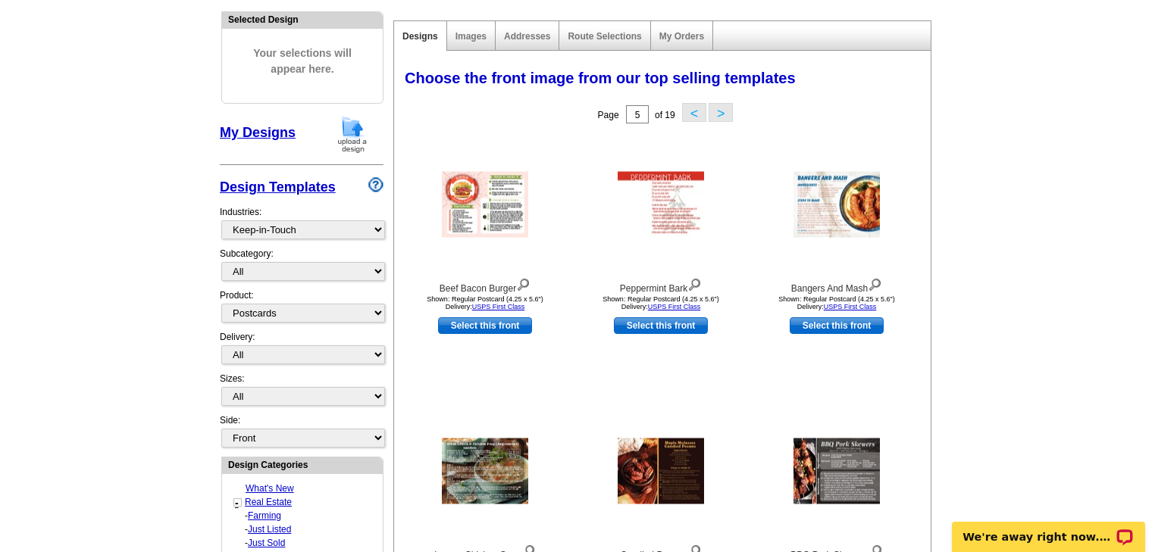
click at [720, 111] on button ">" at bounding box center [720, 112] width 24 height 19
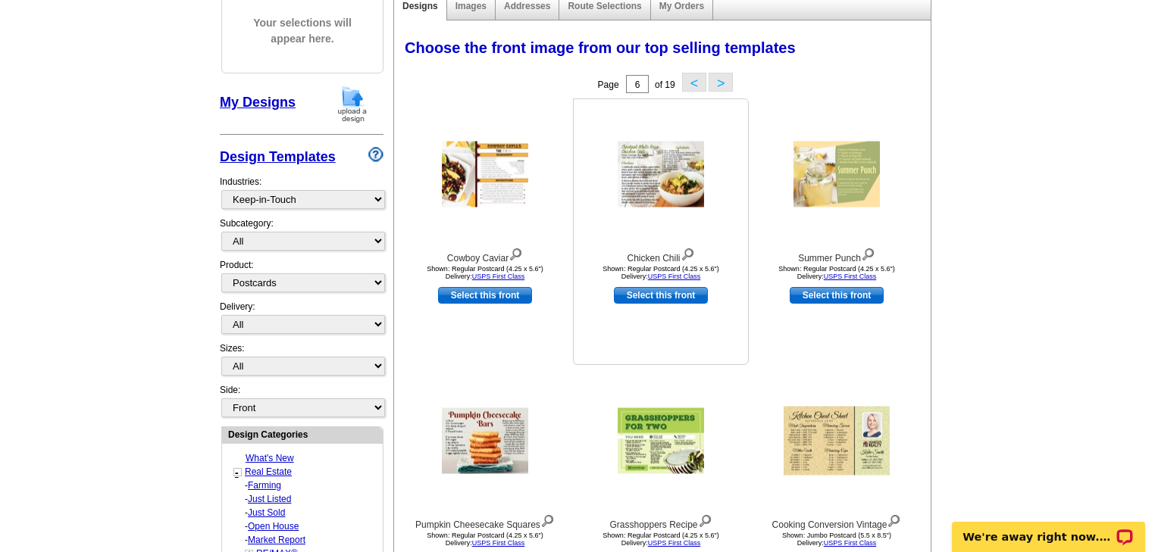
scroll to position [224, 0]
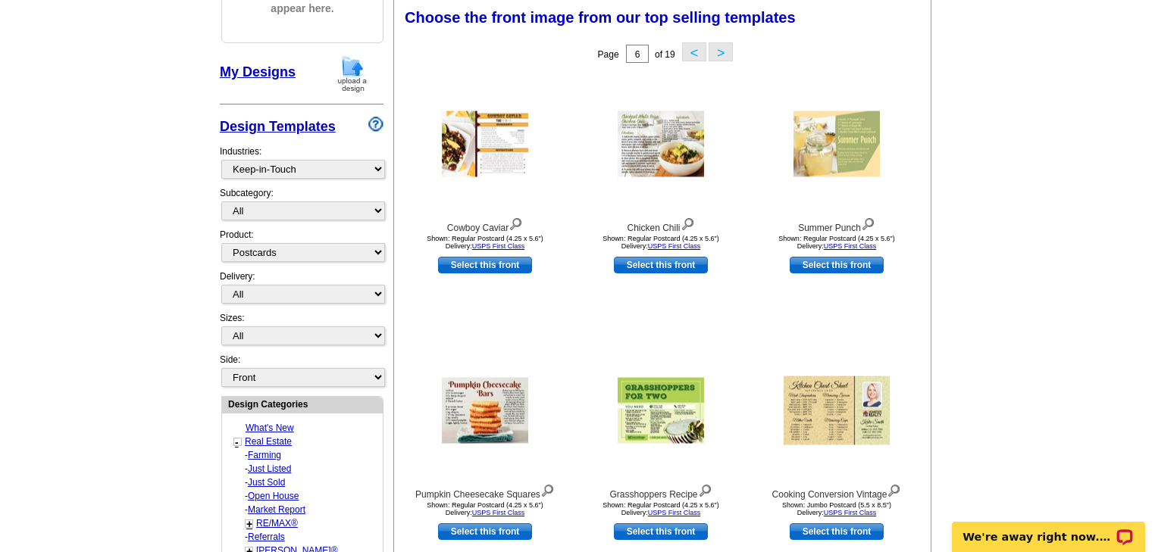
click at [695, 53] on button "<" at bounding box center [694, 51] width 24 height 19
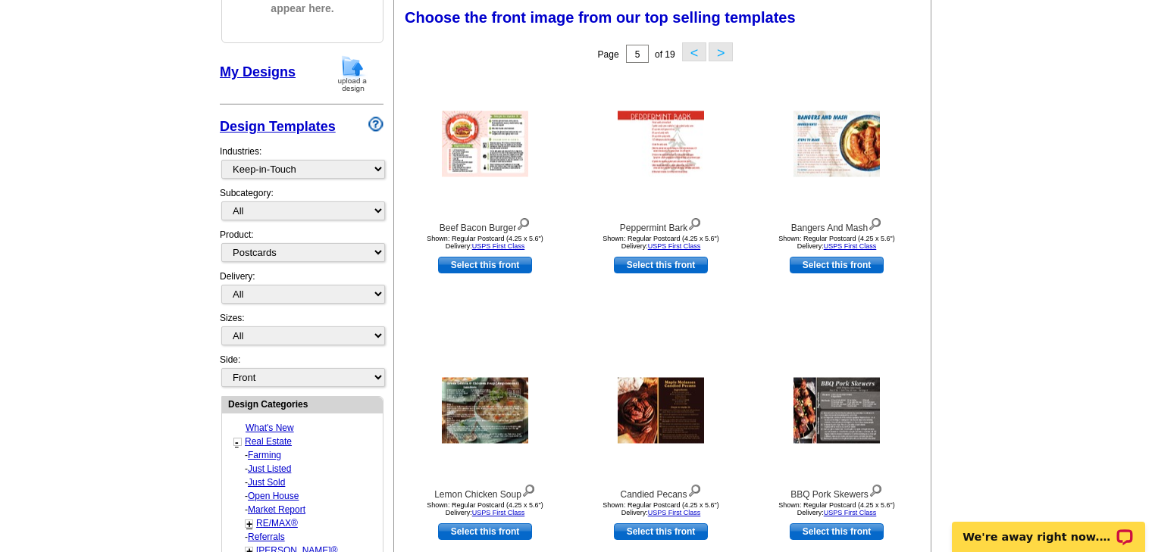
click at [722, 47] on button ">" at bounding box center [720, 51] width 24 height 19
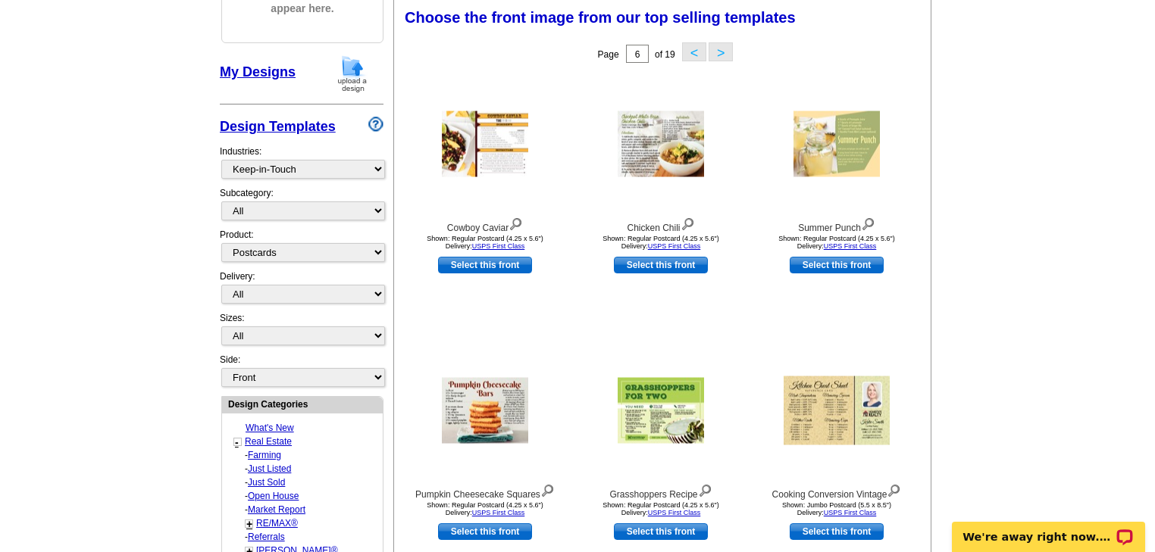
click at [723, 50] on button ">" at bounding box center [720, 51] width 24 height 19
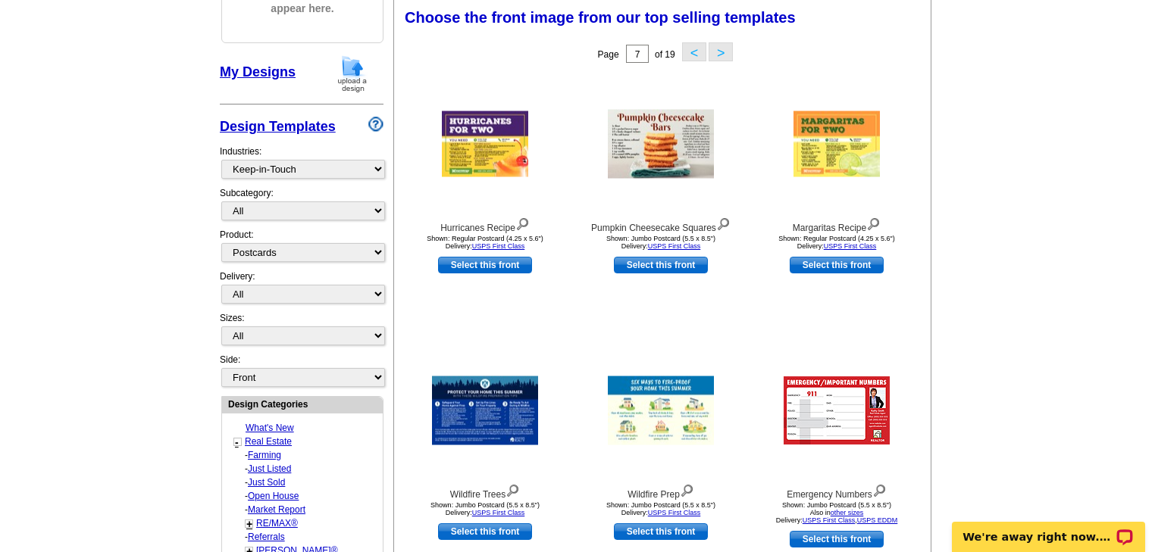
click at [724, 52] on button ">" at bounding box center [720, 51] width 24 height 19
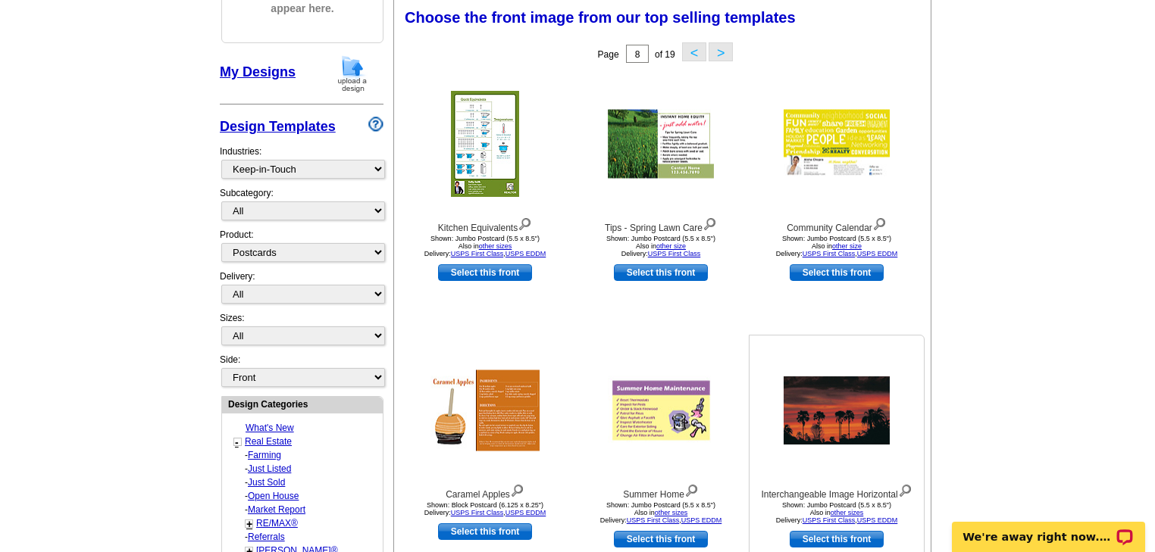
click at [841, 418] on img at bounding box center [836, 411] width 106 height 68
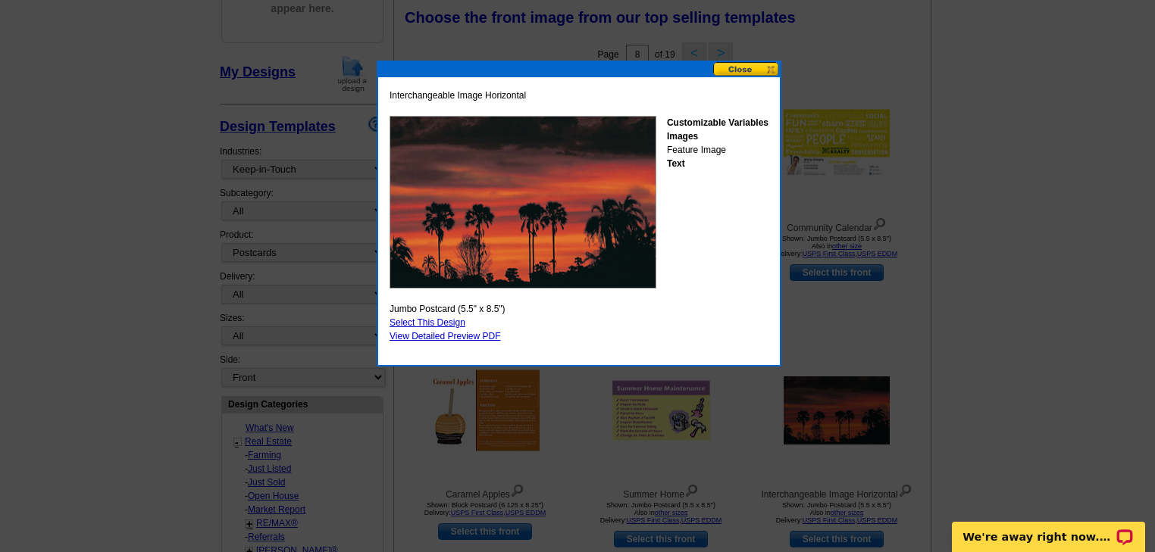
click at [743, 71] on button at bounding box center [746, 69] width 67 height 14
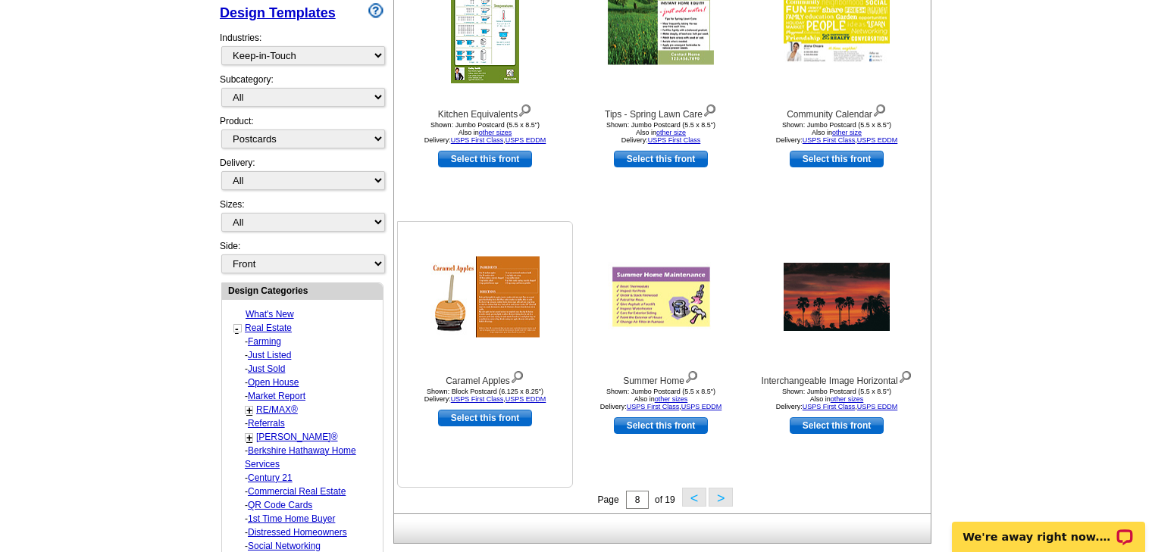
scroll to position [345, 0]
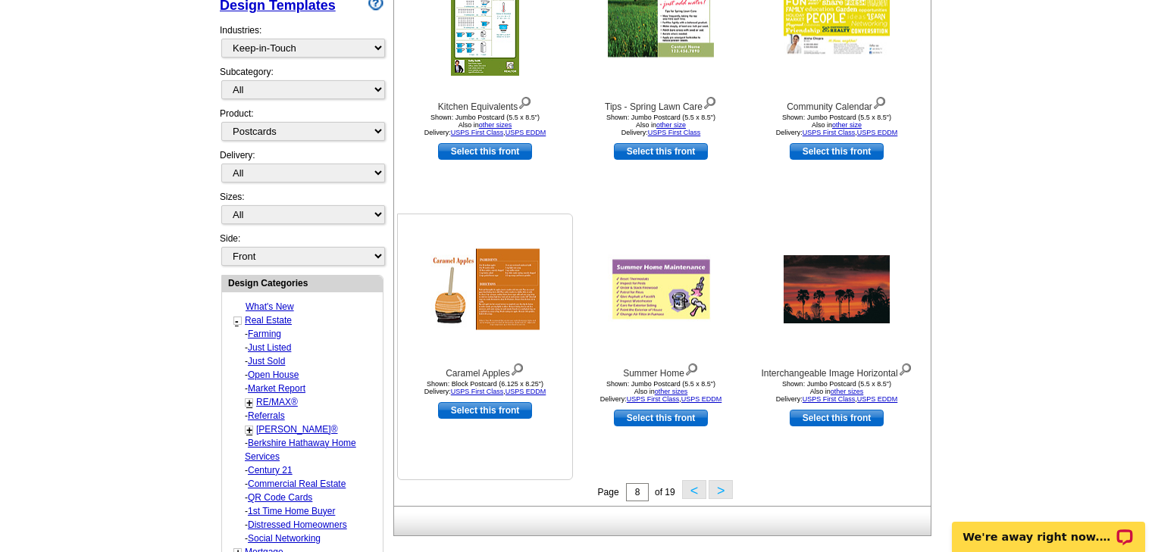
click at [503, 302] on img at bounding box center [484, 289] width 109 height 81
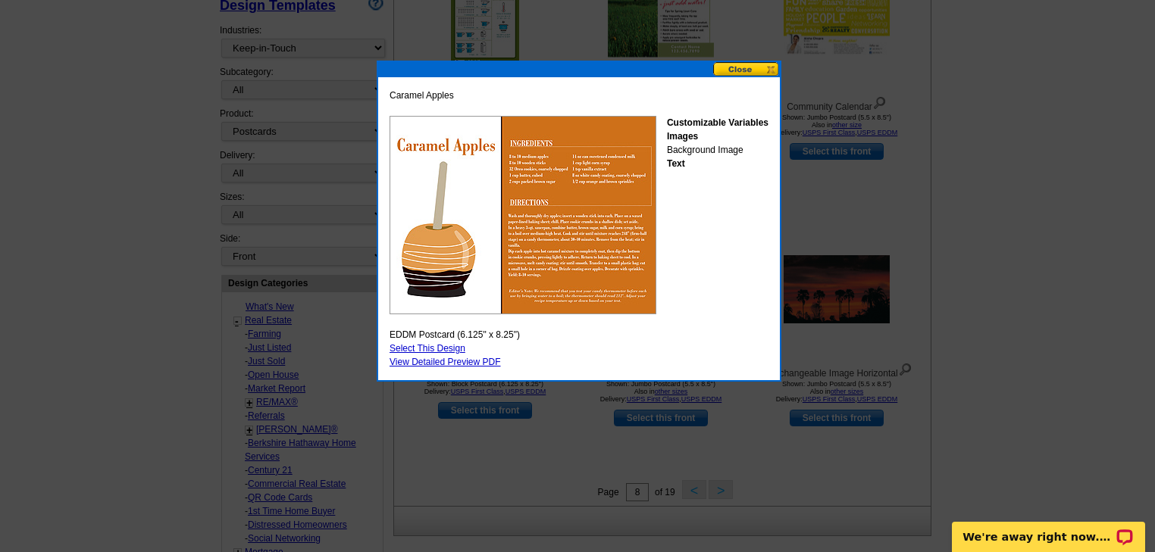
click at [743, 67] on button at bounding box center [746, 69] width 67 height 14
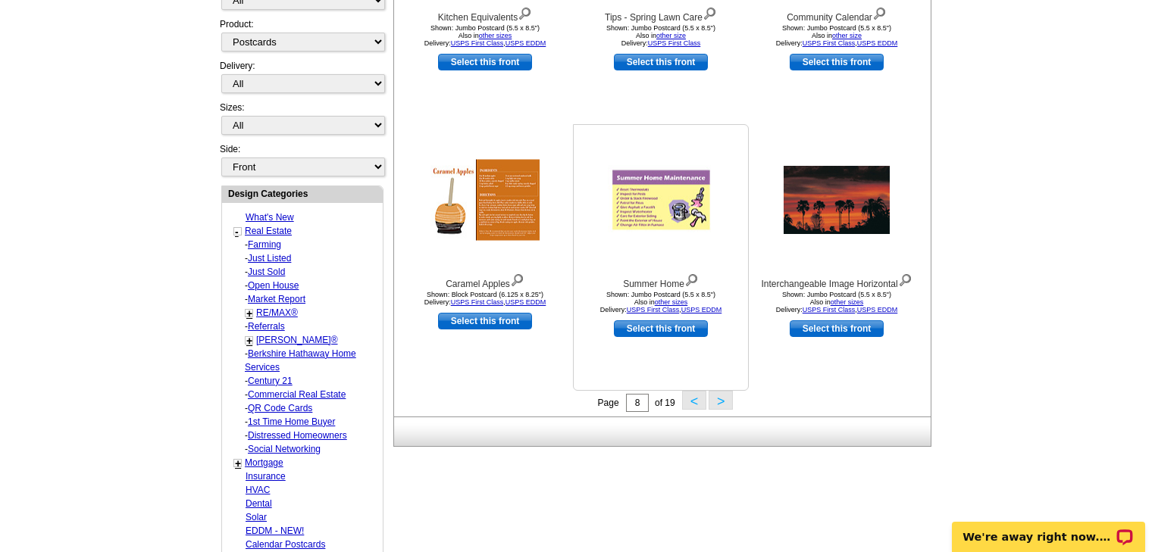
scroll to position [466, 0]
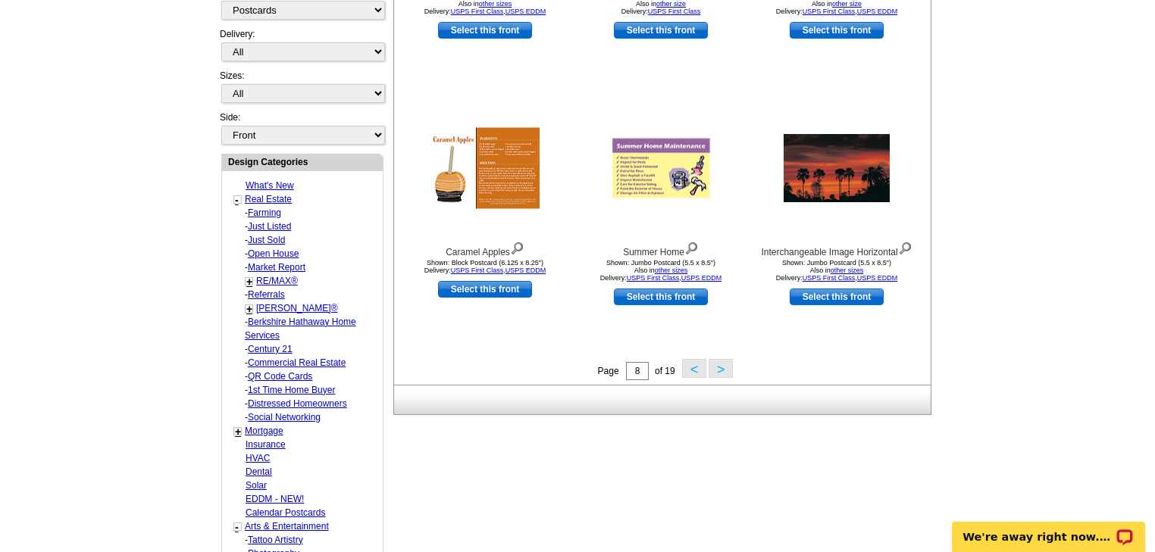
click at [715, 370] on button ">" at bounding box center [720, 368] width 24 height 19
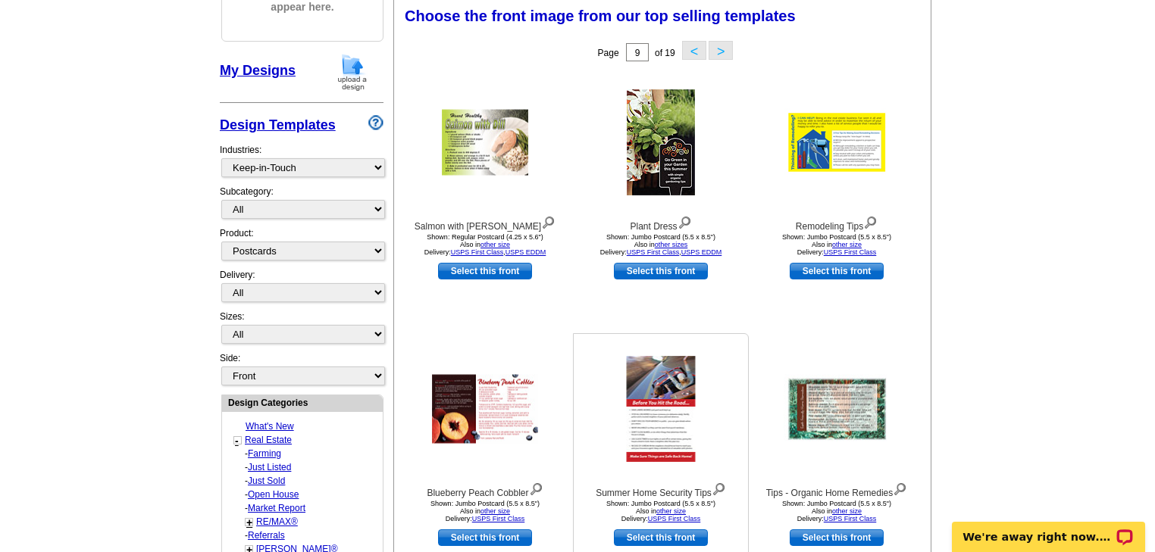
scroll to position [224, 0]
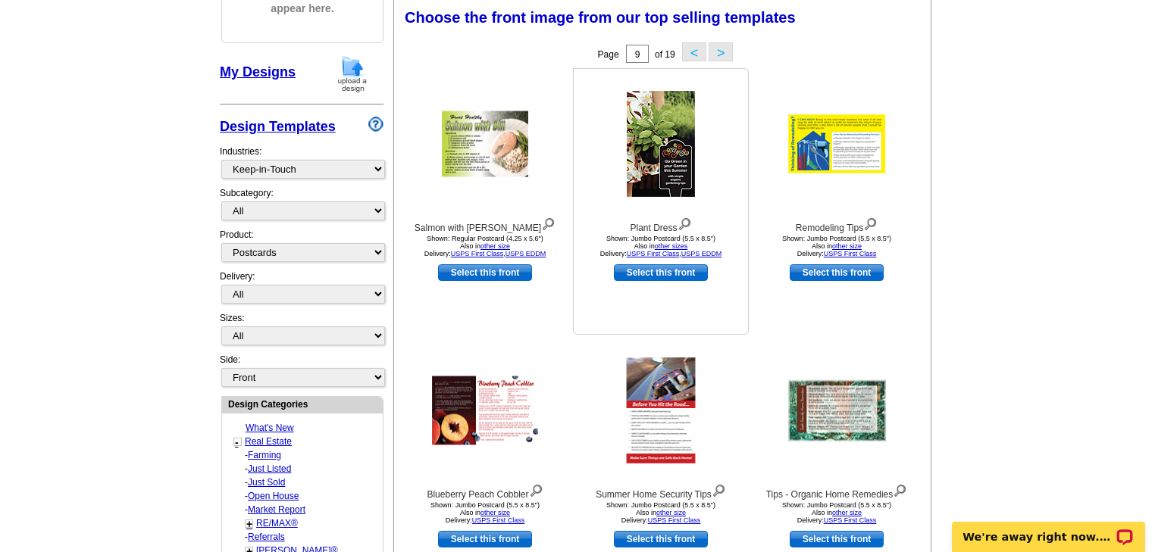
click at [658, 148] on img at bounding box center [661, 144] width 68 height 106
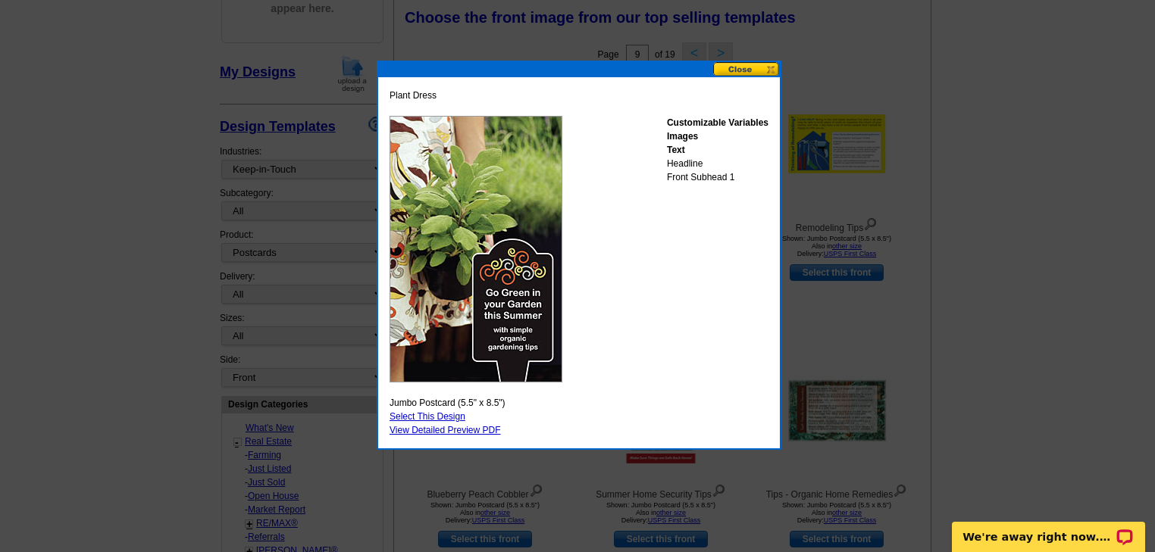
click at [758, 67] on button at bounding box center [746, 69] width 67 height 14
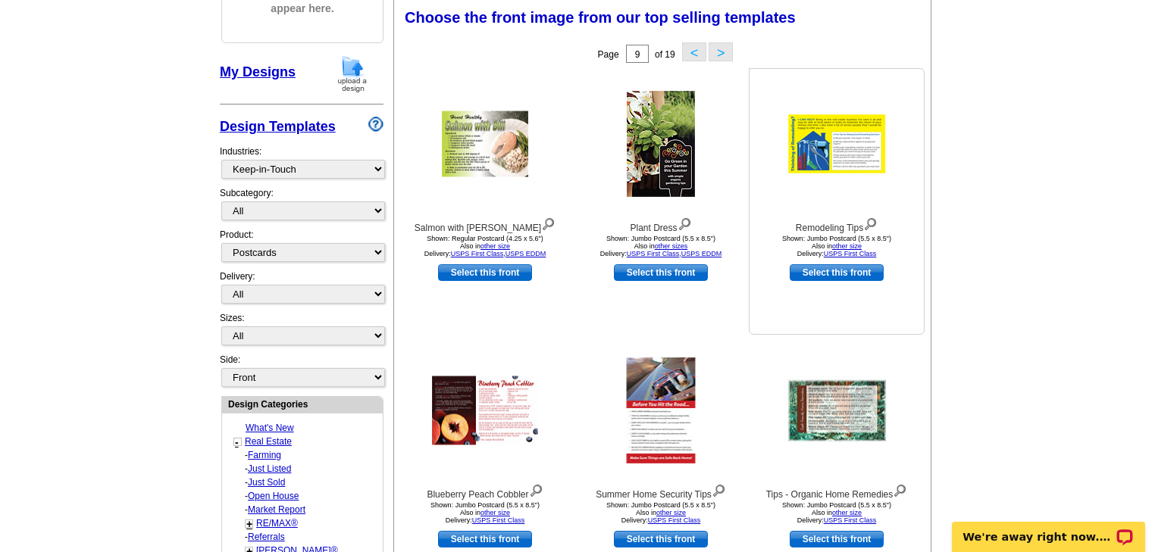
click at [840, 153] on img at bounding box center [836, 144] width 106 height 68
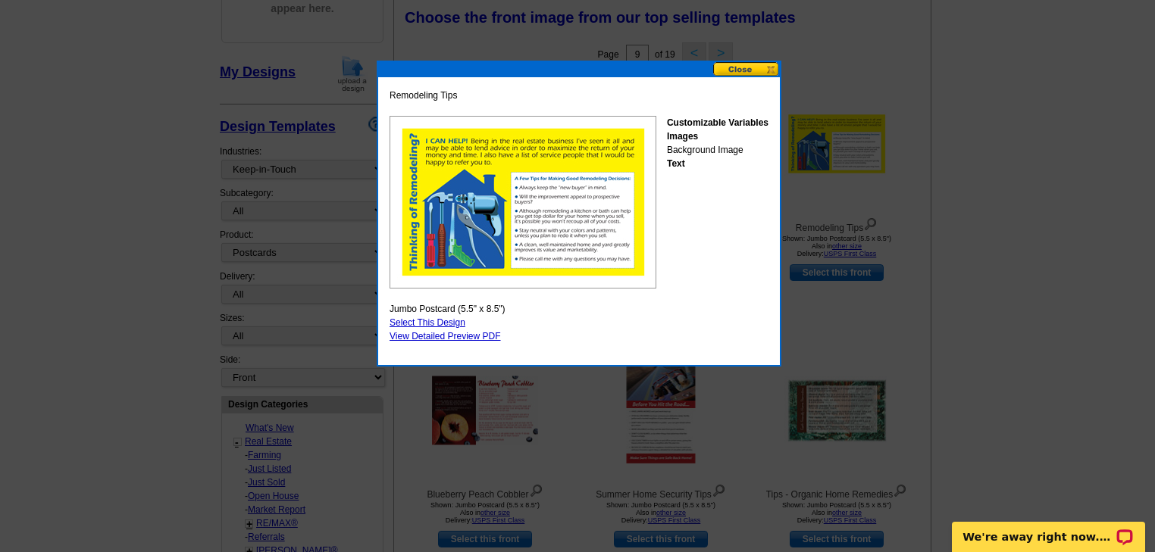
click at [755, 70] on button at bounding box center [746, 69] width 67 height 14
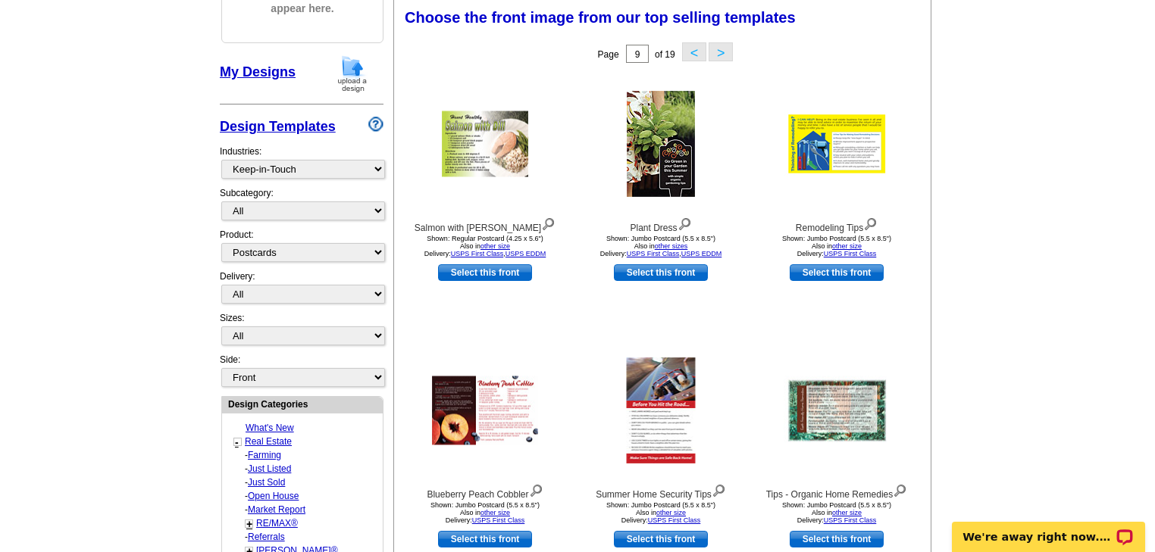
click at [723, 51] on button ">" at bounding box center [720, 51] width 24 height 19
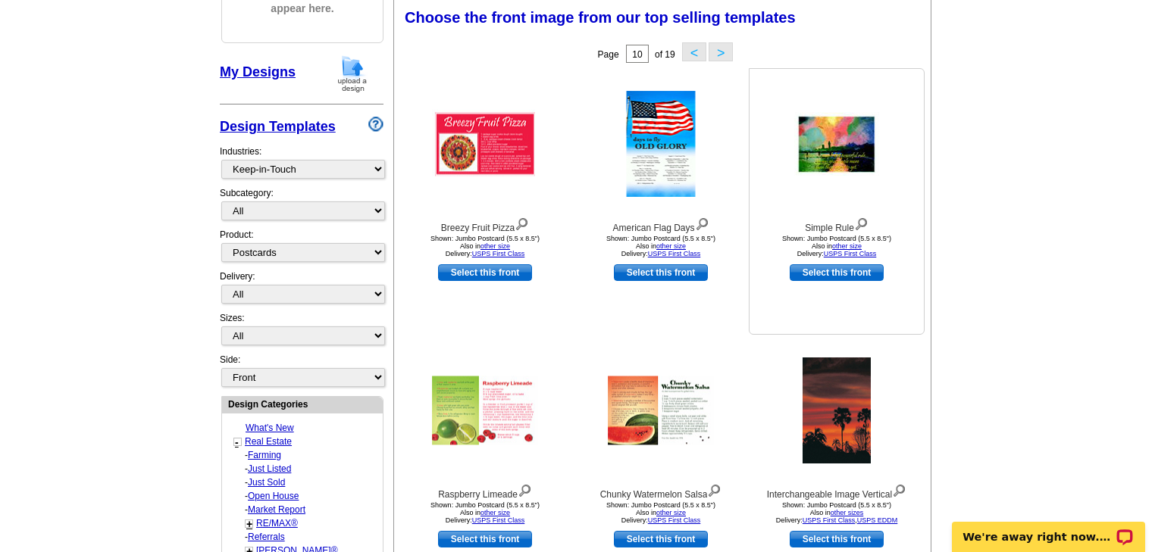
click at [833, 150] on img at bounding box center [836, 144] width 85 height 64
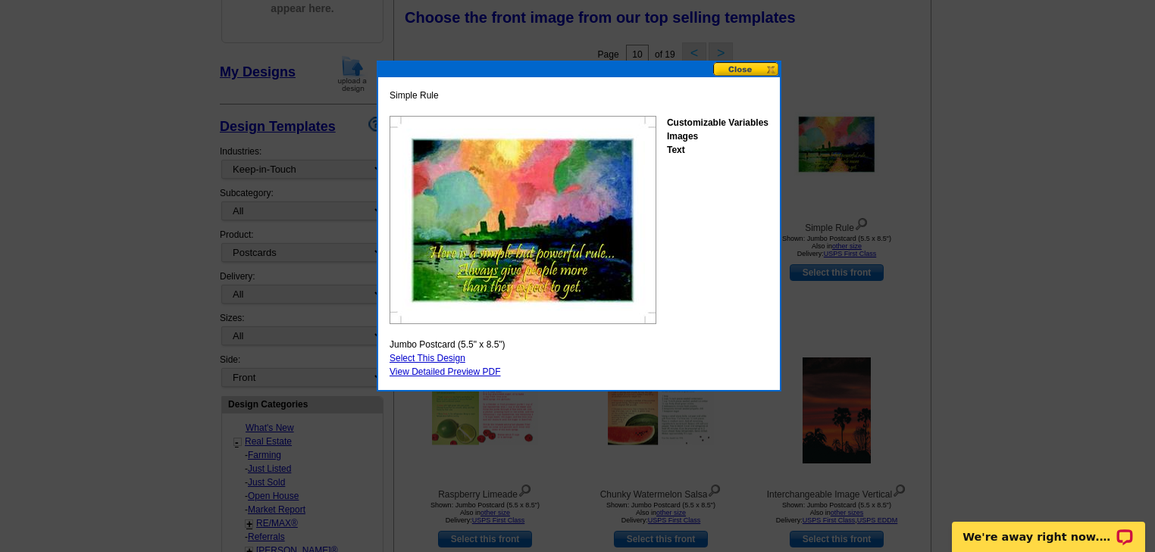
click at [764, 65] on button at bounding box center [746, 69] width 67 height 14
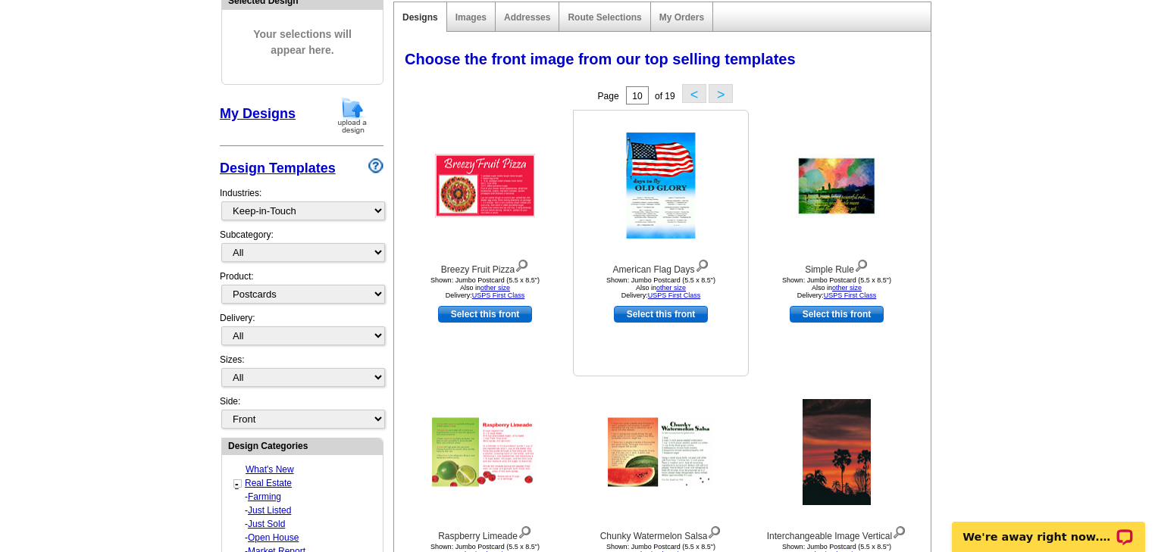
scroll to position [242, 0]
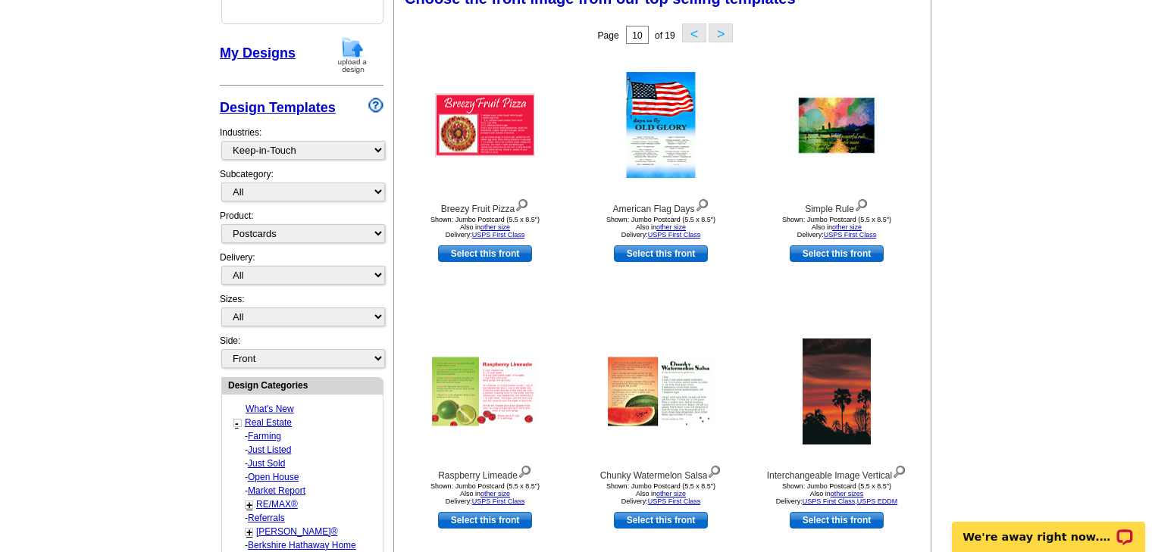
click at [724, 36] on button ">" at bounding box center [720, 32] width 24 height 19
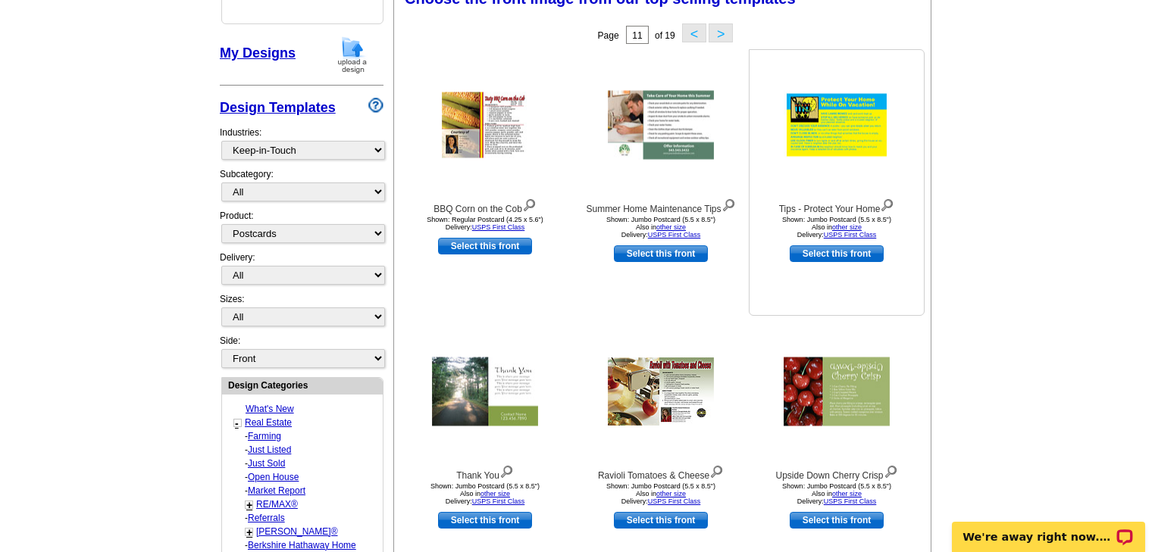
click at [844, 129] on img at bounding box center [836, 125] width 106 height 69
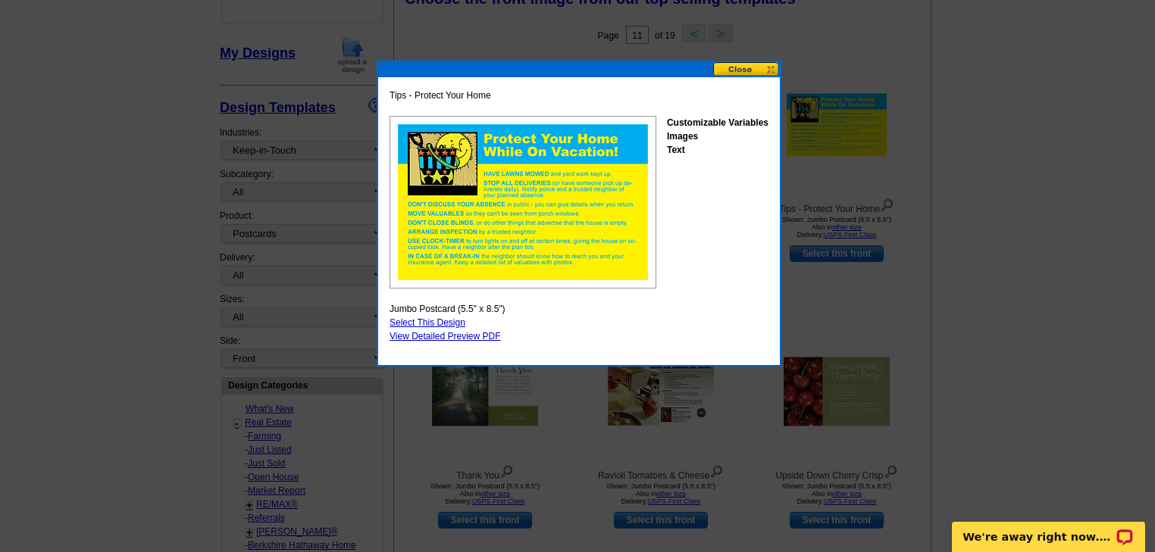
click at [753, 70] on button at bounding box center [746, 69] width 67 height 14
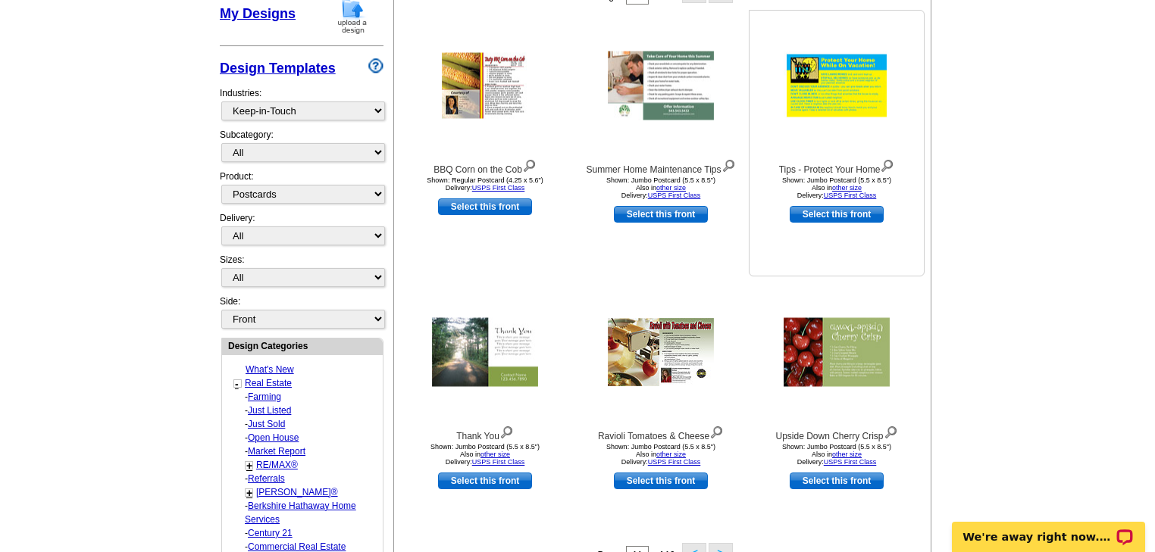
scroll to position [303, 0]
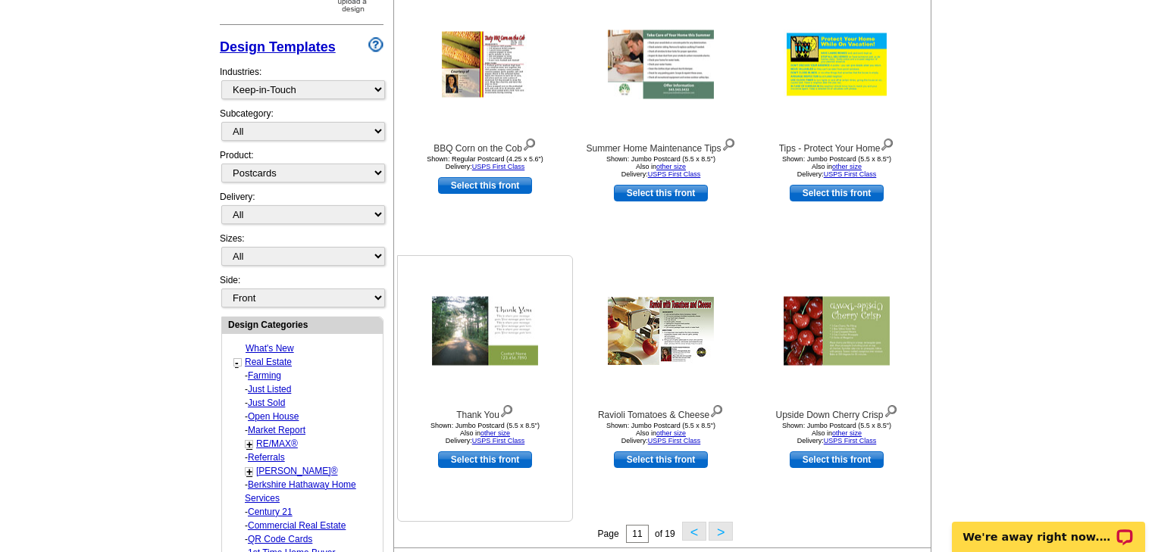
click at [497, 332] on img at bounding box center [485, 331] width 106 height 69
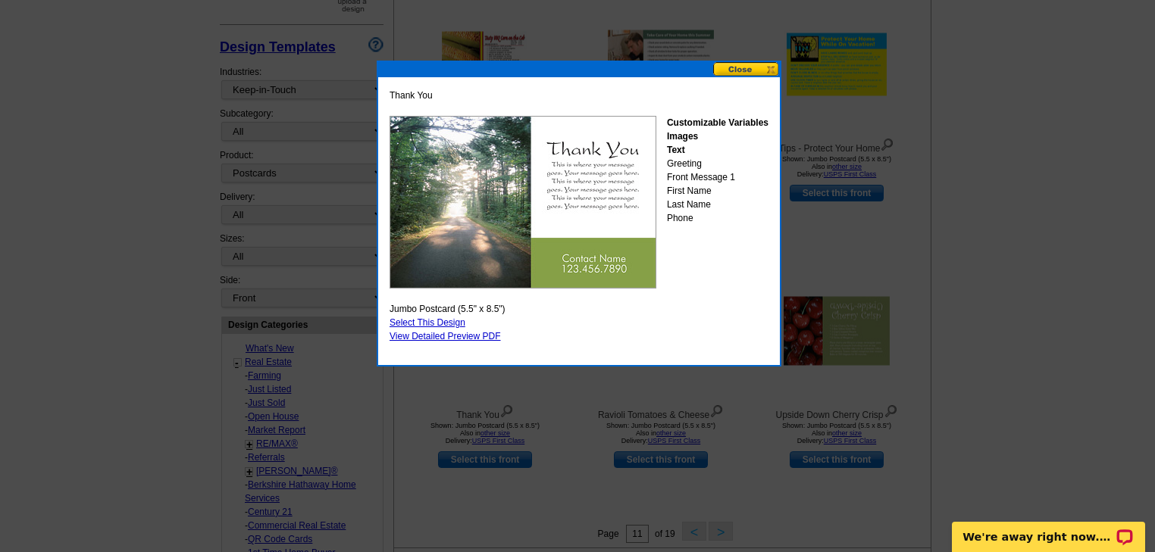
click at [752, 66] on button at bounding box center [746, 69] width 67 height 14
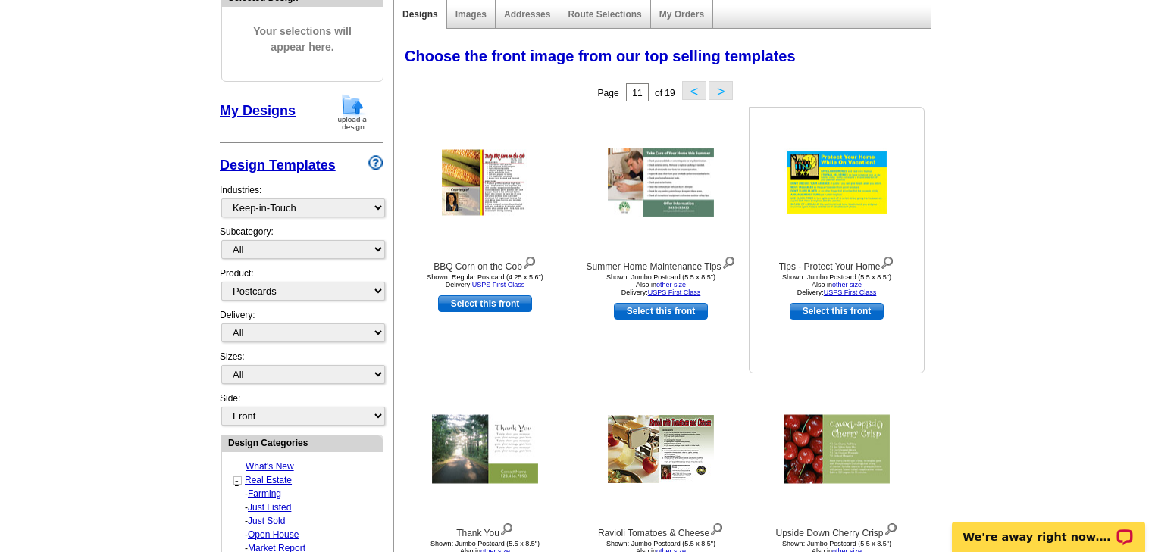
scroll to position [182, 0]
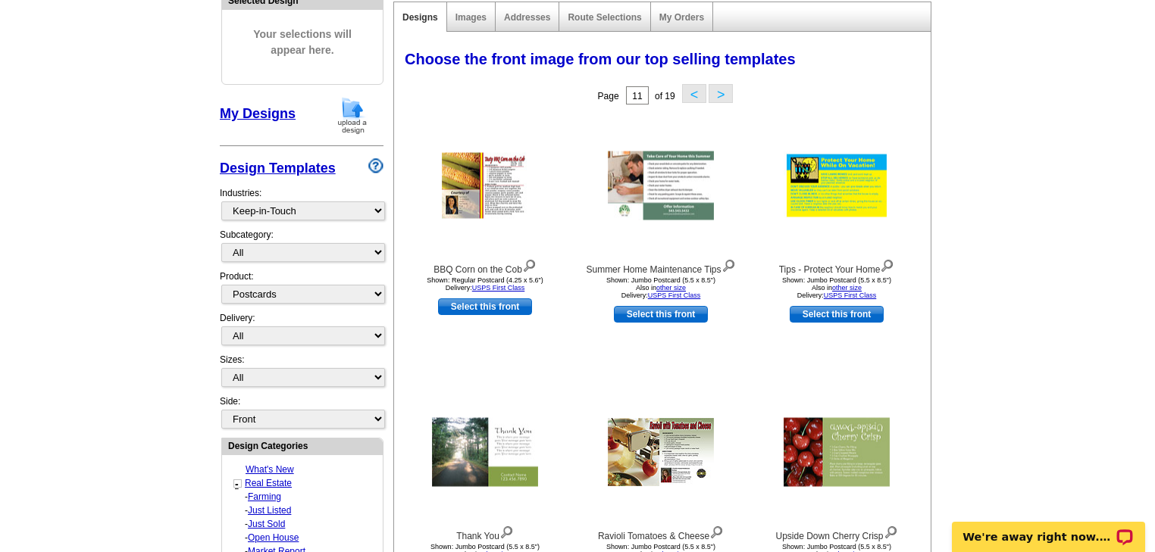
click at [724, 92] on button ">" at bounding box center [720, 93] width 24 height 19
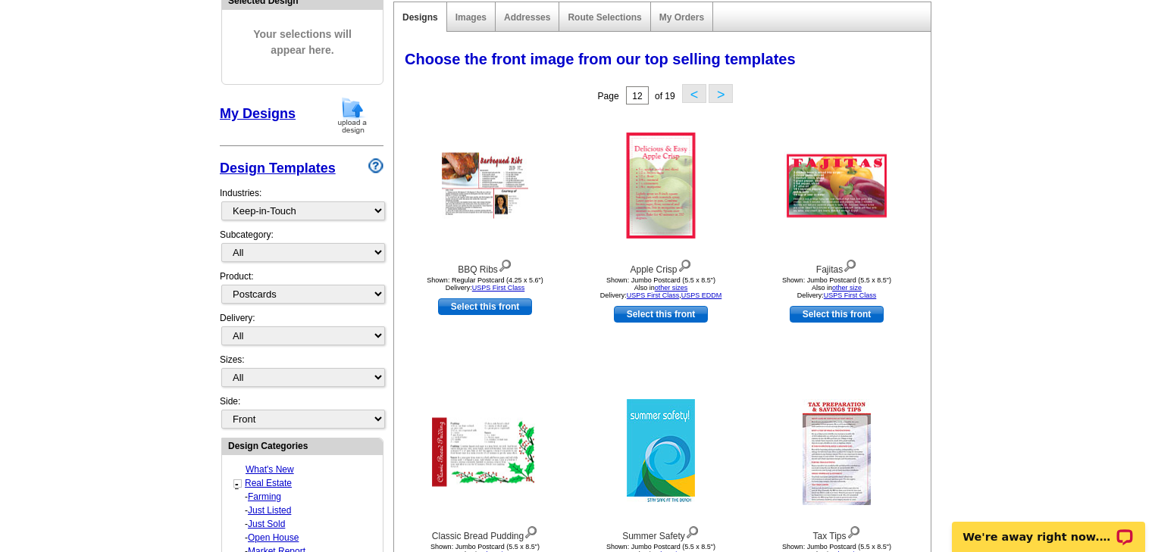
click at [724, 92] on button ">" at bounding box center [720, 93] width 24 height 19
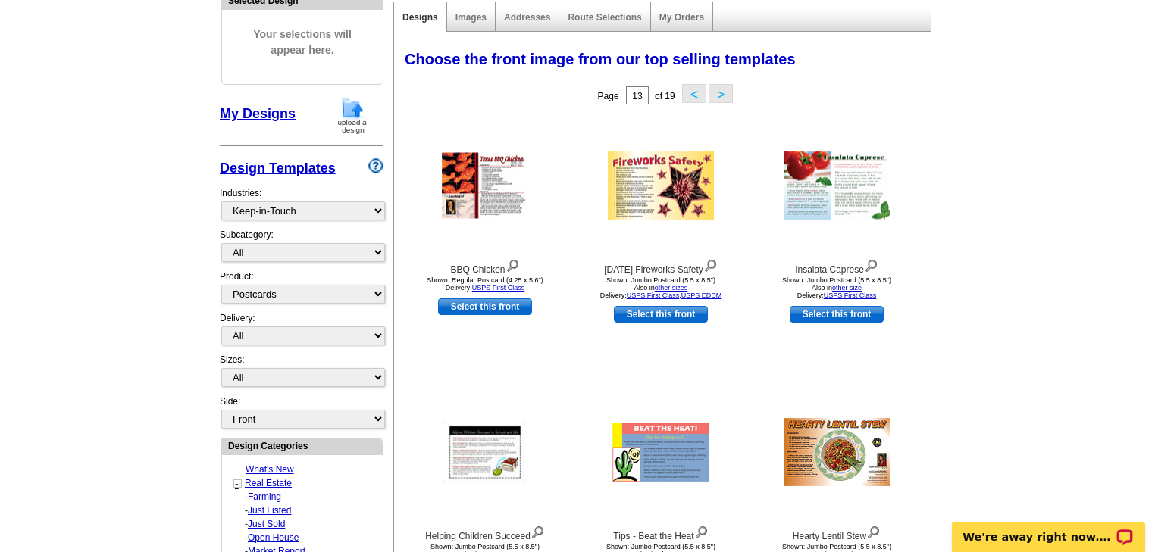
click at [722, 91] on button ">" at bounding box center [720, 93] width 24 height 19
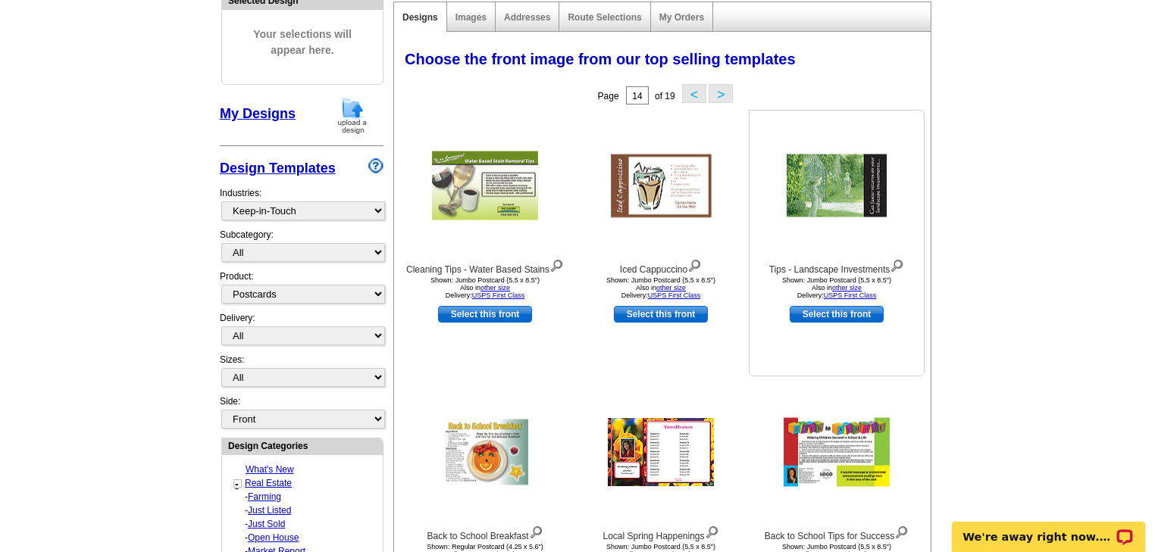
click at [833, 194] on img at bounding box center [836, 186] width 106 height 69
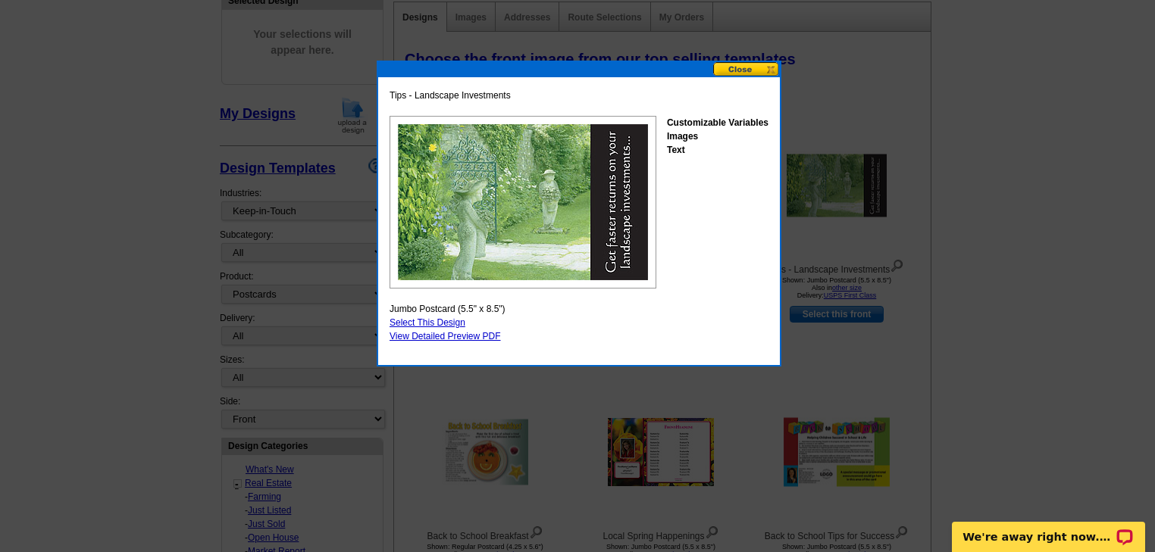
click at [746, 66] on button at bounding box center [746, 69] width 67 height 14
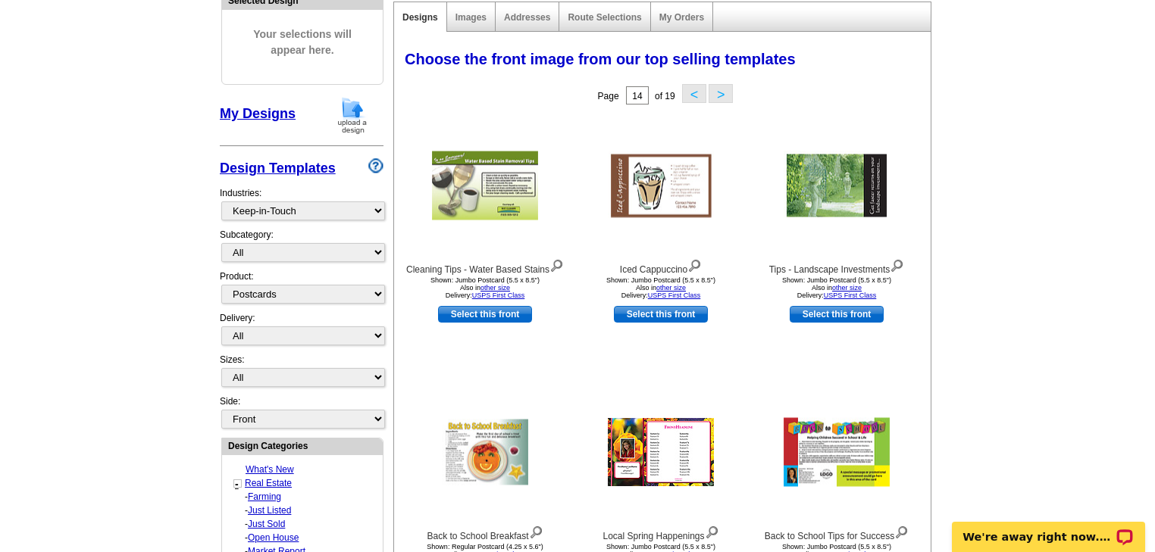
click at [718, 92] on button ">" at bounding box center [720, 93] width 24 height 19
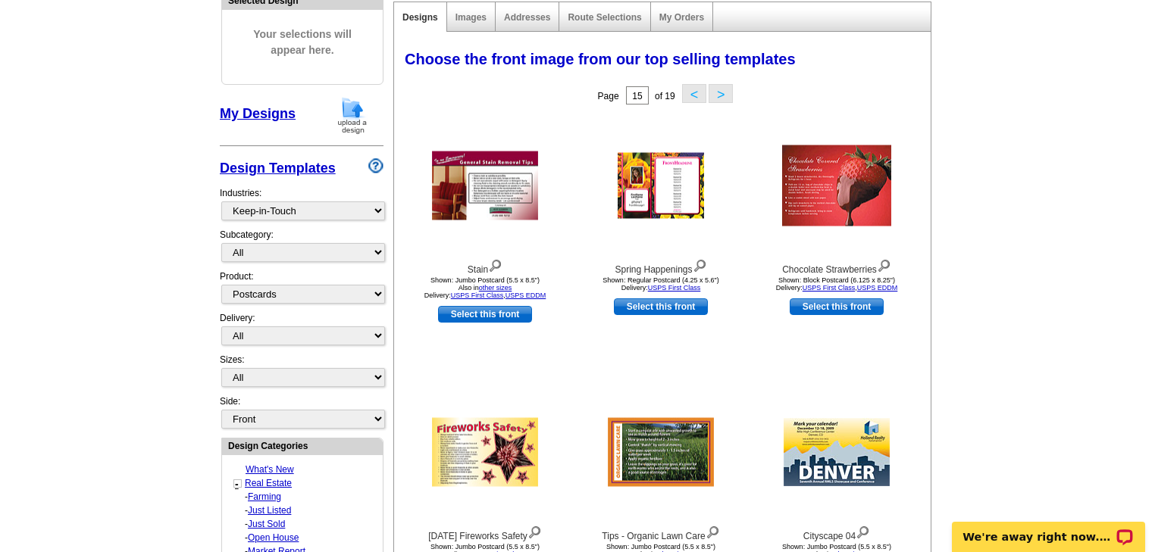
click at [721, 95] on button ">" at bounding box center [720, 93] width 24 height 19
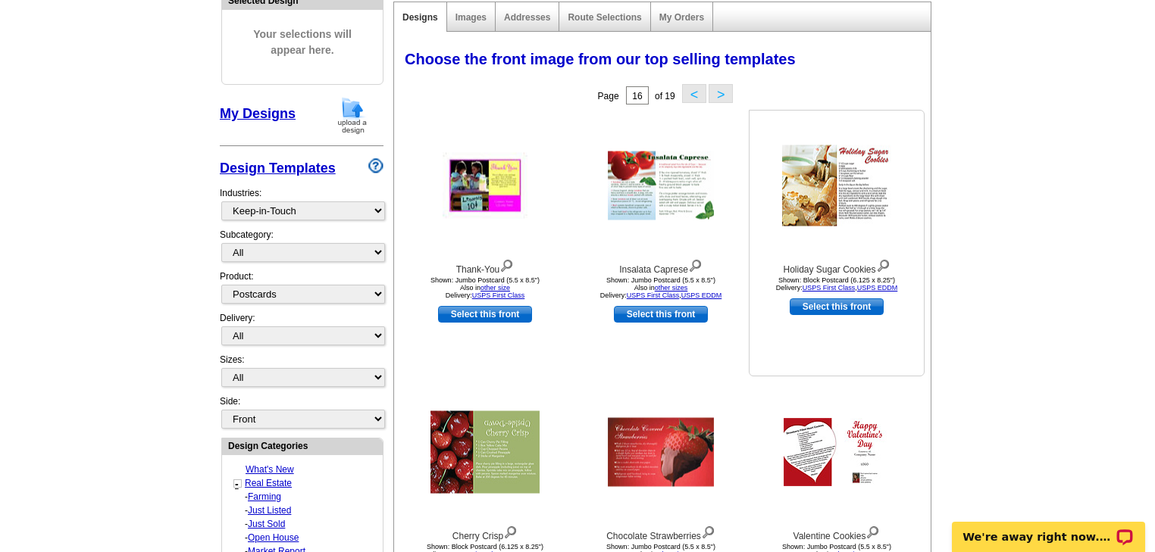
click at [827, 189] on img at bounding box center [836, 185] width 109 height 81
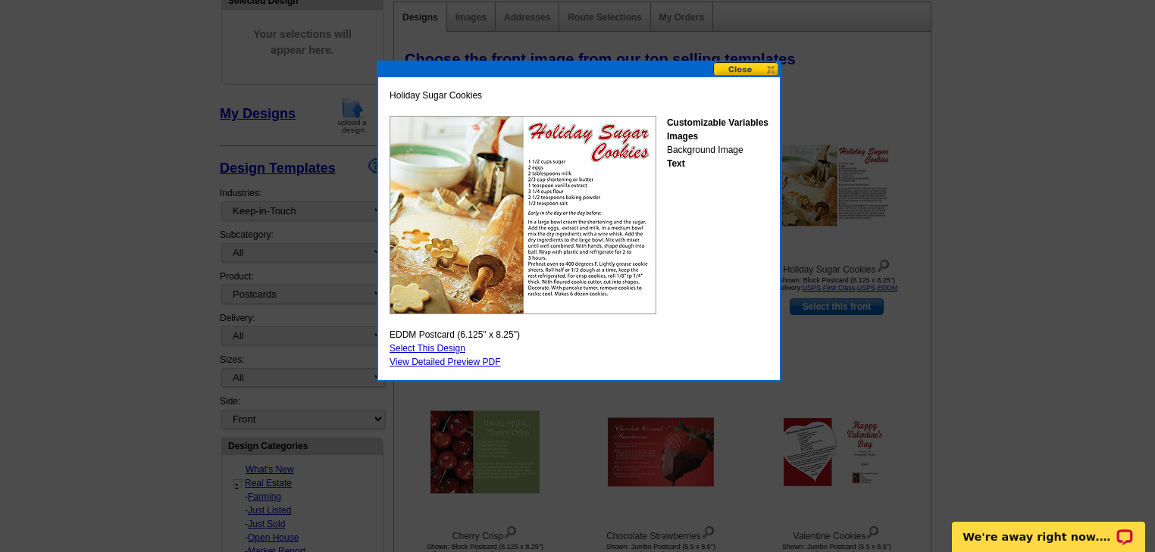
click at [743, 70] on button at bounding box center [746, 69] width 67 height 14
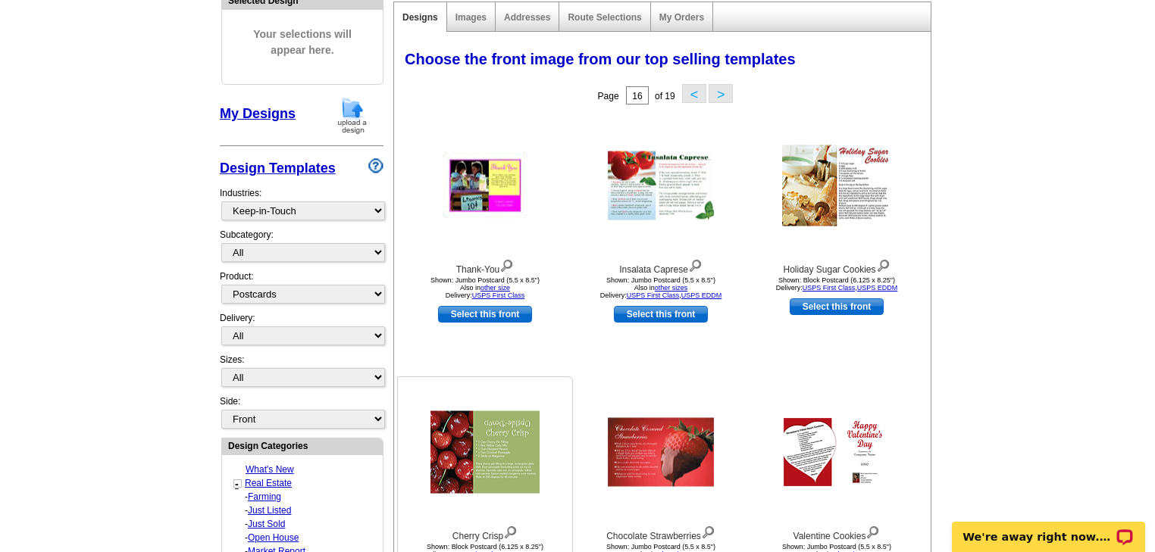
click at [512, 451] on img at bounding box center [484, 452] width 109 height 83
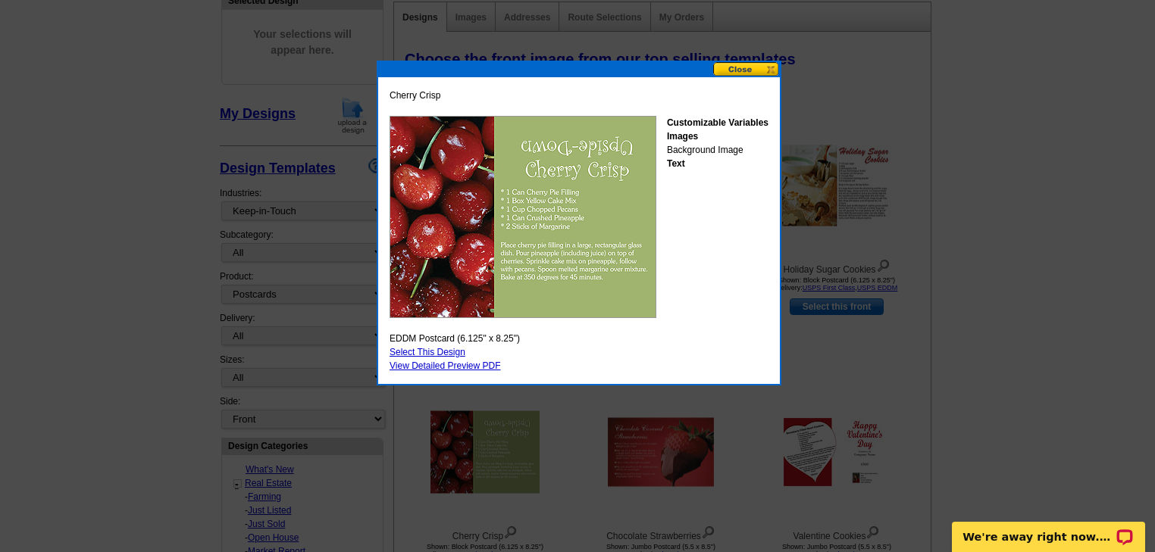
click at [745, 67] on button at bounding box center [746, 69] width 67 height 14
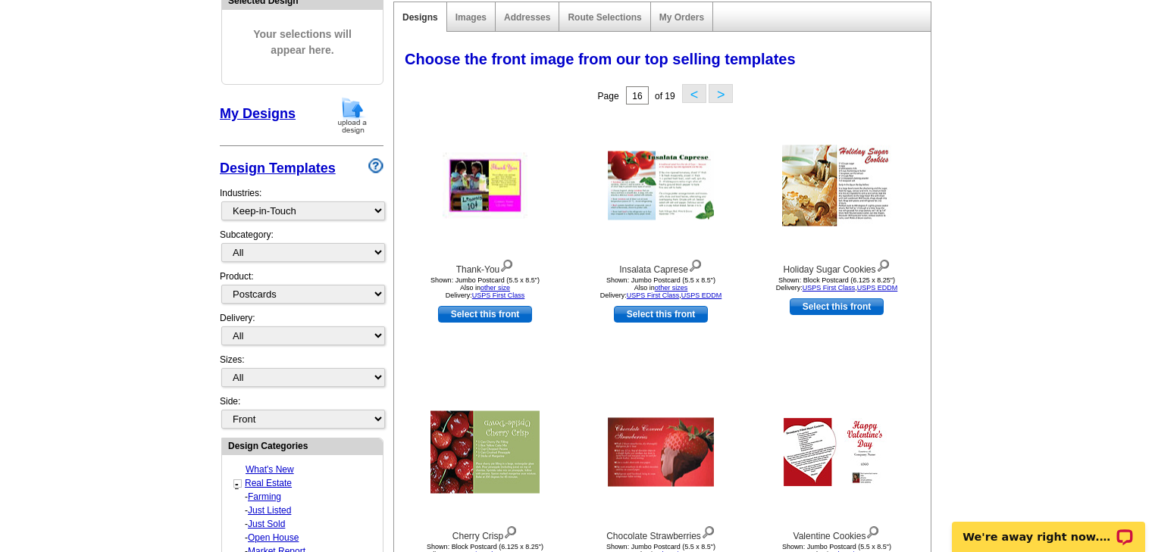
click at [725, 95] on button ">" at bounding box center [720, 93] width 24 height 19
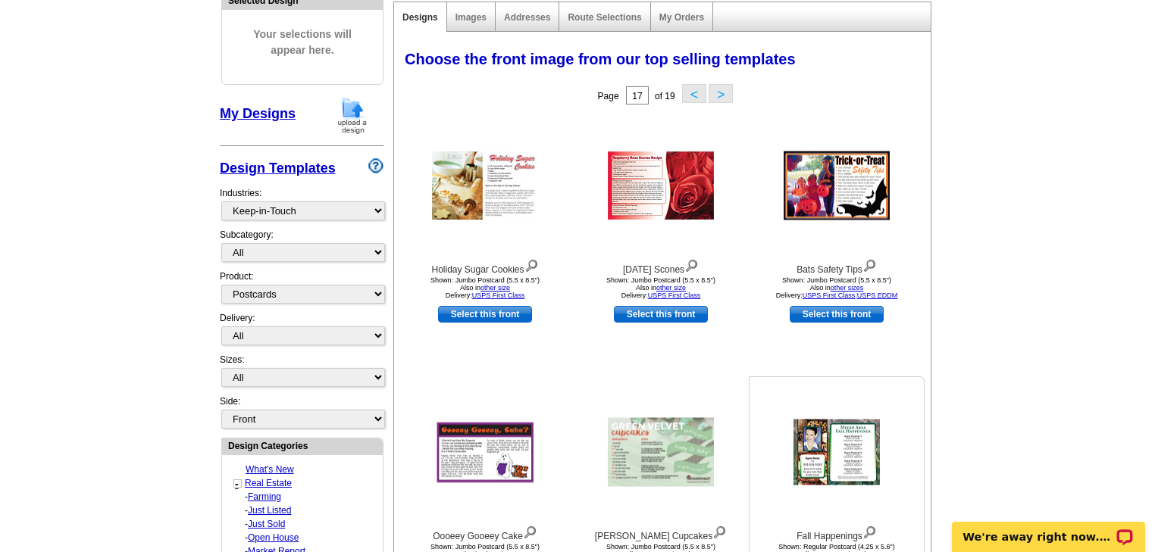
click at [849, 466] on img at bounding box center [836, 453] width 86 height 66
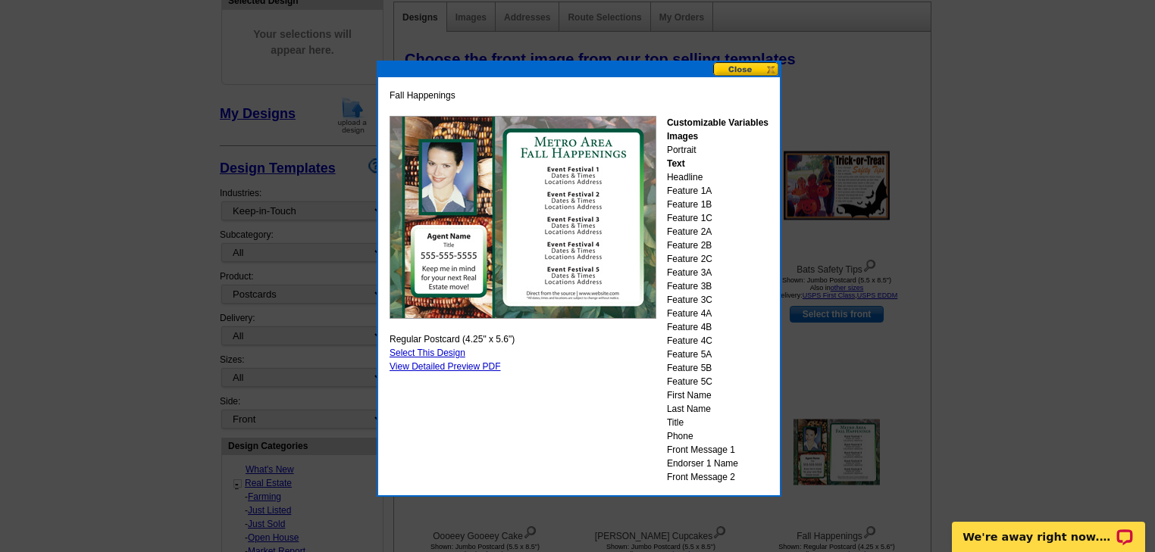
click at [752, 66] on button at bounding box center [746, 69] width 67 height 14
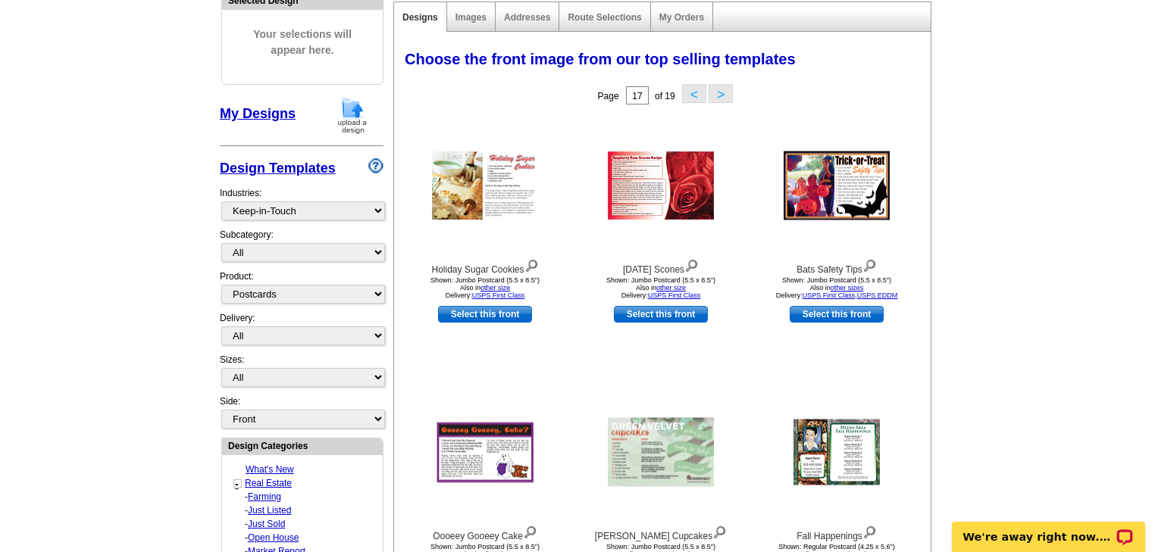
click at [727, 93] on button ">" at bounding box center [720, 93] width 24 height 19
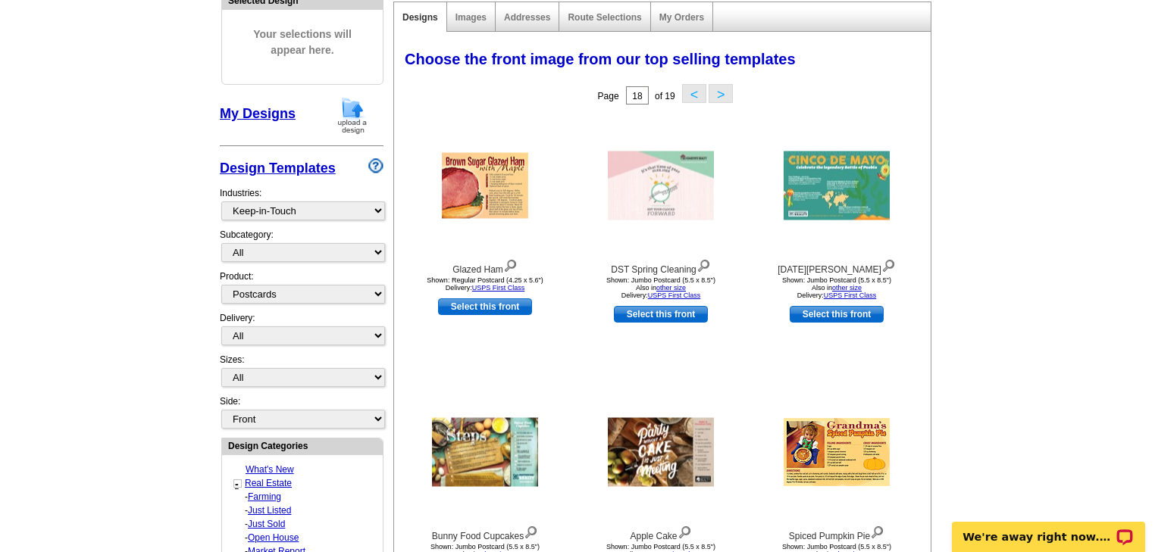
click at [715, 92] on button ">" at bounding box center [720, 93] width 24 height 19
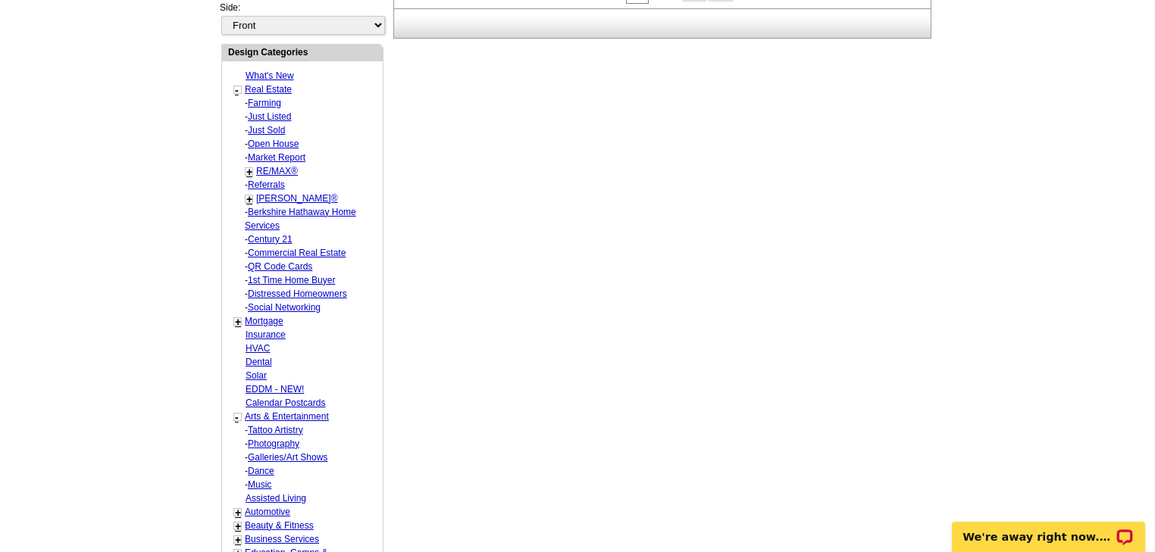
scroll to position [606, 0]
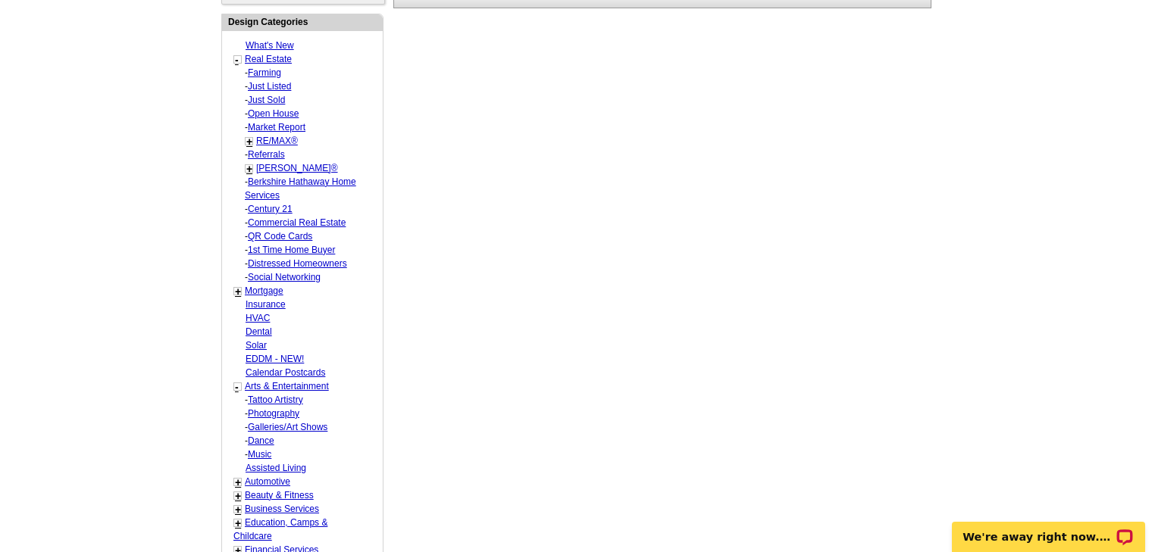
click at [236, 286] on link "+" at bounding box center [238, 292] width 6 height 12
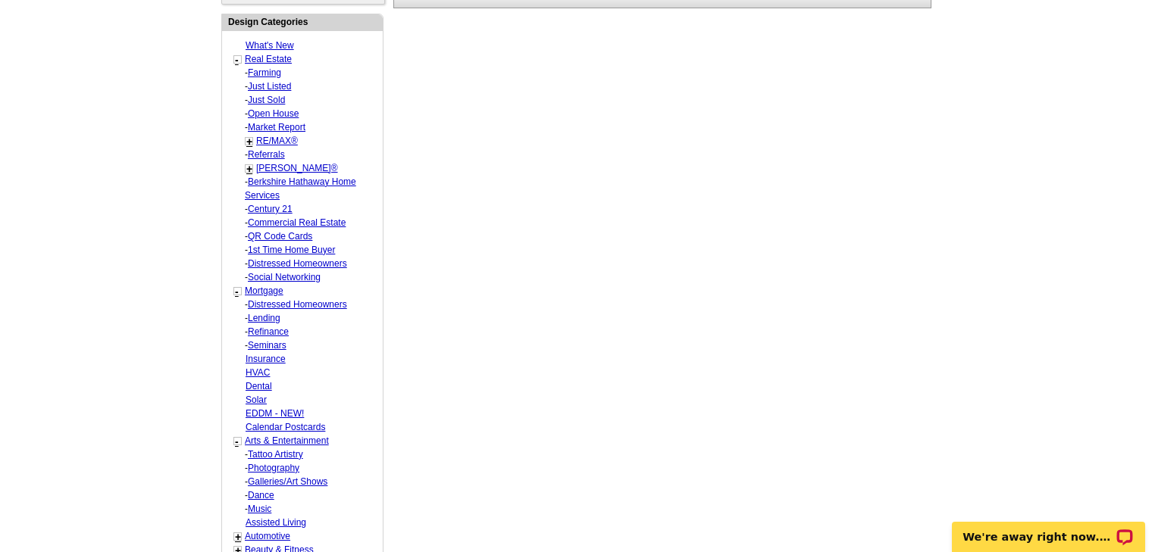
click at [236, 286] on link "-" at bounding box center [237, 292] width 4 height 12
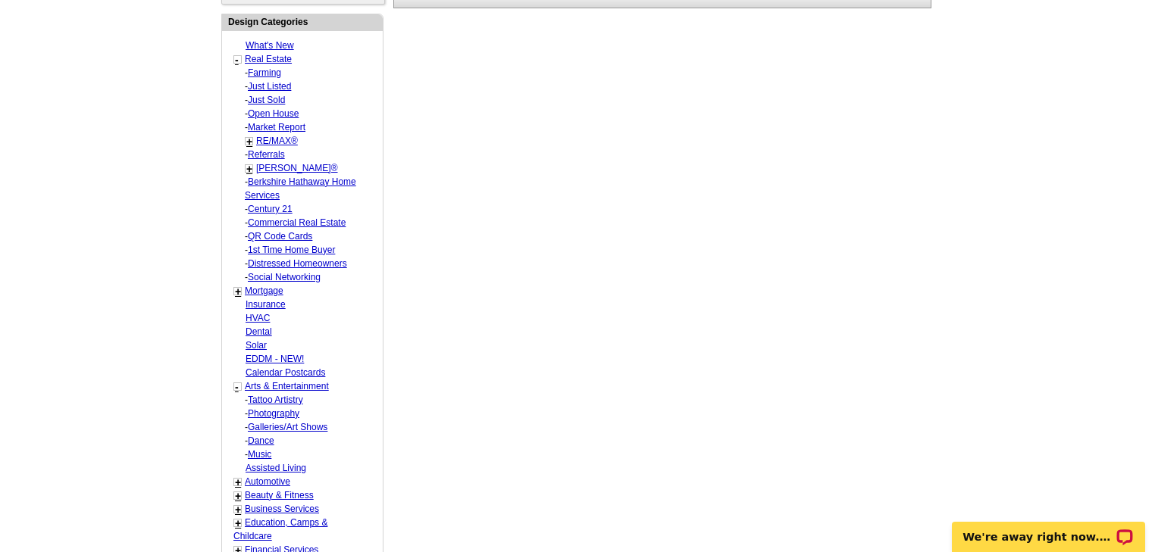
click at [239, 52] on div "-" at bounding box center [237, 60] width 5 height 17
click at [237, 54] on link "-" at bounding box center [237, 60] width 4 height 12
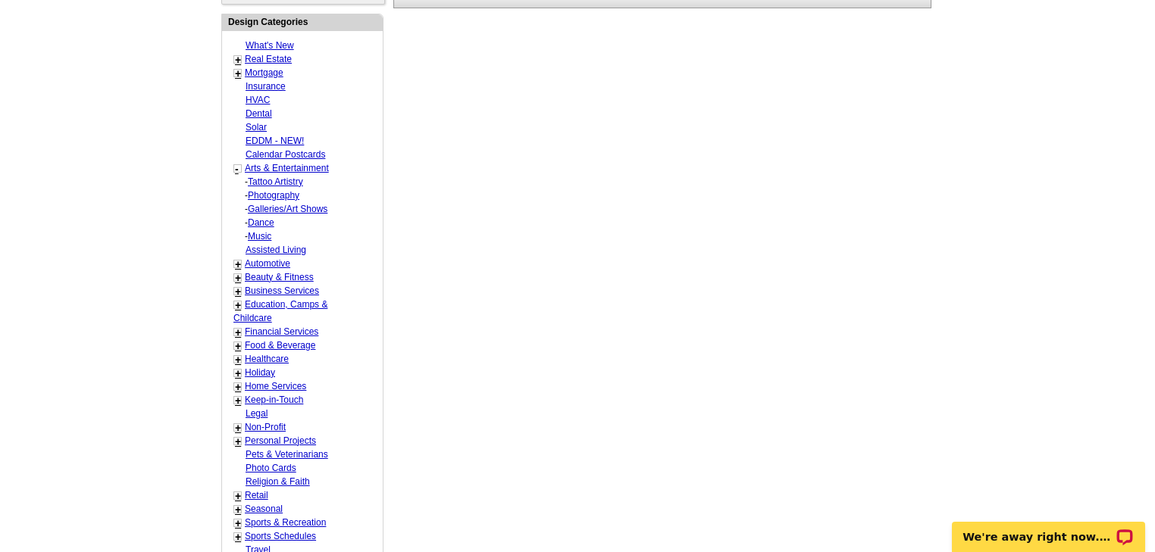
click at [236, 164] on link "-" at bounding box center [237, 169] width 4 height 12
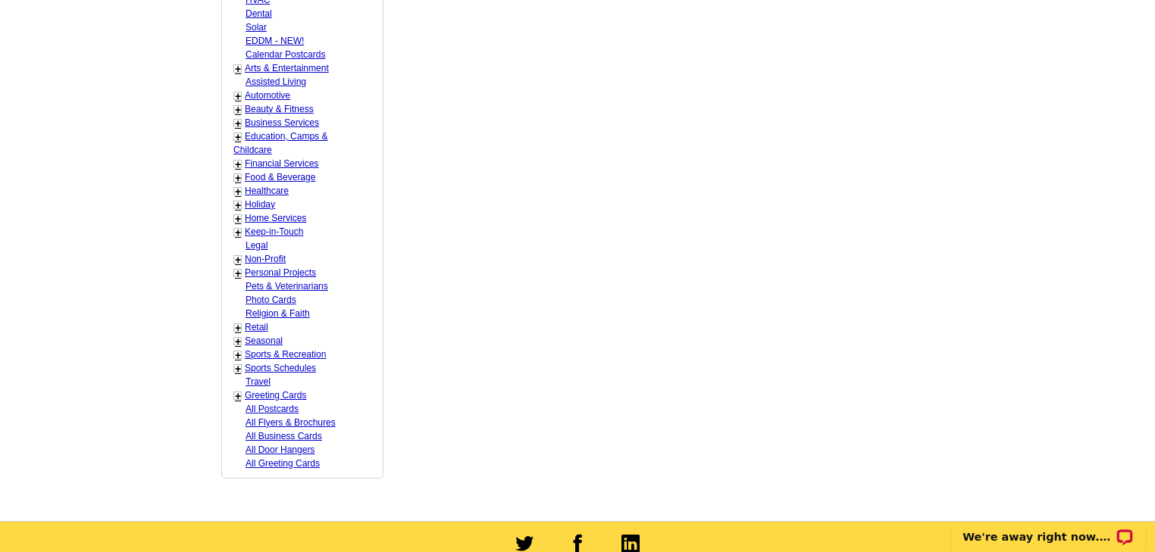
scroll to position [727, 0]
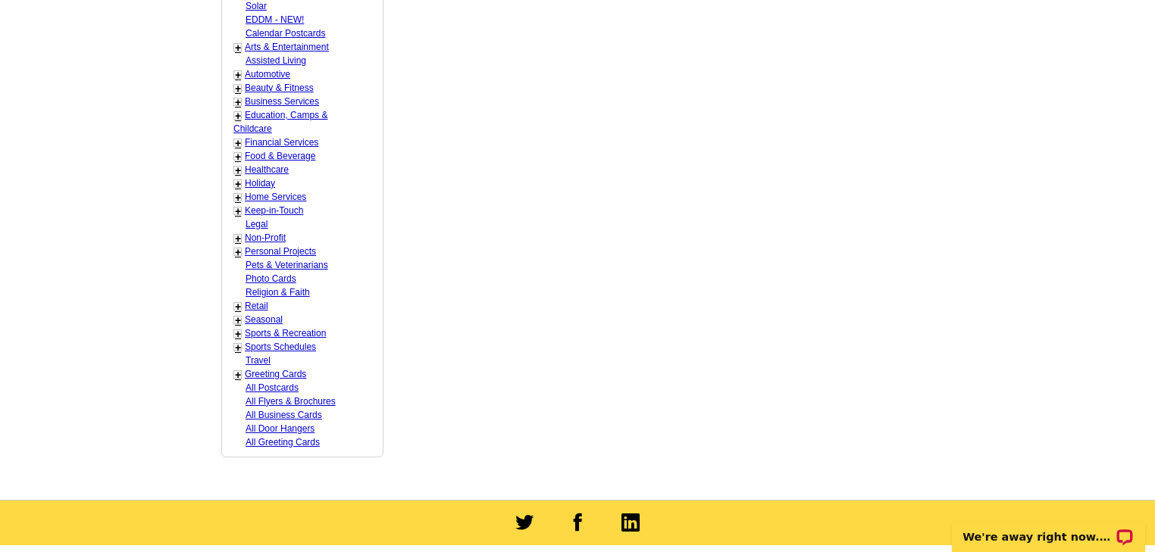
click at [238, 205] on link "+" at bounding box center [238, 211] width 6 height 12
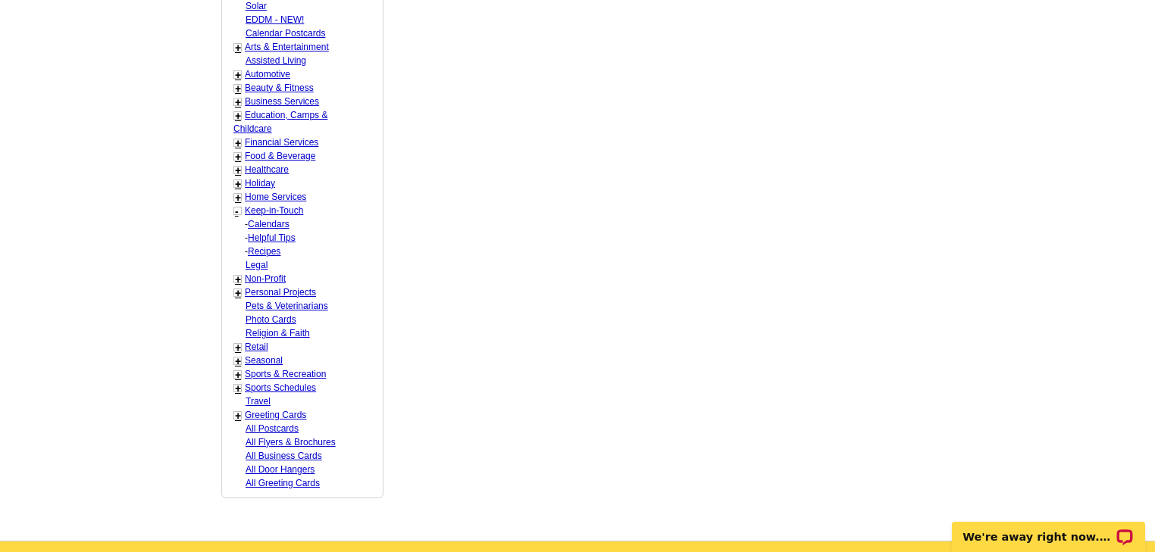
click at [263, 233] on link "Helpful Tips" at bounding box center [272, 238] width 48 height 11
select select "770"
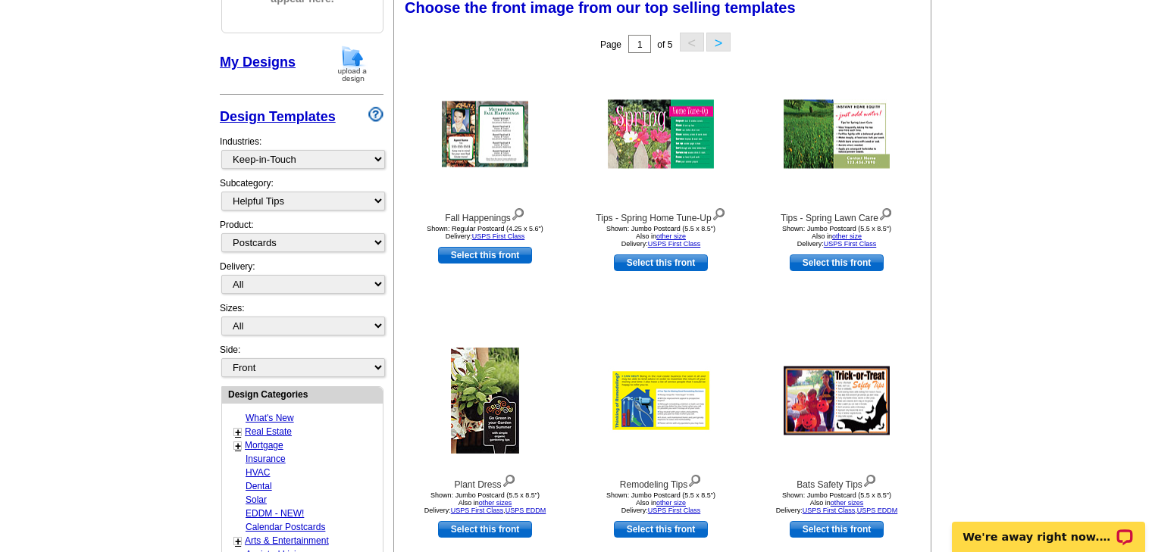
scroll to position [224, 0]
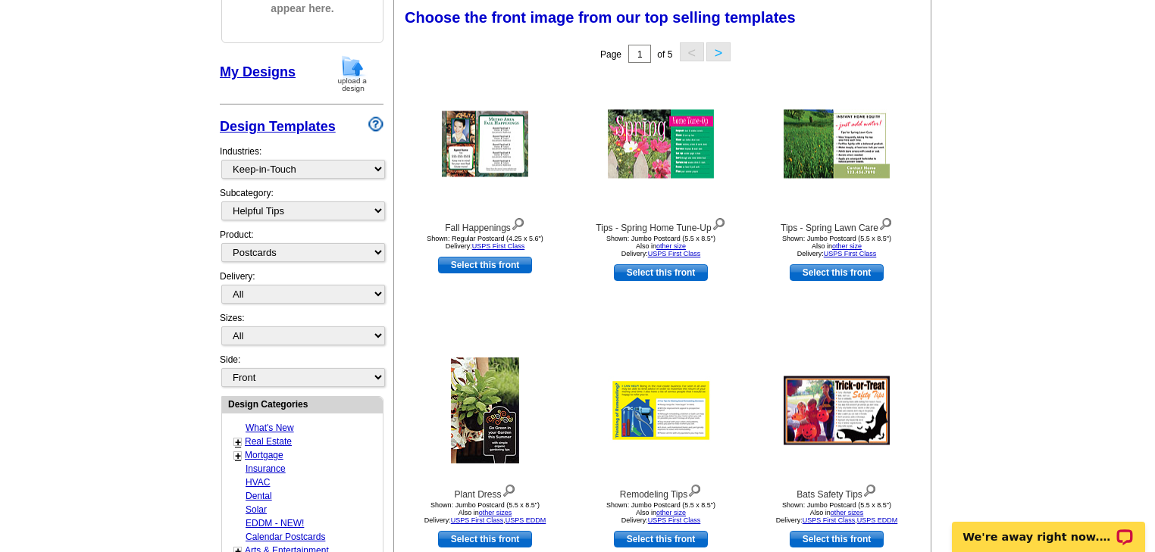
click at [718, 55] on button ">" at bounding box center [718, 51] width 24 height 19
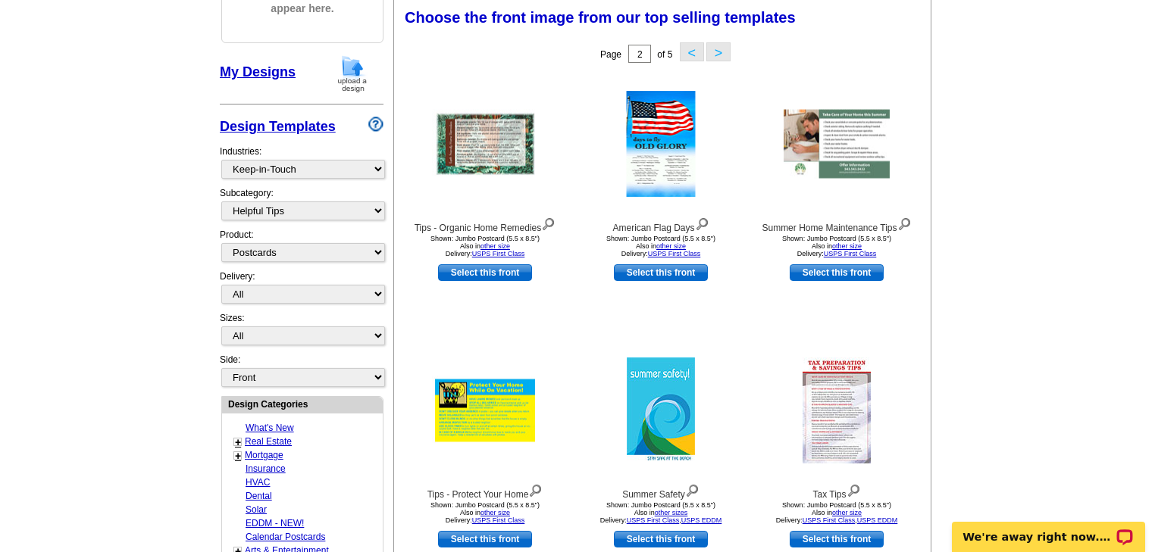
click at [718, 52] on button ">" at bounding box center [718, 51] width 24 height 19
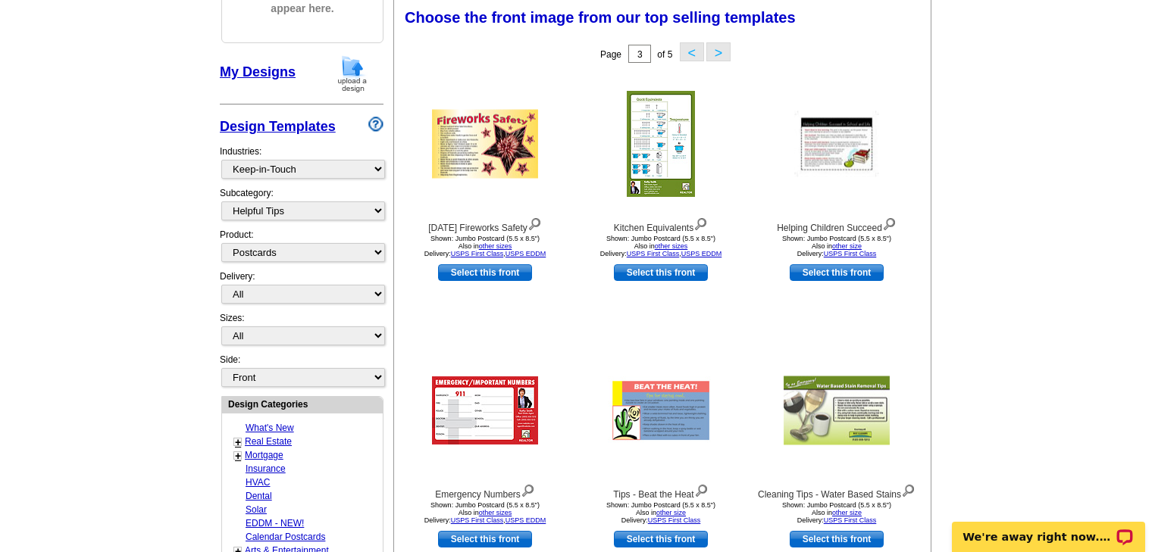
click at [718, 51] on button ">" at bounding box center [718, 51] width 24 height 19
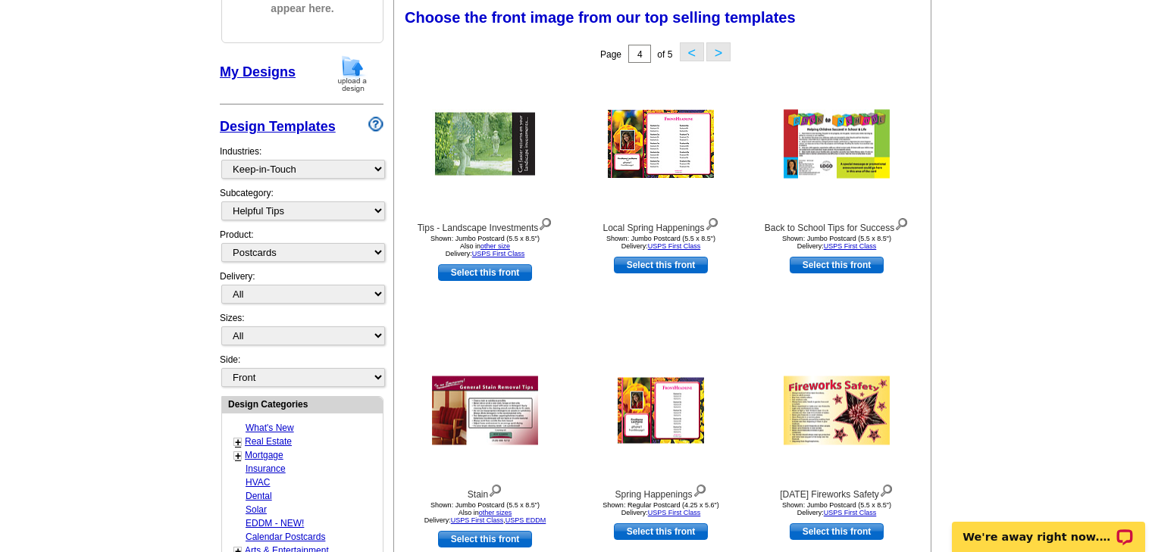
click at [718, 51] on button ">" at bounding box center [718, 51] width 24 height 19
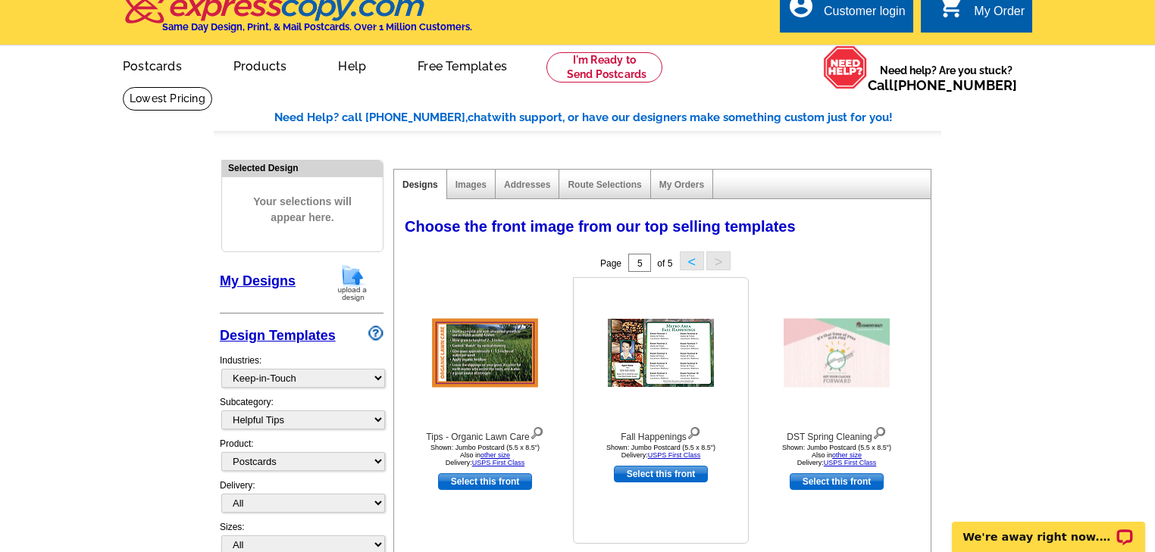
scroll to position [0, 0]
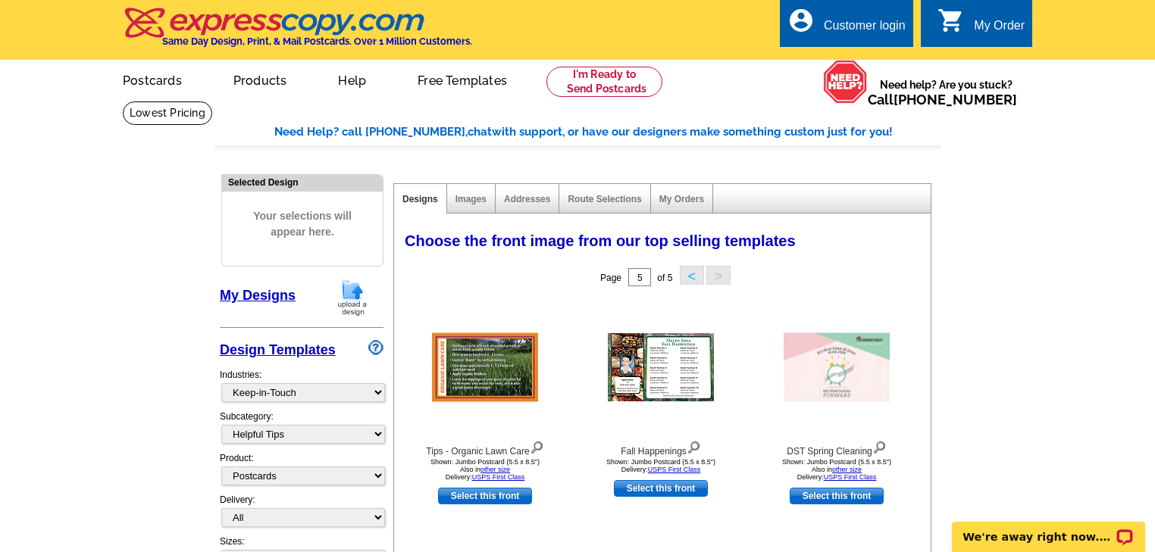
click at [290, 353] on link "Design Templates" at bounding box center [278, 349] width 116 height 15
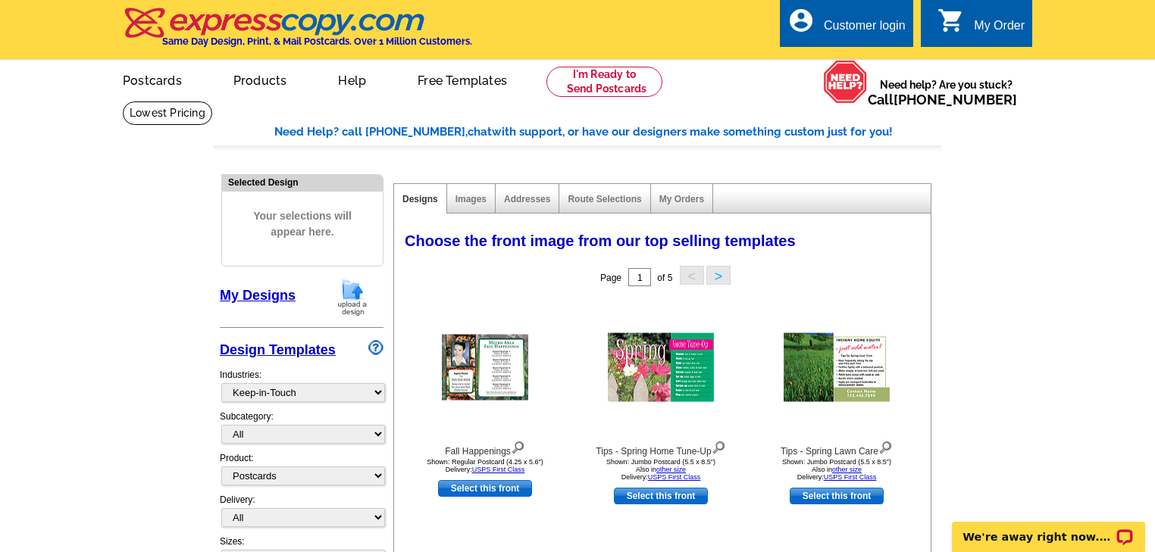
click at [868, 31] on div "Customer login" at bounding box center [865, 29] width 82 height 21
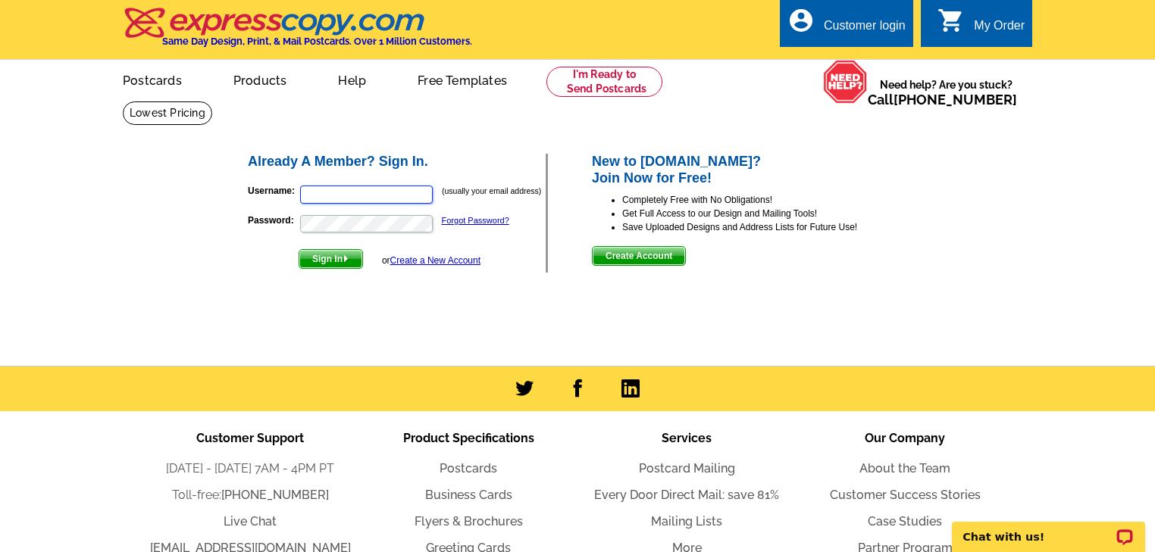
drag, startPoint x: 405, startPoint y: 196, endPoint x: 413, endPoint y: 190, distance: 10.3
click at [405, 195] on input "Username:" at bounding box center [366, 195] width 133 height 18
type input "amy@amygriffith.com"
click at [334, 252] on span "Sign In" at bounding box center [330, 259] width 63 height 18
